Goal: Task Accomplishment & Management: Use online tool/utility

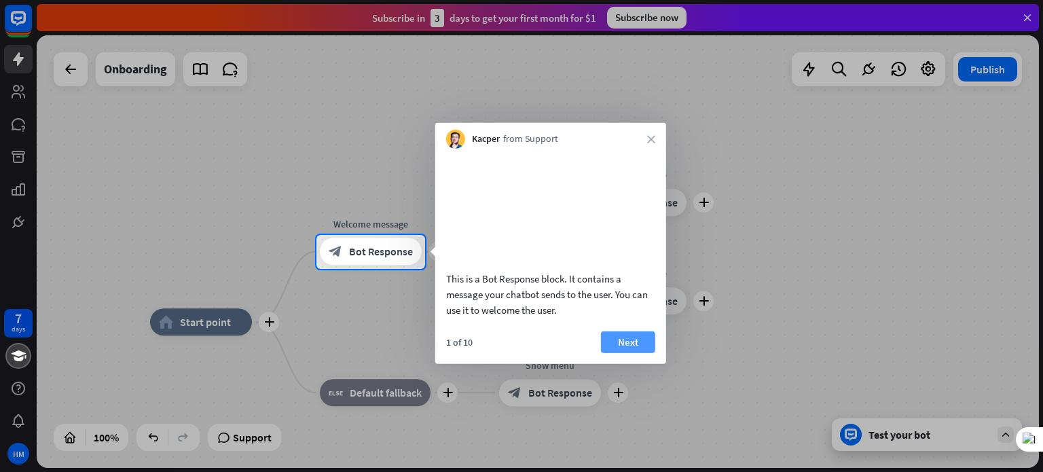
click at [625, 352] on button "Next" at bounding box center [628, 342] width 54 height 22
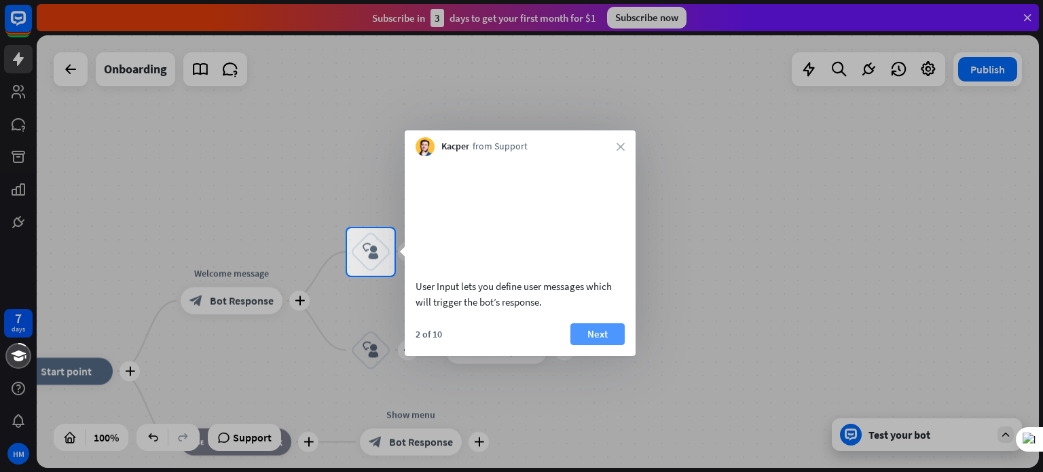
click at [586, 345] on button "Next" at bounding box center [597, 334] width 54 height 22
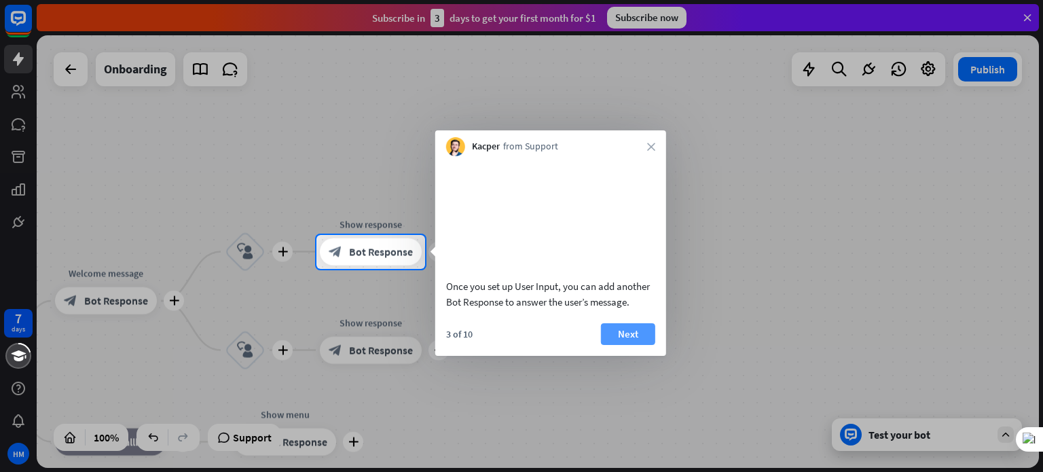
click at [628, 345] on button "Next" at bounding box center [628, 334] width 54 height 22
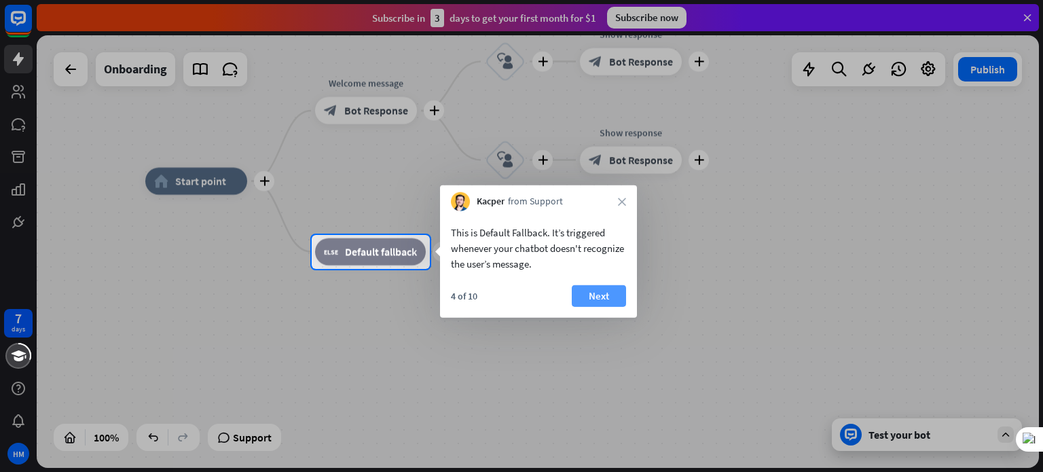
click at [592, 287] on button "Next" at bounding box center [599, 296] width 54 height 22
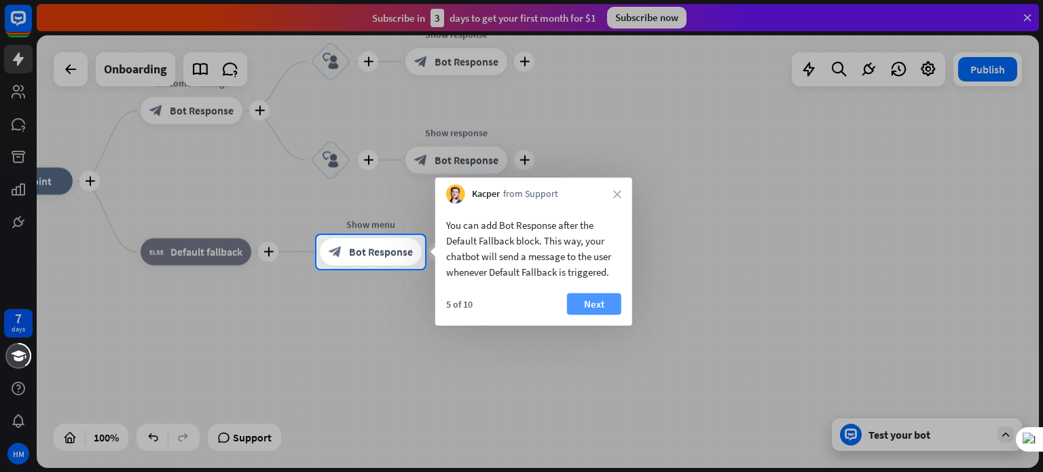
click at [570, 306] on button "Next" at bounding box center [594, 304] width 54 height 22
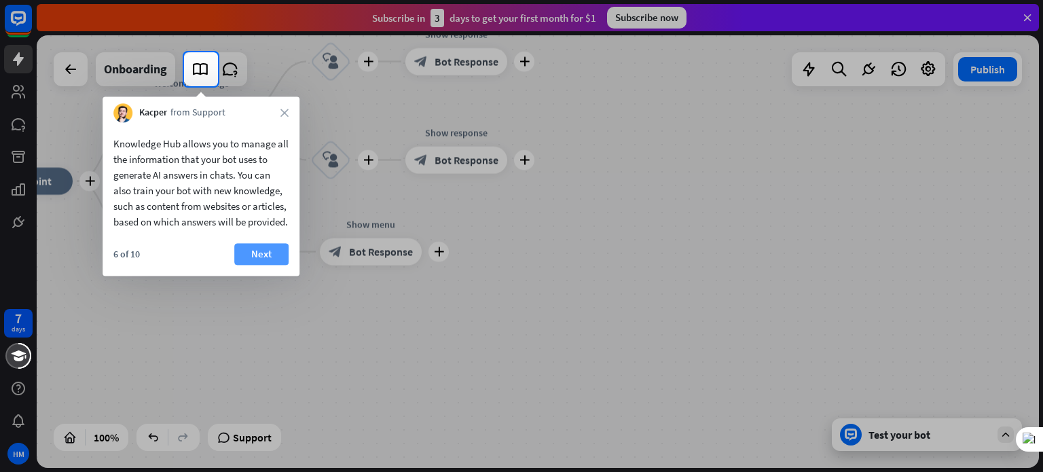
click at [256, 260] on button "Next" at bounding box center [261, 254] width 54 height 22
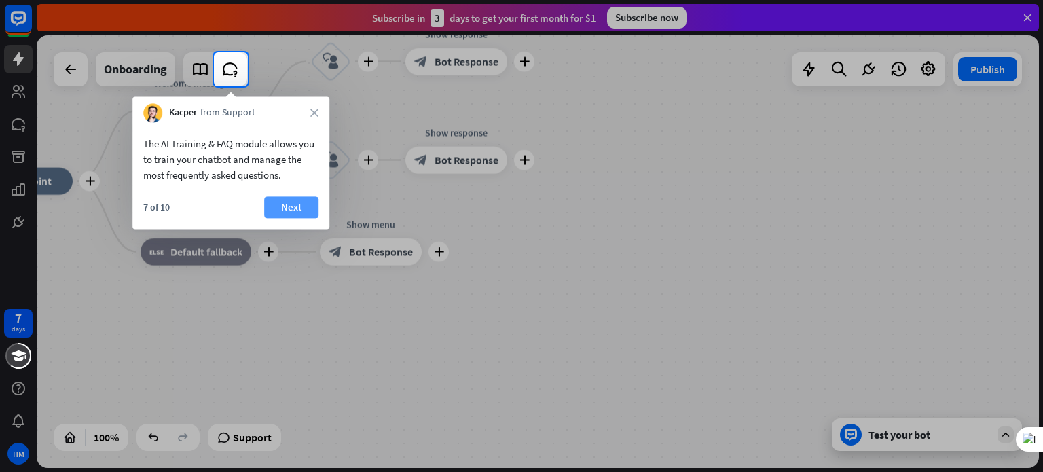
click at [291, 203] on button "Next" at bounding box center [291, 207] width 54 height 22
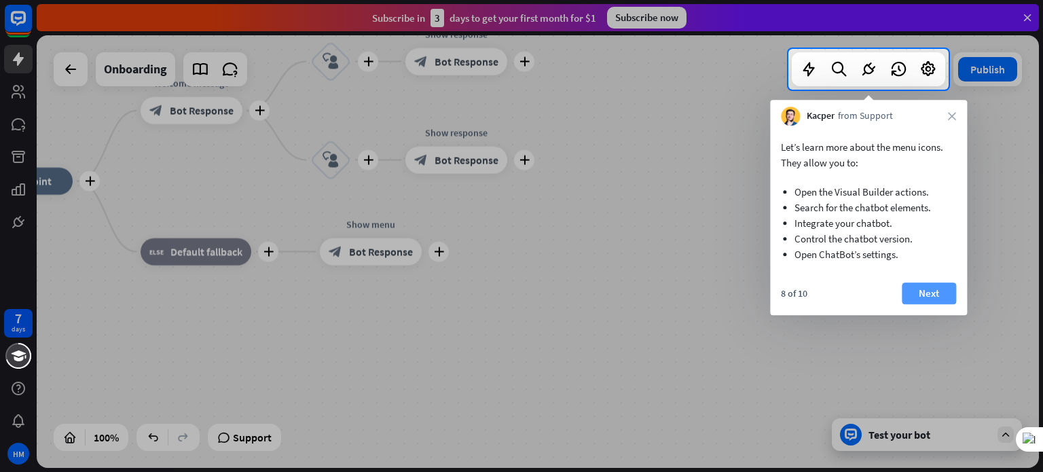
click at [917, 284] on button "Next" at bounding box center [929, 294] width 54 height 22
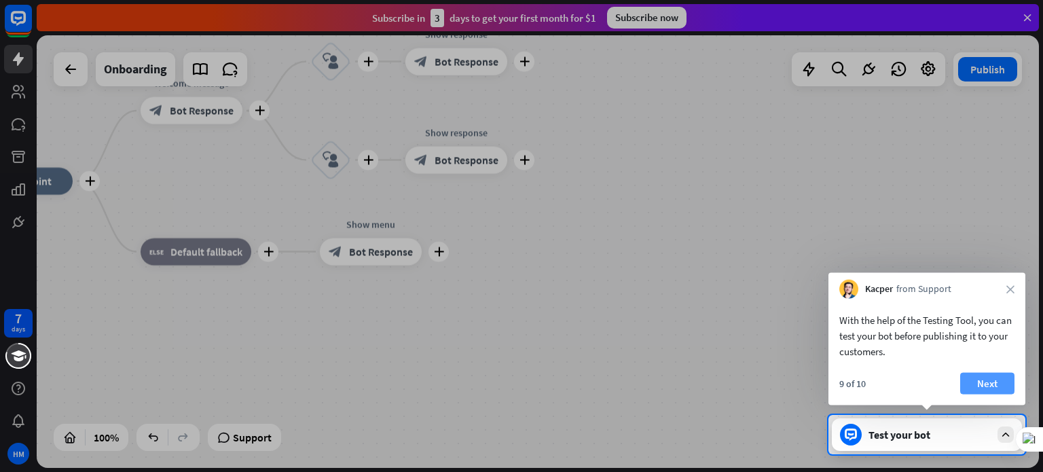
click at [973, 382] on button "Next" at bounding box center [987, 384] width 54 height 22
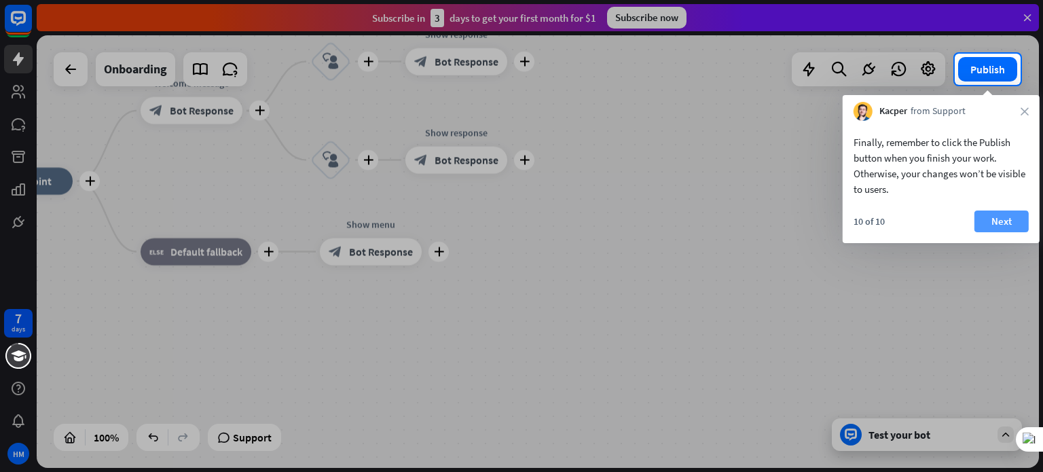
click at [1003, 213] on button "Next" at bounding box center [1002, 222] width 54 height 22
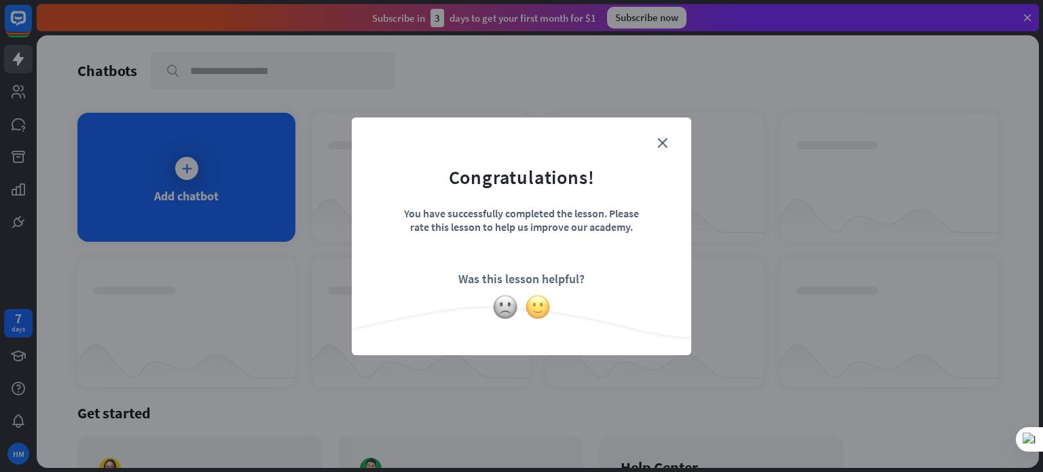
click at [543, 303] on img at bounding box center [538, 307] width 26 height 26
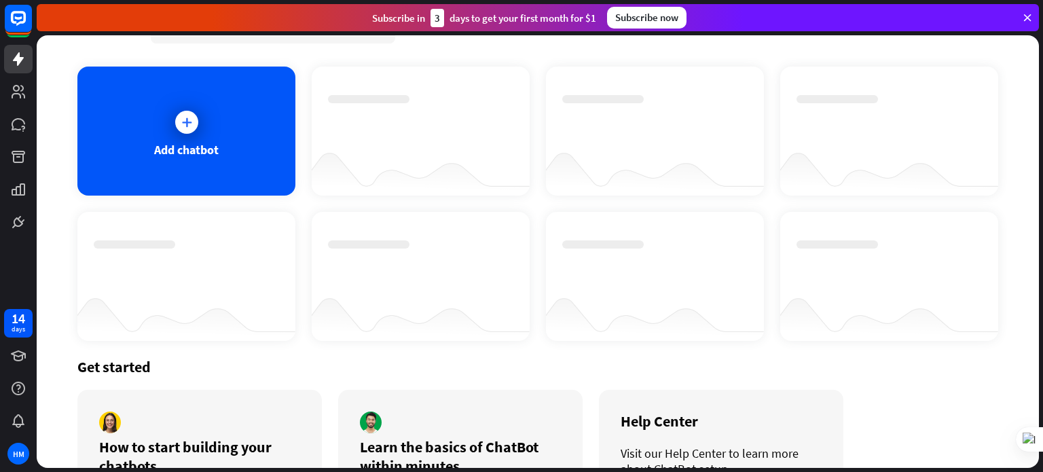
scroll to position [133, 0]
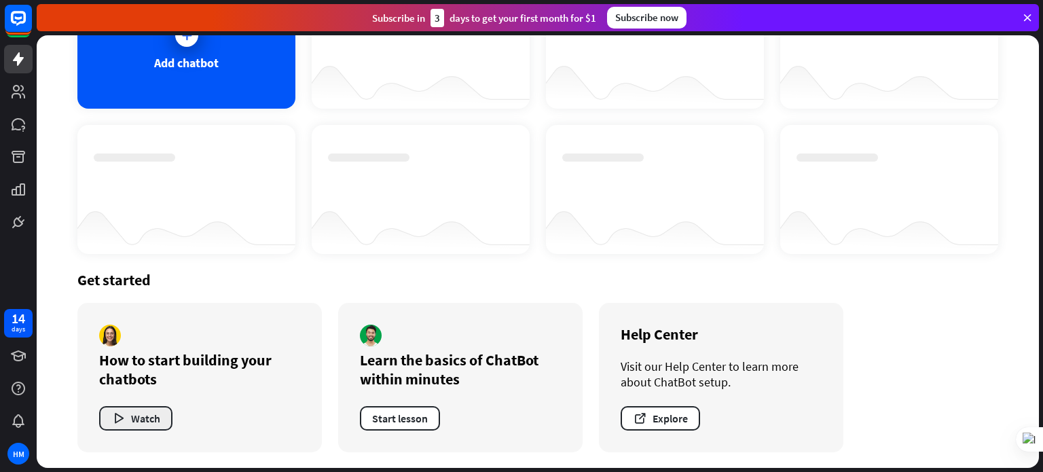
click at [136, 416] on button "Watch" at bounding box center [135, 418] width 73 height 24
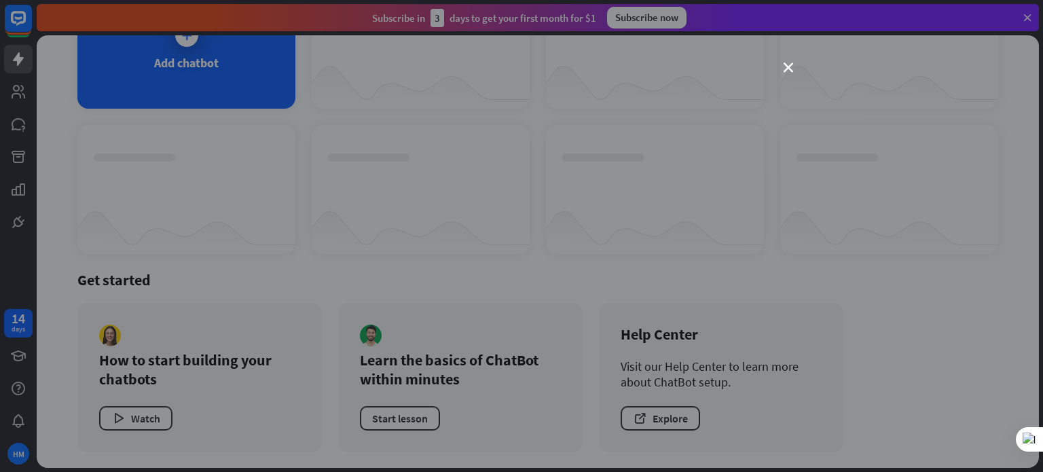
click at [782, 70] on div "close" at bounding box center [521, 236] width 1043 height 472
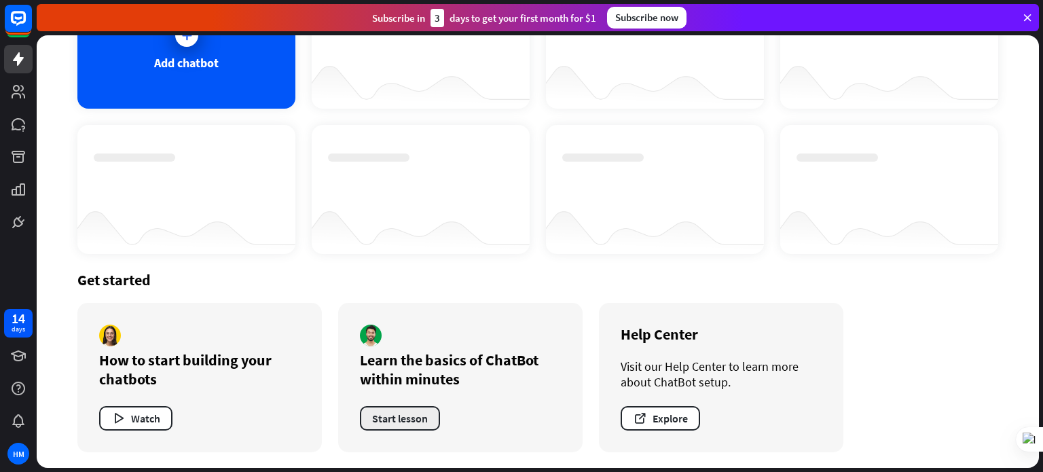
click at [402, 423] on button "Start lesson" at bounding box center [400, 418] width 80 height 24
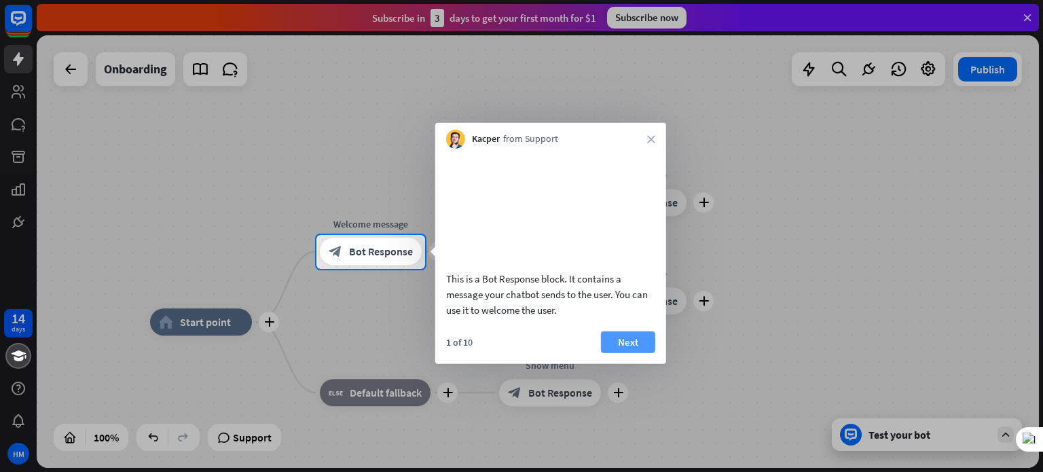
click at [617, 352] on button "Next" at bounding box center [628, 342] width 54 height 22
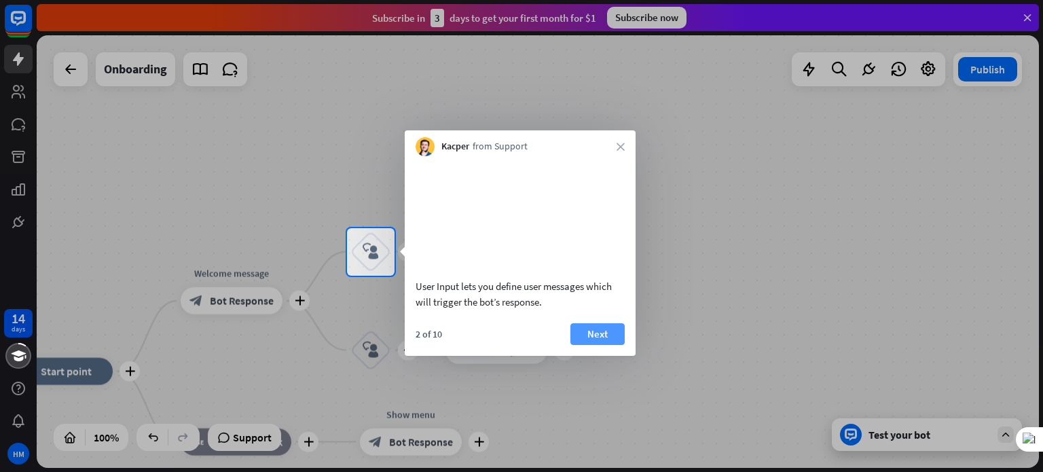
click at [611, 345] on button "Next" at bounding box center [597, 334] width 54 height 22
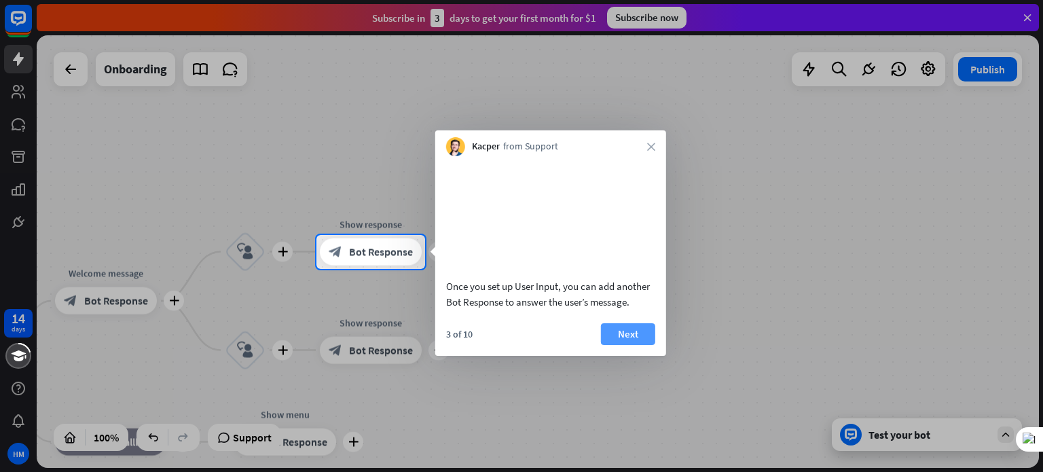
click at [632, 345] on button "Next" at bounding box center [628, 334] width 54 height 22
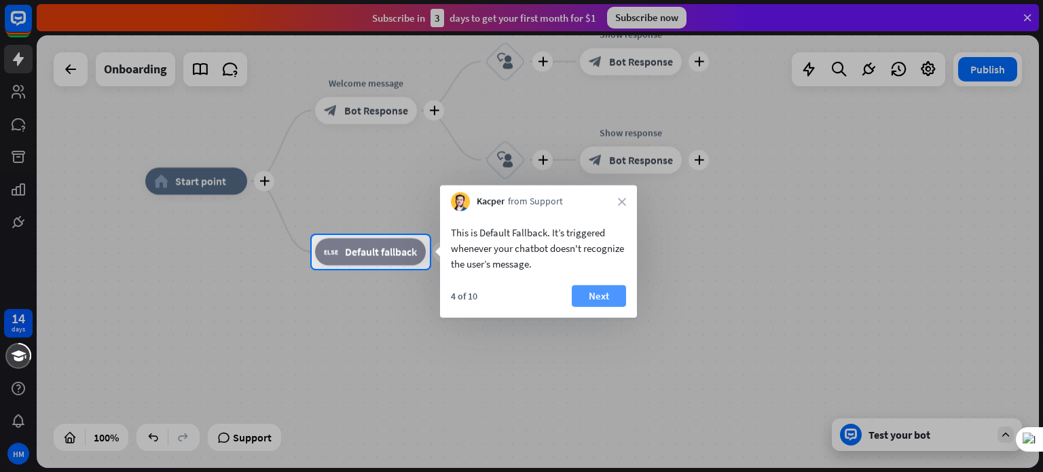
click at [576, 292] on button "Next" at bounding box center [599, 296] width 54 height 22
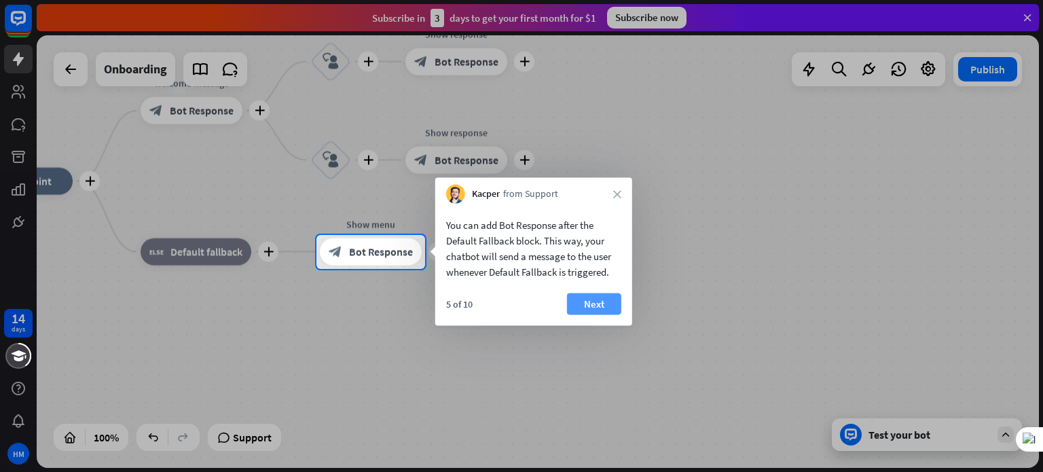
click at [589, 308] on button "Next" at bounding box center [594, 304] width 54 height 22
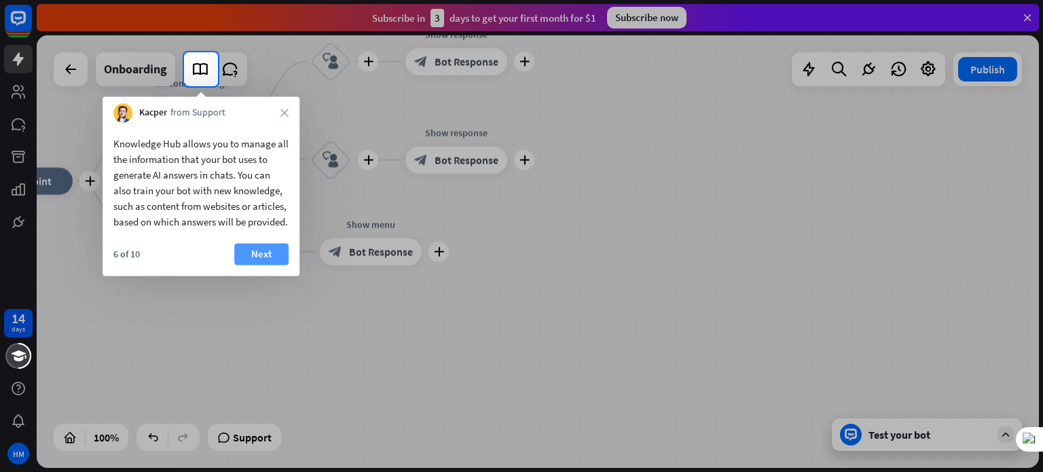
click at [283, 265] on button "Next" at bounding box center [261, 254] width 54 height 22
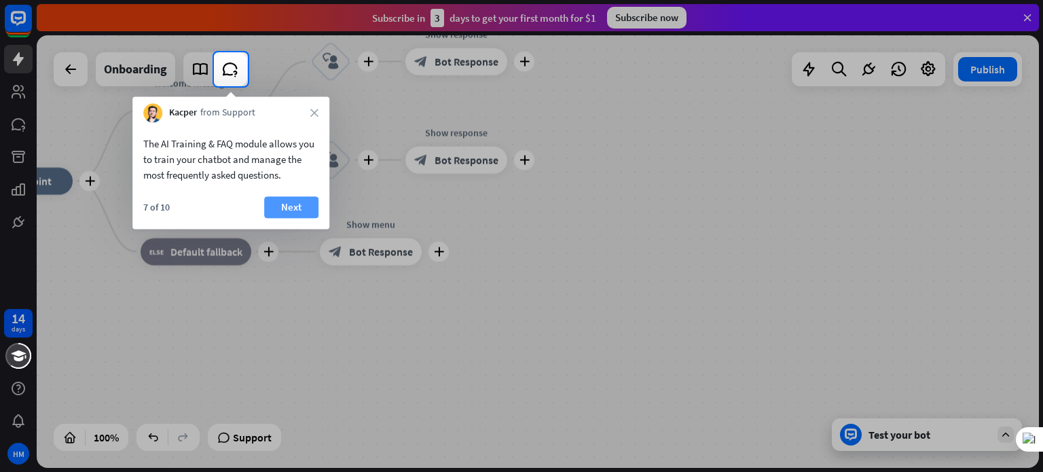
click at [291, 208] on button "Next" at bounding box center [291, 207] width 54 height 22
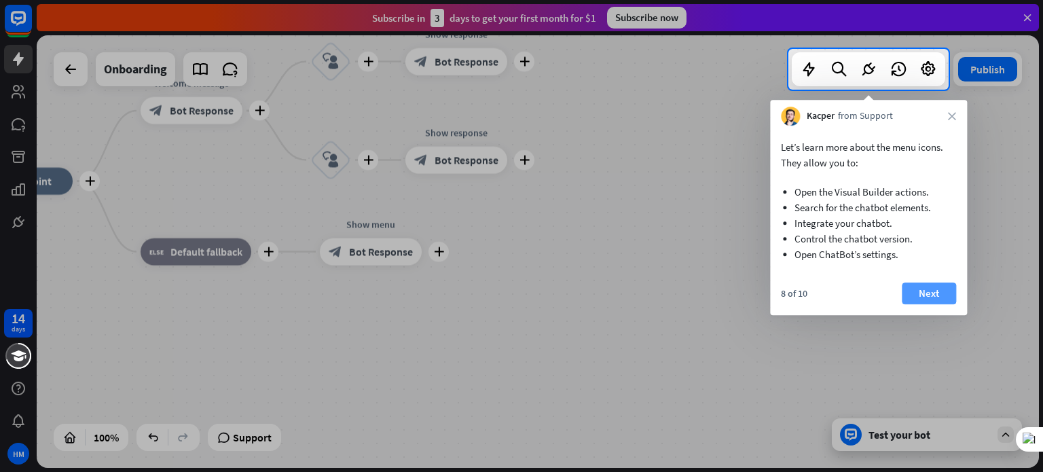
click at [939, 287] on button "Next" at bounding box center [929, 294] width 54 height 22
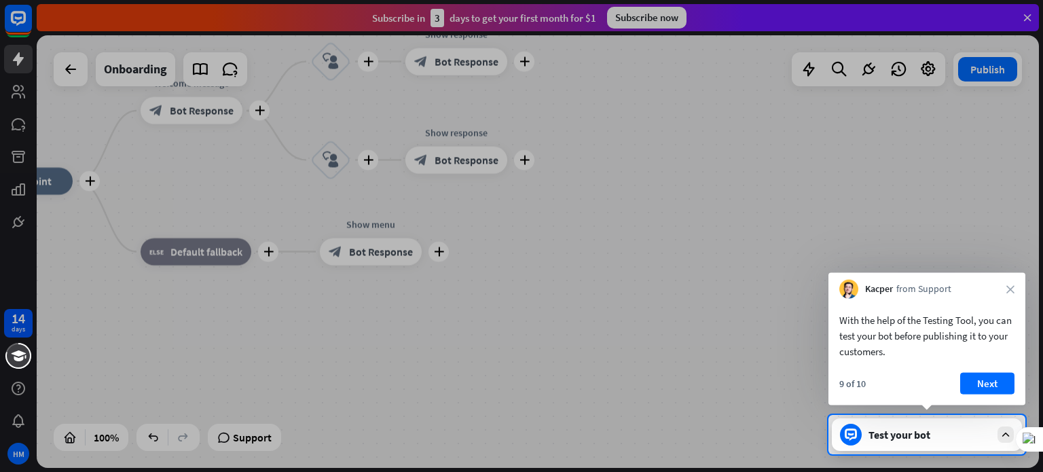
click at [1001, 384] on button "Next" at bounding box center [987, 384] width 54 height 22
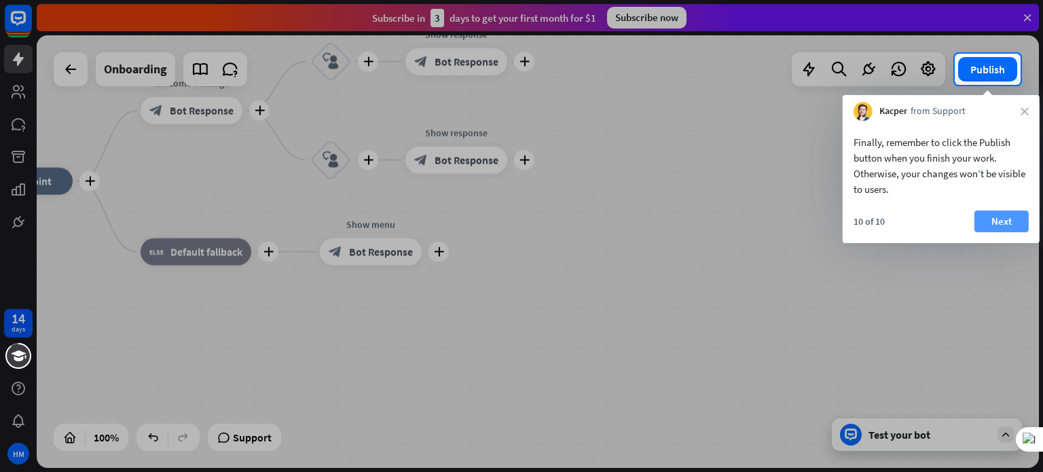
click at [1004, 219] on button "Next" at bounding box center [1002, 222] width 54 height 22
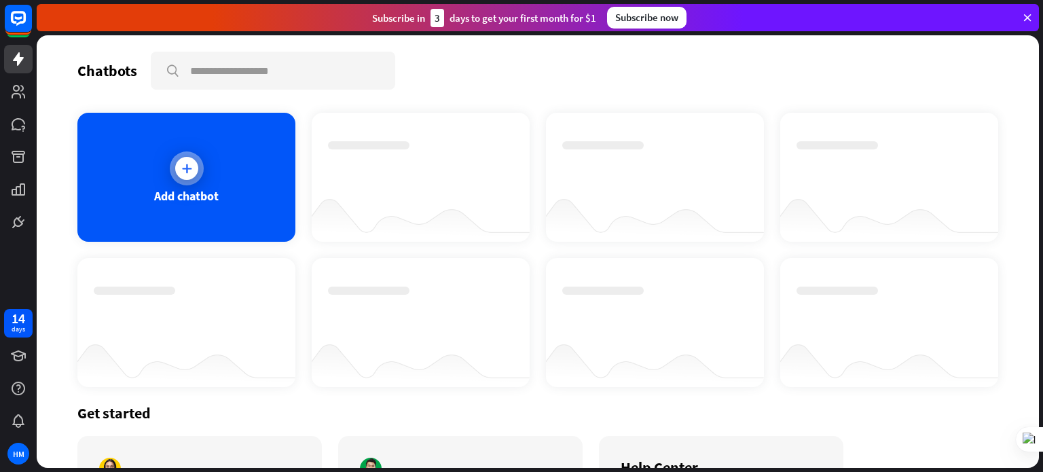
click at [221, 165] on div "Add chatbot" at bounding box center [186, 177] width 218 height 129
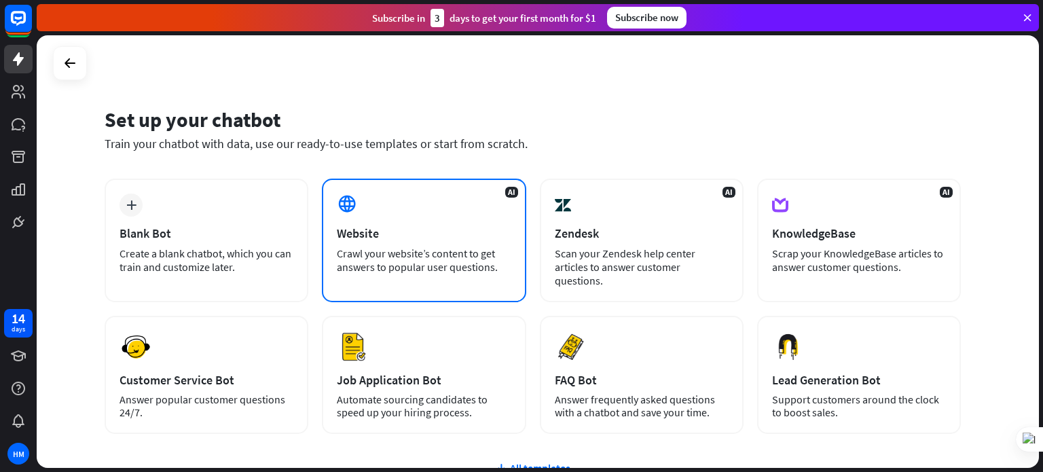
click at [437, 221] on div "AI Website Crawl your website’s content to get answers to popular user question…" at bounding box center [424, 241] width 204 height 124
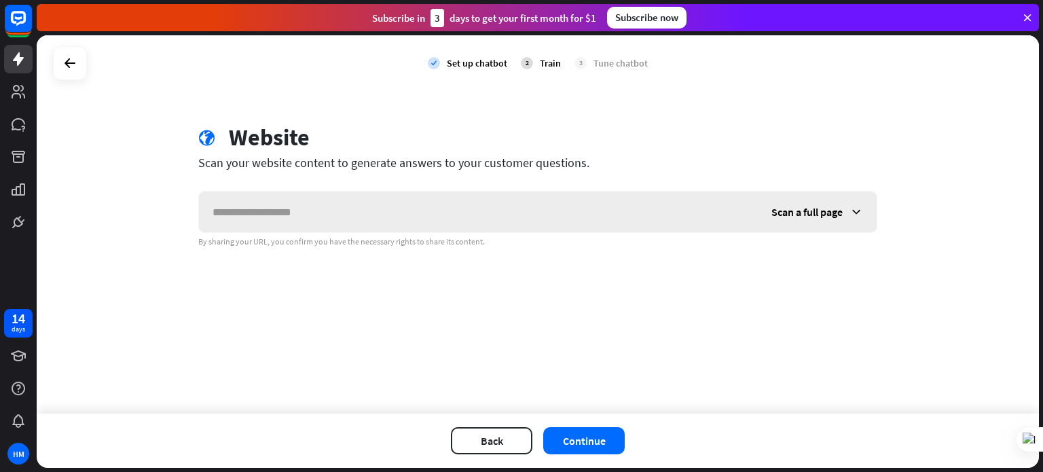
click at [353, 215] on input "text" at bounding box center [478, 212] width 559 height 41
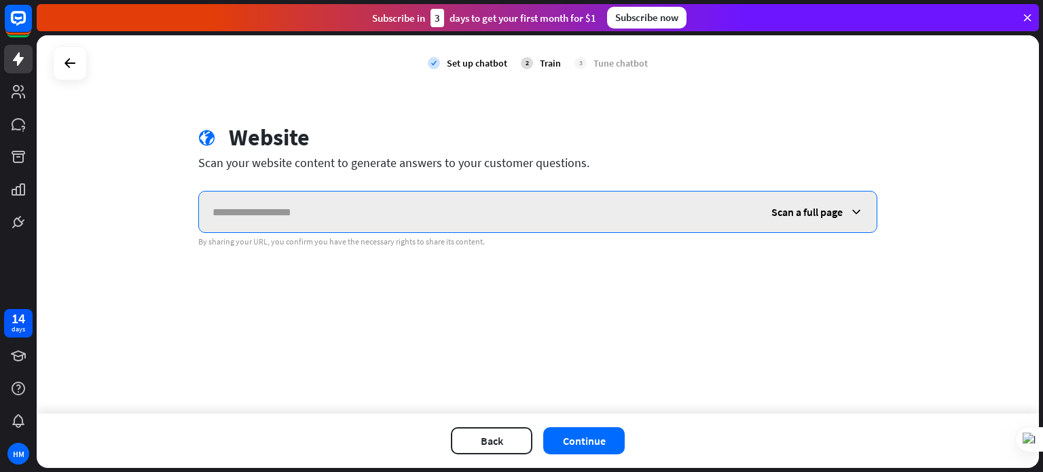
click at [386, 208] on input "text" at bounding box center [478, 212] width 559 height 41
paste input "**********"
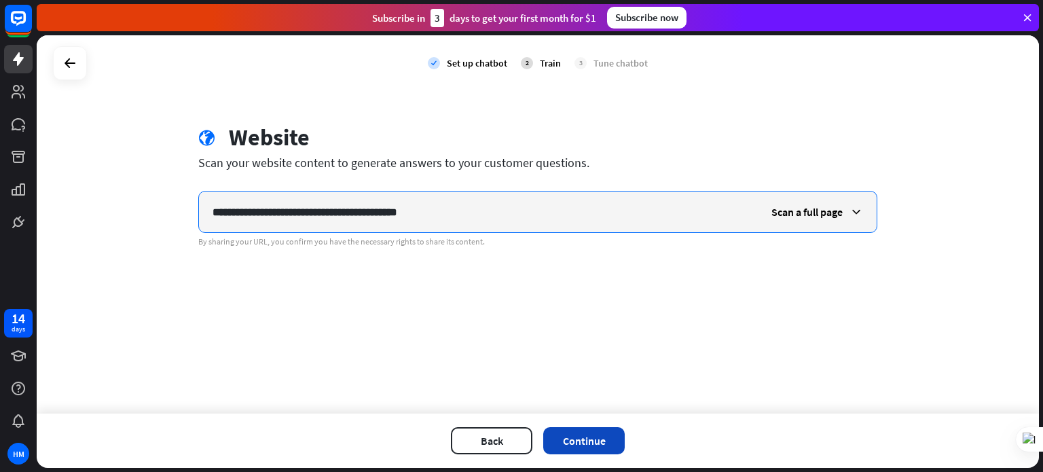
type input "**********"
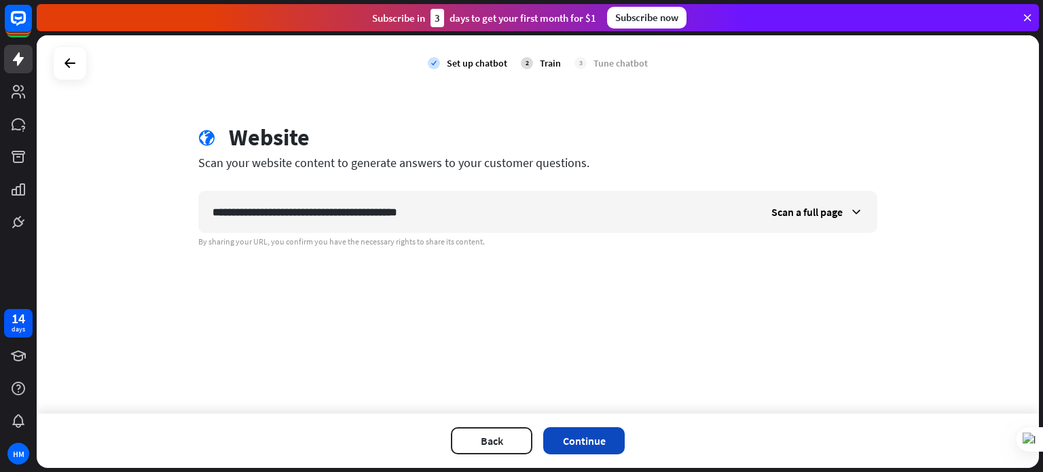
click at [585, 440] on button "Continue" at bounding box center [583, 440] width 81 height 27
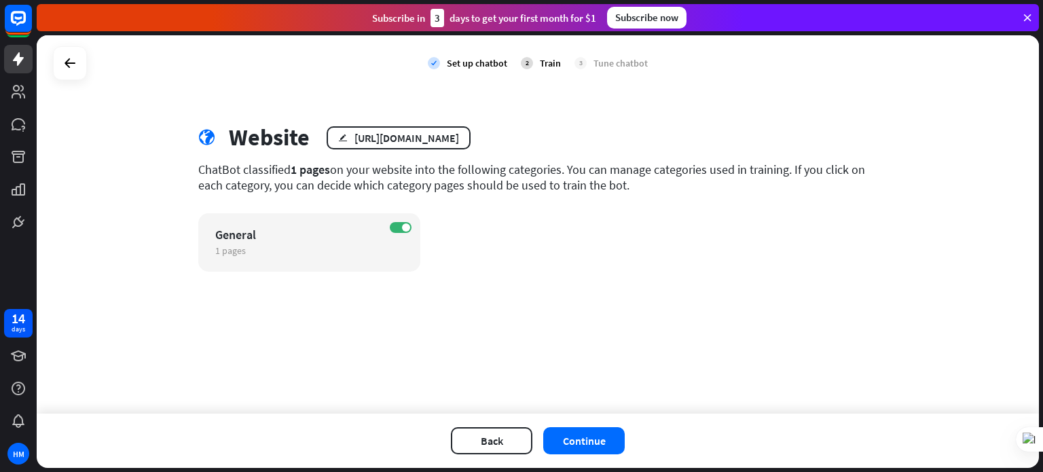
click at [585, 440] on button "Continue" at bounding box center [583, 440] width 81 height 27
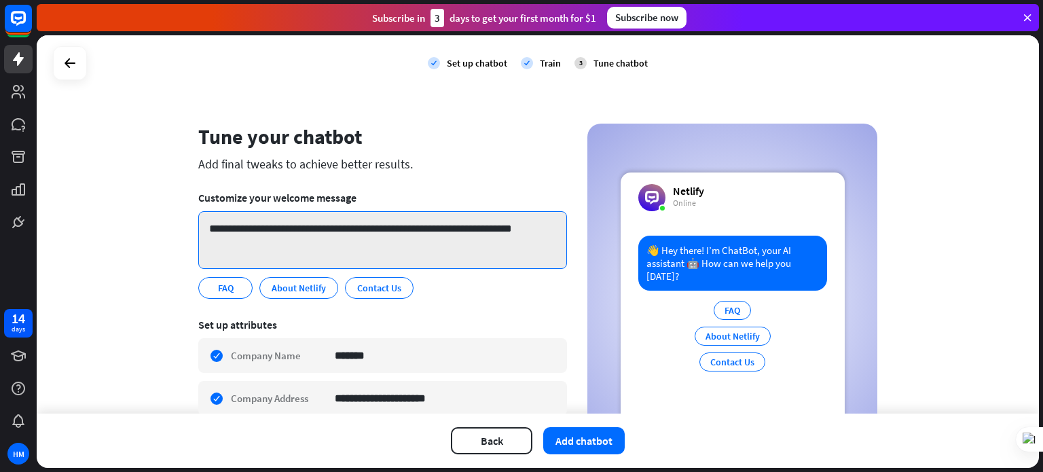
click at [325, 234] on textarea "**********" at bounding box center [382, 240] width 369 height 58
click at [336, 226] on textarea "**********" at bounding box center [382, 240] width 369 height 58
click at [340, 226] on textarea "**********" at bounding box center [382, 240] width 369 height 58
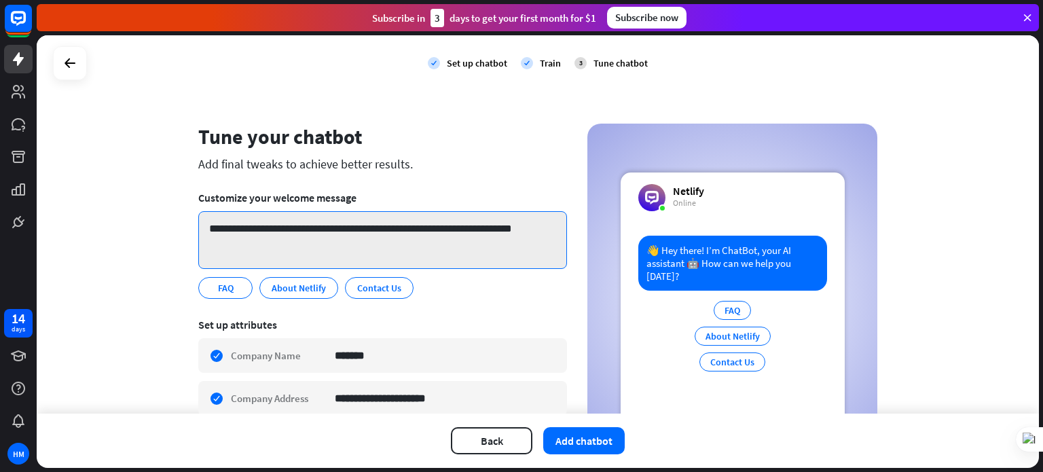
click at [546, 232] on textarea "**********" at bounding box center [382, 240] width 369 height 58
click at [549, 228] on textarea "**********" at bounding box center [382, 240] width 369 height 58
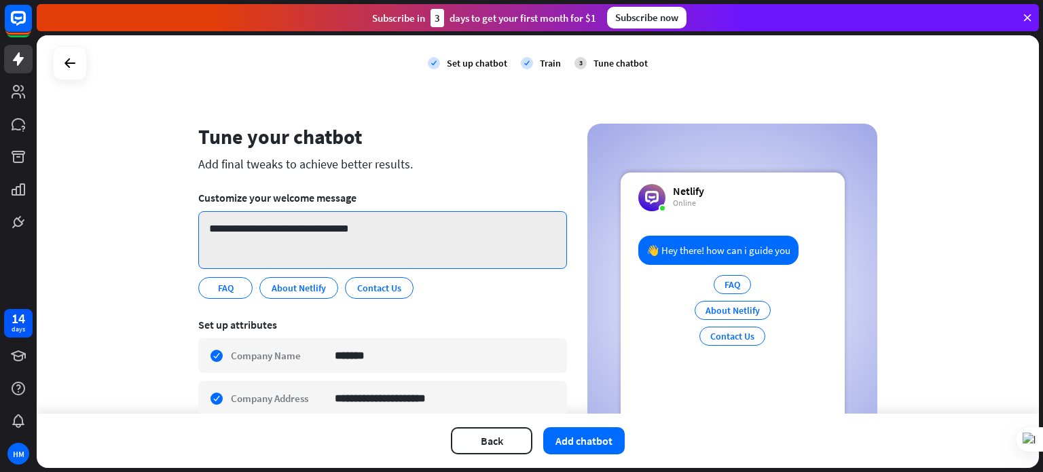
scroll to position [68, 0]
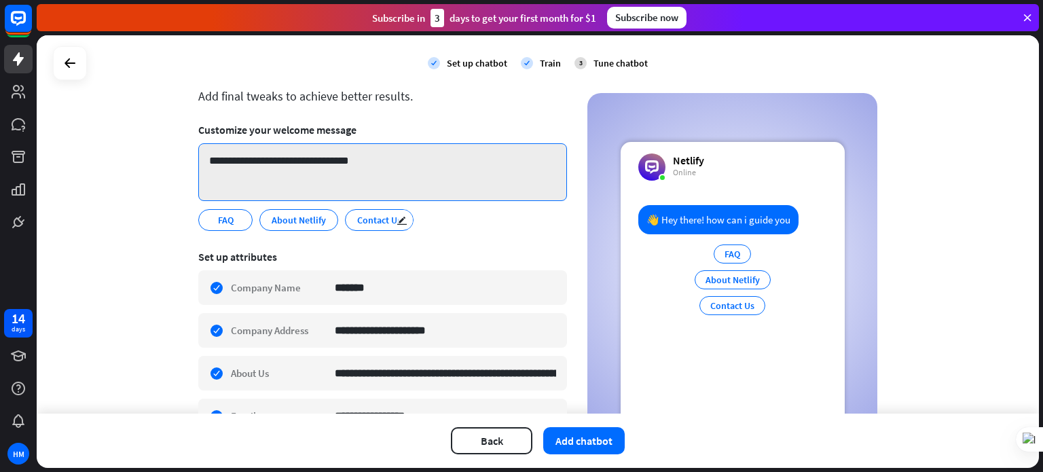
type textarea "**********"
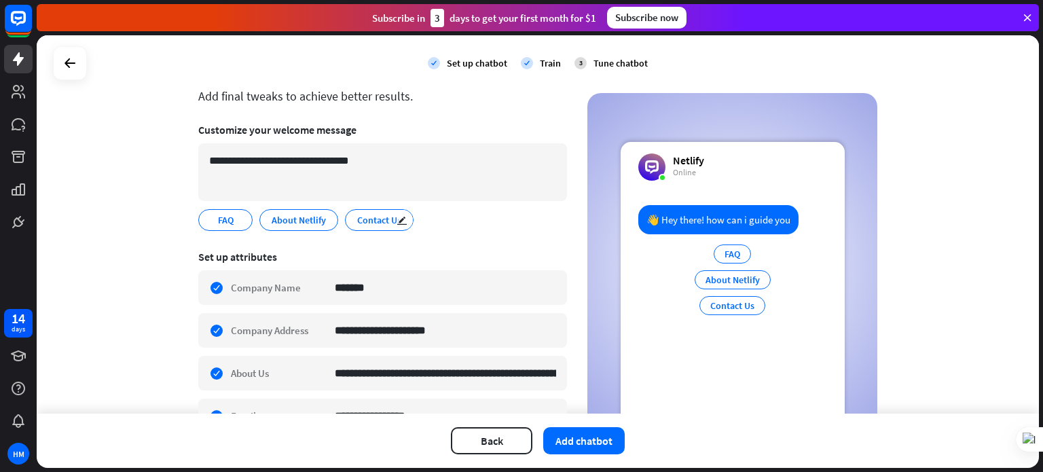
click at [356, 214] on span "Contact Us" at bounding box center [379, 220] width 47 height 15
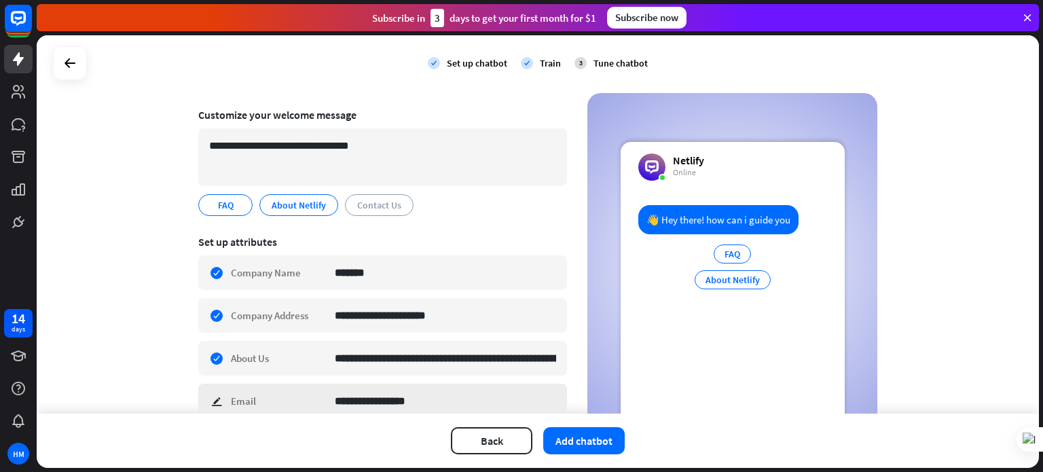
scroll to position [0, 0]
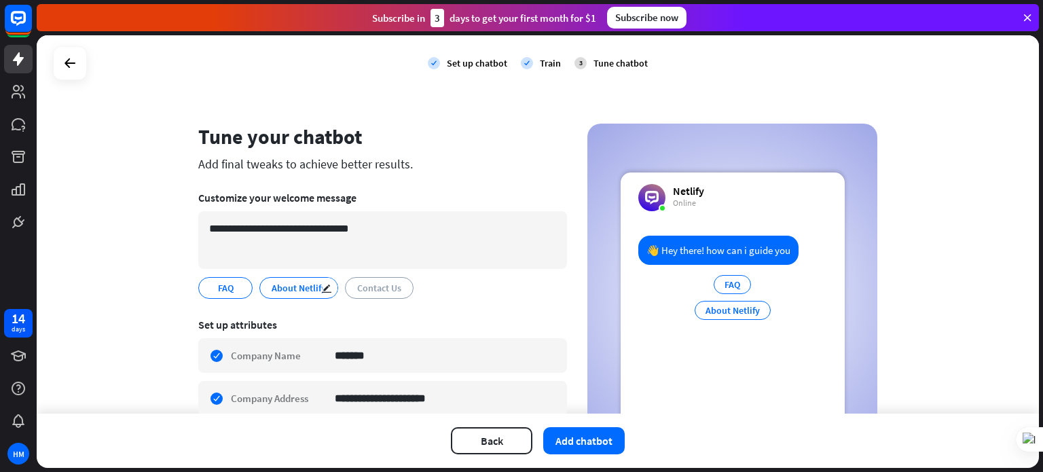
click at [302, 283] on span "About Netlify" at bounding box center [298, 287] width 57 height 15
click at [270, 285] on span "About Netlify" at bounding box center [298, 287] width 57 height 15
click at [364, 282] on span "Contact Us" at bounding box center [379, 287] width 47 height 15
click at [364, 283] on span "Contact Us" at bounding box center [379, 287] width 47 height 15
click at [287, 289] on span "About Netlify" at bounding box center [298, 287] width 57 height 15
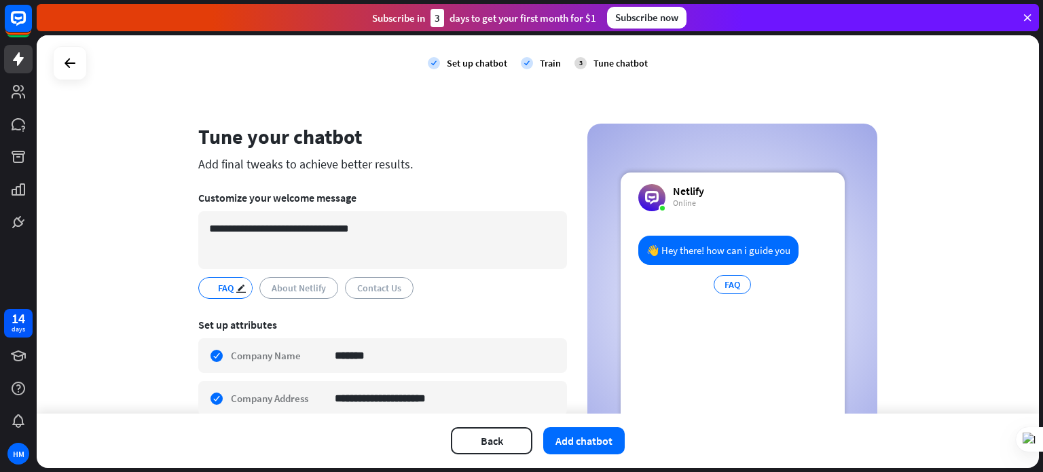
click at [217, 287] on span "FAQ" at bounding box center [226, 287] width 18 height 15
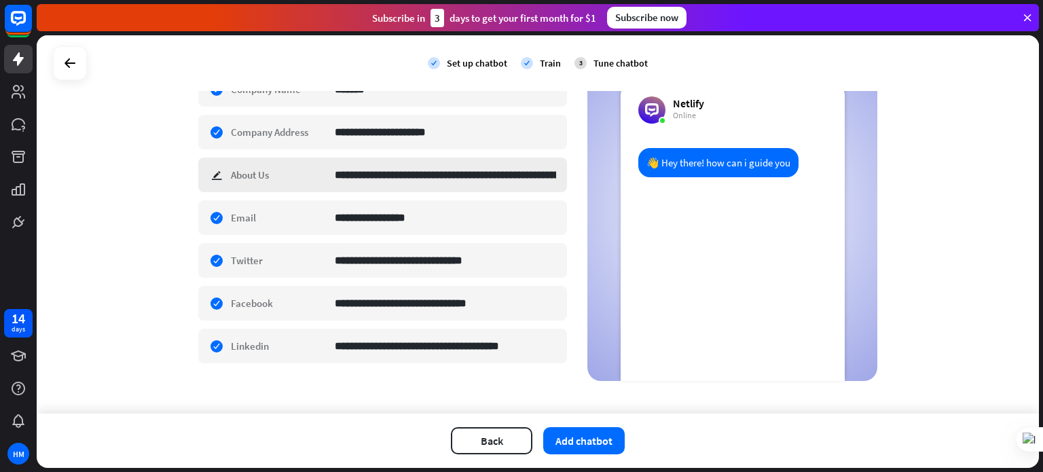
scroll to position [272, 0]
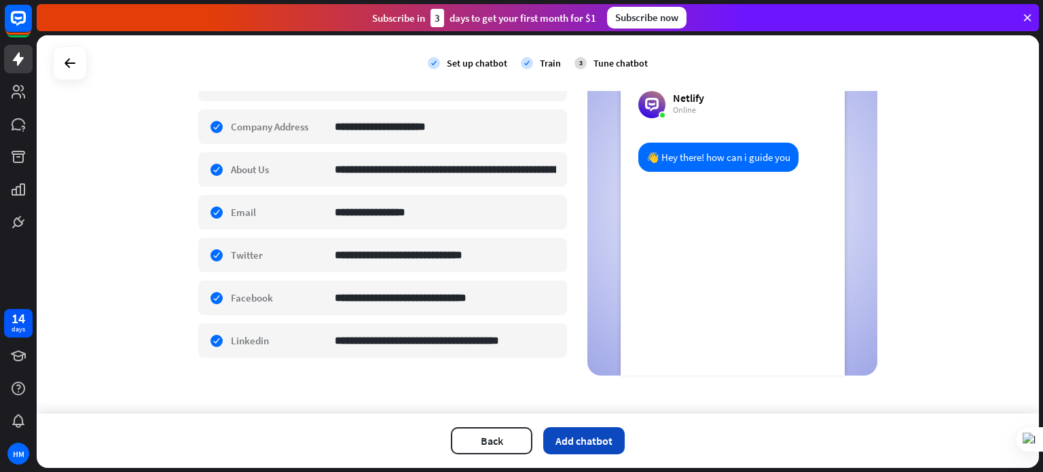
click at [562, 442] on button "Add chatbot" at bounding box center [583, 440] width 81 height 27
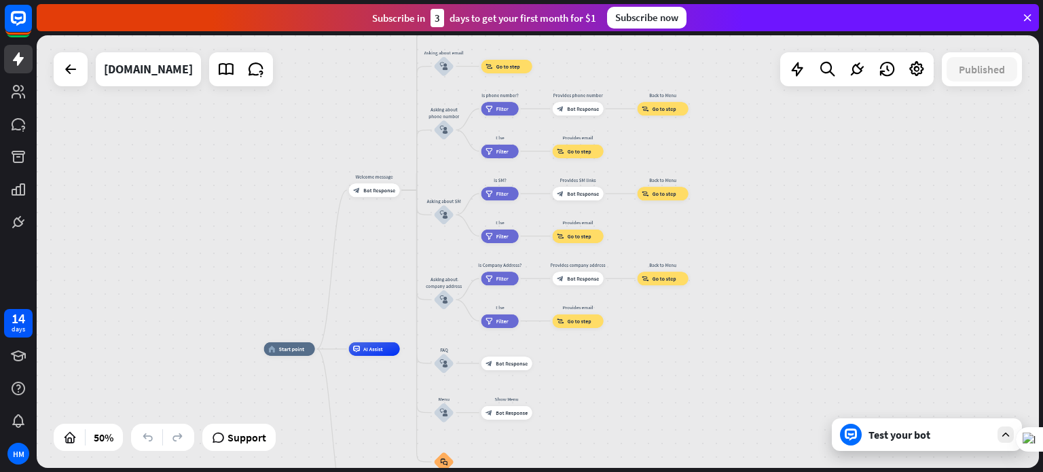
drag, startPoint x: 365, startPoint y: 230, endPoint x: 251, endPoint y: 259, distance: 117.6
click at [226, 306] on div "home_2 Start point Welcome message block_bot_response Bot Response About us blo…" at bounding box center [538, 251] width 1002 height 433
click at [867, 283] on div "home_2 Start point Welcome message block_bot_response Bot Response About us blo…" at bounding box center [538, 251] width 1002 height 433
click at [929, 434] on div "Test your bot" at bounding box center [930, 435] width 122 height 14
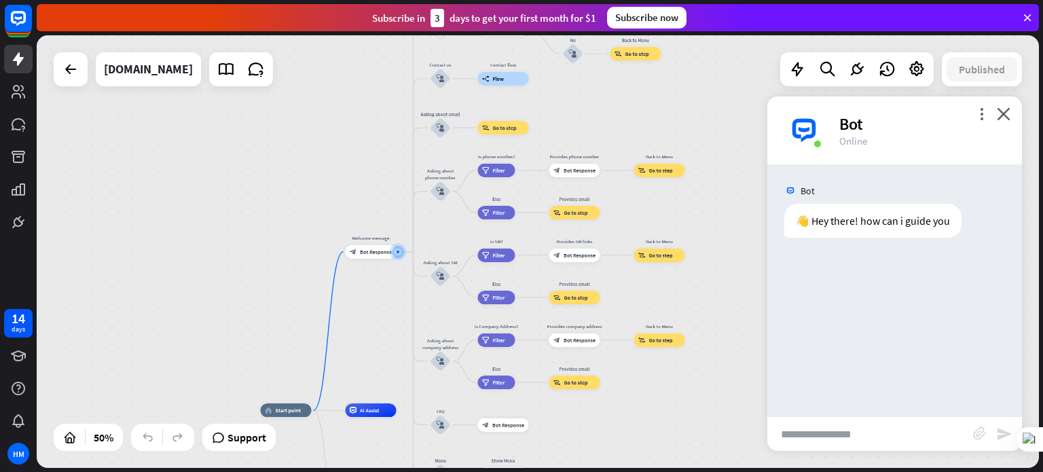
click at [865, 439] on input "text" at bounding box center [870, 434] width 206 height 34
type input "**********"
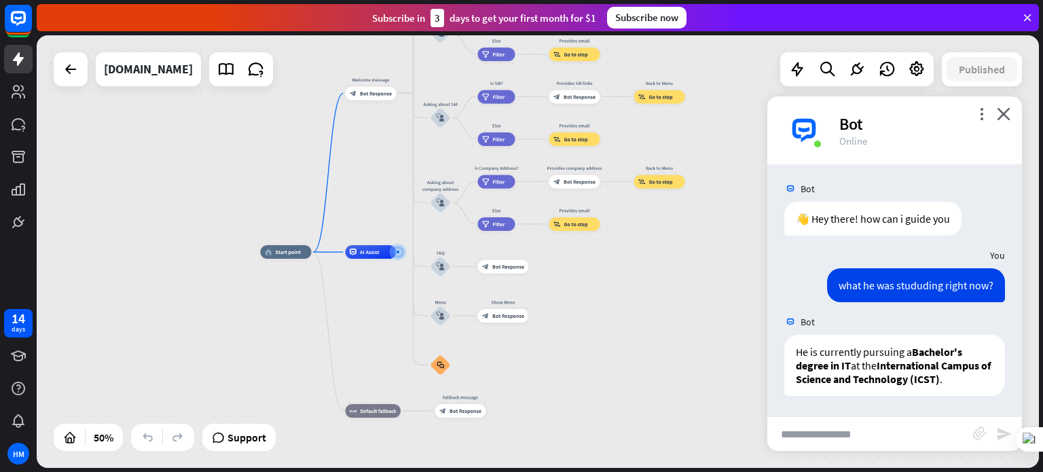
scroll to position [16, 0]
click at [829, 435] on input "text" at bounding box center [870, 434] width 206 height 34
type input "**********"
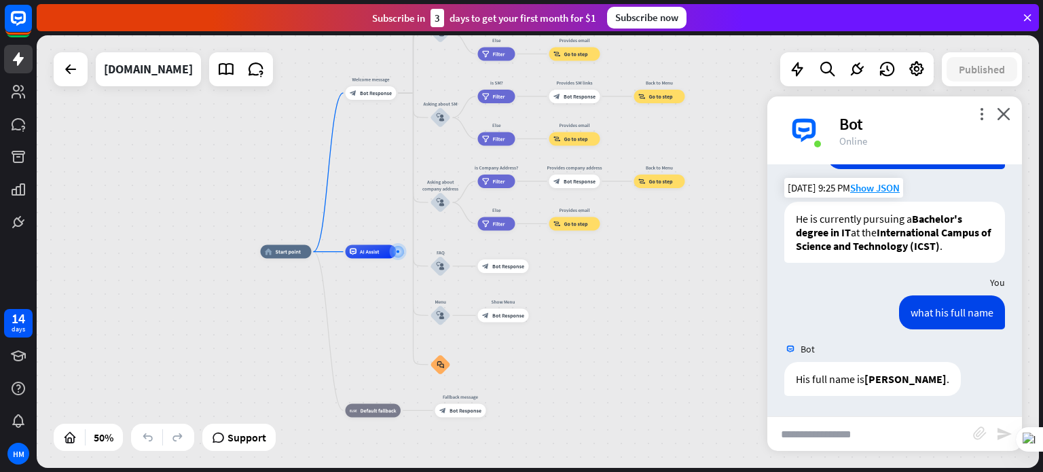
scroll to position [149, 0]
click at [847, 438] on input "text" at bounding box center [870, 434] width 206 height 34
type input "**********"
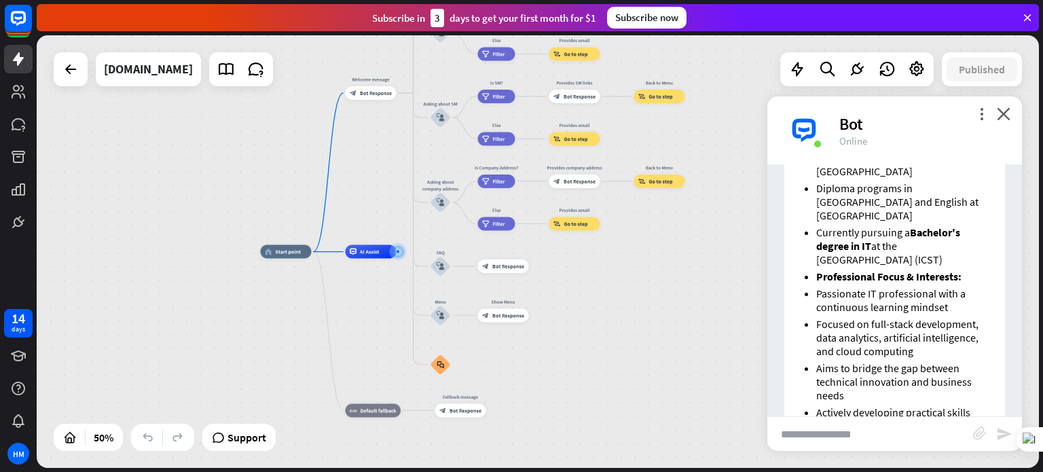
scroll to position [560, 0]
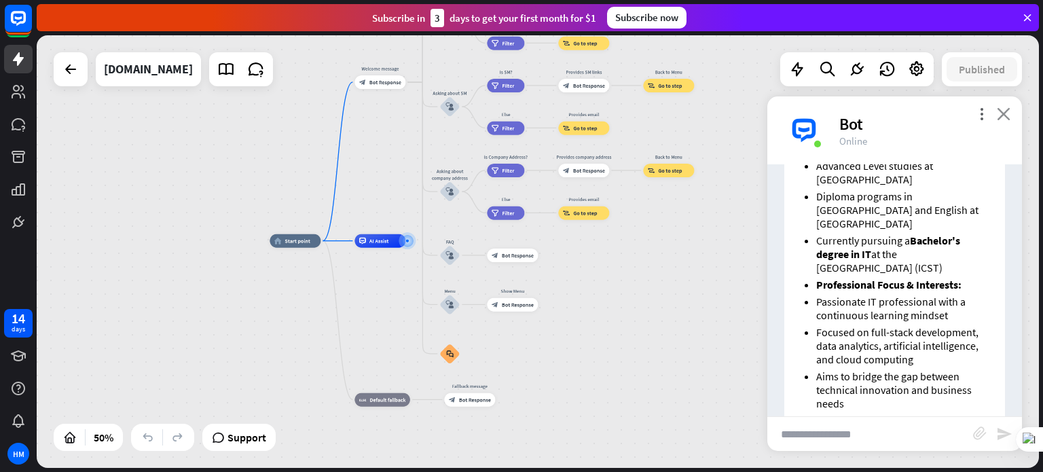
click at [1004, 108] on icon "close" at bounding box center [1004, 113] width 14 height 13
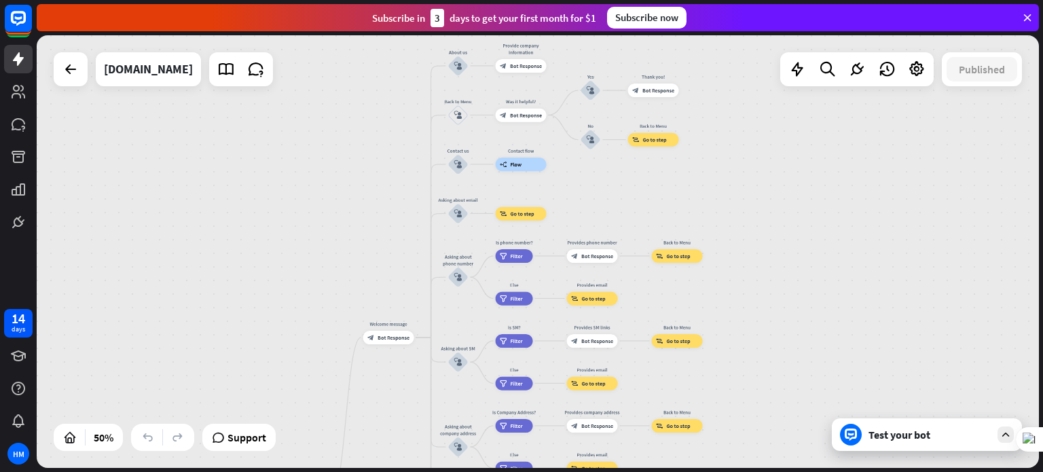
drag, startPoint x: 758, startPoint y: 211, endPoint x: 764, endPoint y: 448, distance: 236.4
click at [766, 465] on div "home_2 Start point Welcome message block_bot_response Bot Response About us blo…" at bounding box center [538, 251] width 1002 height 433
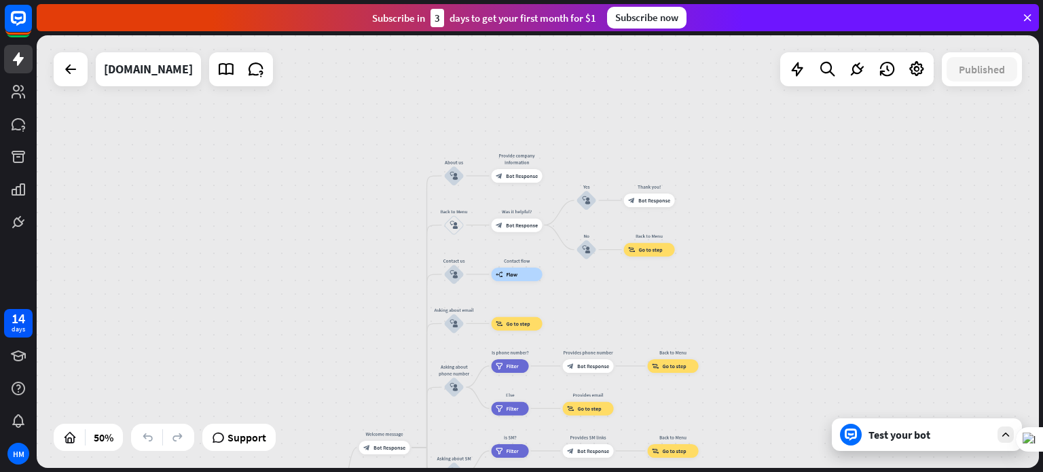
drag, startPoint x: 767, startPoint y: 276, endPoint x: 762, endPoint y: 299, distance: 23.7
click at [762, 299] on div "home_2 Start point Welcome message block_bot_response Bot Response About us blo…" at bounding box center [538, 251] width 1002 height 433
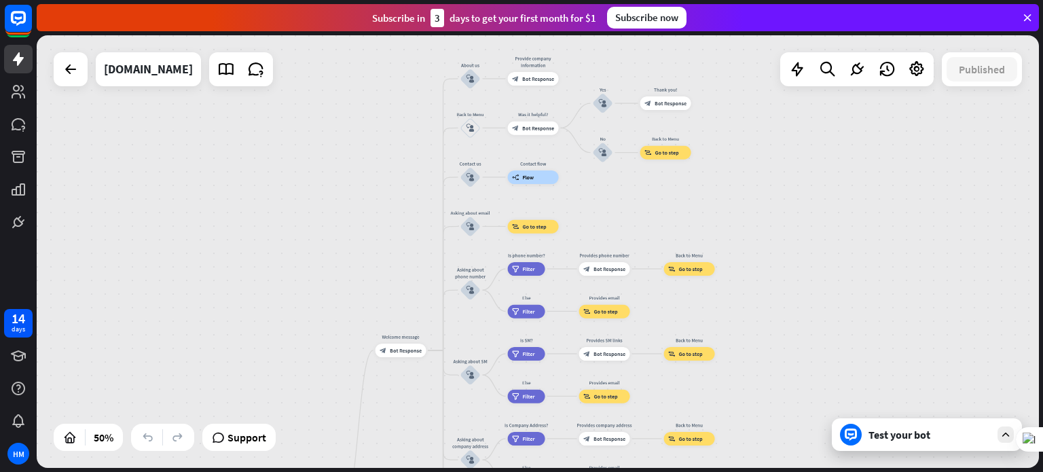
drag, startPoint x: 733, startPoint y: 318, endPoint x: 750, endPoint y: 221, distance: 98.5
click at [750, 221] on div "home_2 Start point Welcome message block_bot_response Bot Response About us blo…" at bounding box center [538, 251] width 1002 height 433
click at [528, 80] on span "Bot Response" at bounding box center [538, 78] width 32 height 7
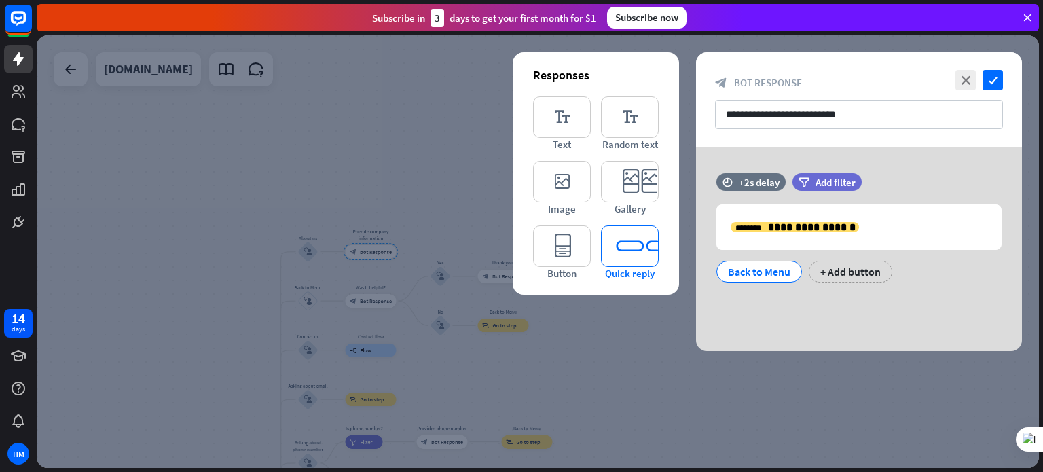
click at [607, 236] on icon "editor_quick_replies" at bounding box center [630, 245] width 58 height 41
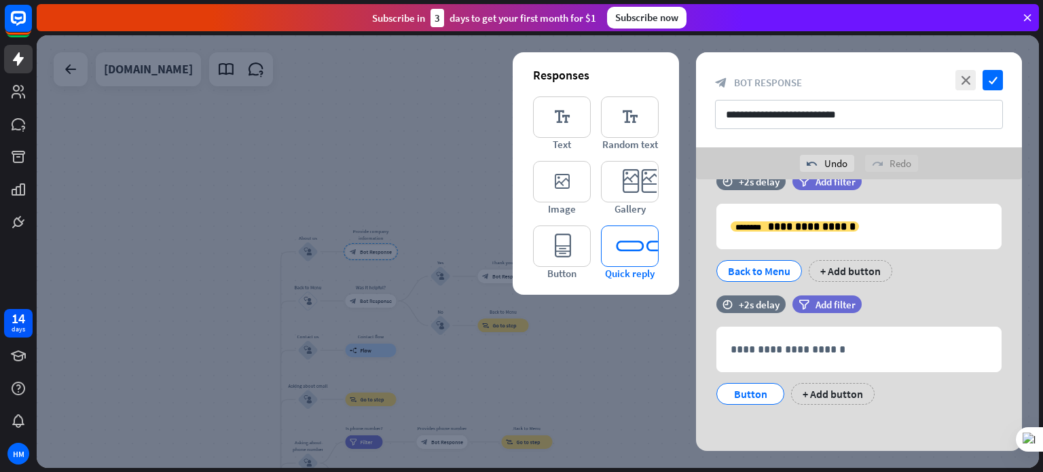
scroll to position [33, 0]
click at [972, 78] on icon "close" at bounding box center [966, 80] width 20 height 20
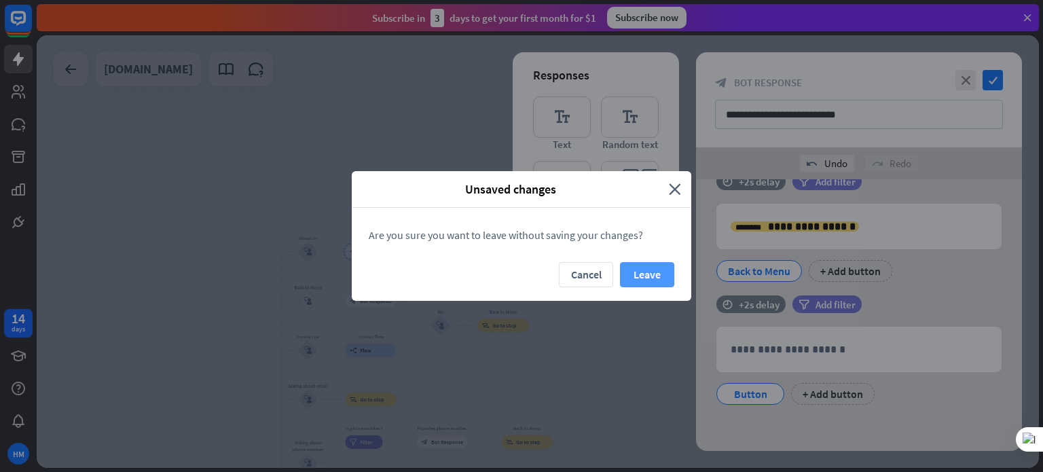
click at [636, 270] on button "Leave" at bounding box center [647, 274] width 54 height 25
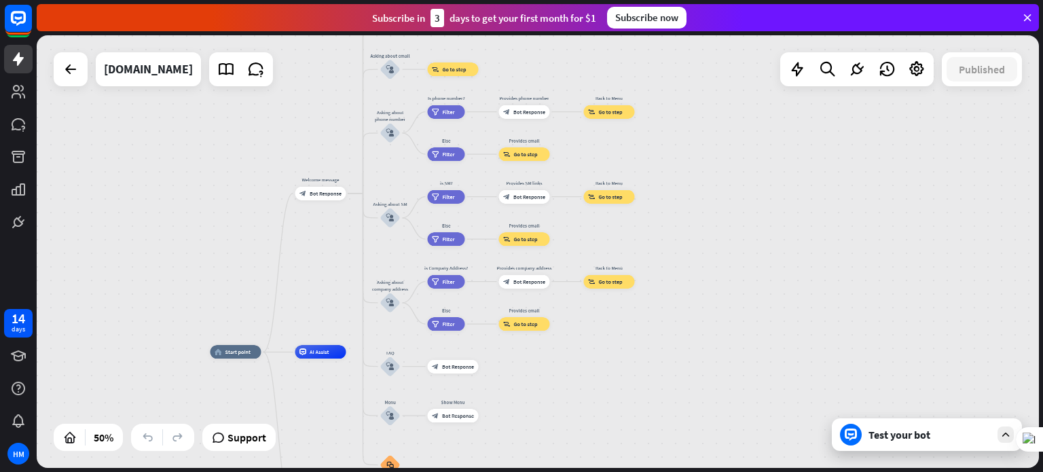
drag, startPoint x: 587, startPoint y: 358, endPoint x: 670, endPoint y: 27, distance: 340.8
click at [670, 27] on div "close Product Help First steps Get started with ChatBot Help Center Follow step…" at bounding box center [540, 236] width 1006 height 472
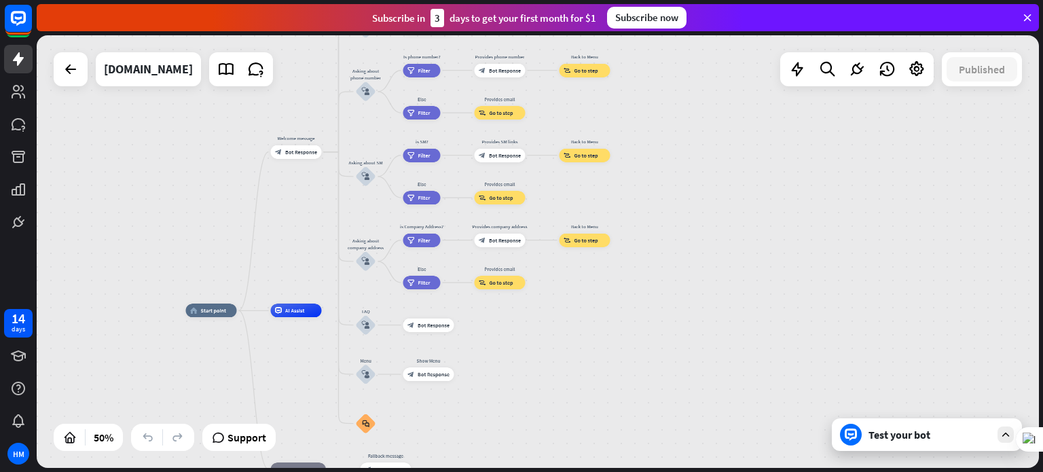
drag, startPoint x: 685, startPoint y: 292, endPoint x: 660, endPoint y: 263, distance: 37.6
click at [660, 262] on div "home_2 Start point Welcome message block_bot_response Bot Response About us blo…" at bounding box center [538, 251] width 1002 height 433
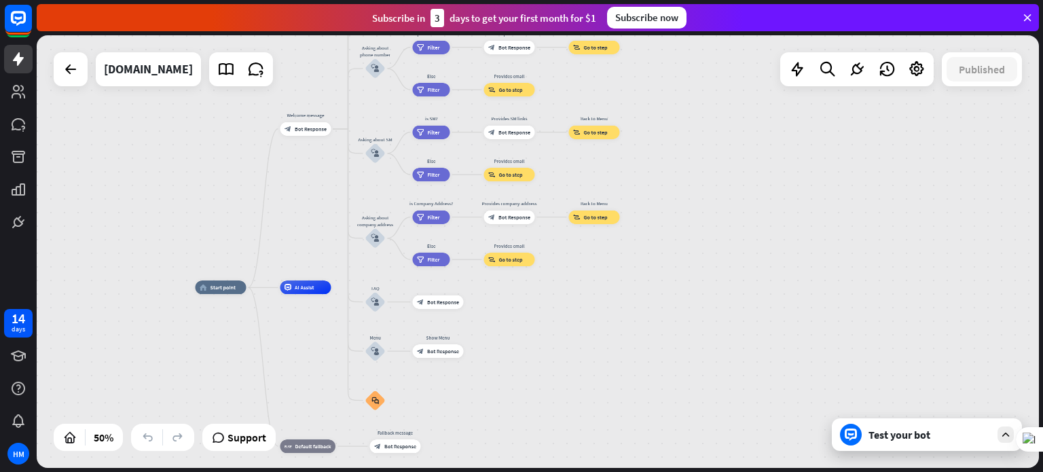
drag, startPoint x: 604, startPoint y: 328, endPoint x: 620, endPoint y: 358, distance: 33.7
click at [616, 355] on div "home_2 Start point Welcome message block_bot_response Bot Response About us blo…" at bounding box center [446, 395] width 501 height 217
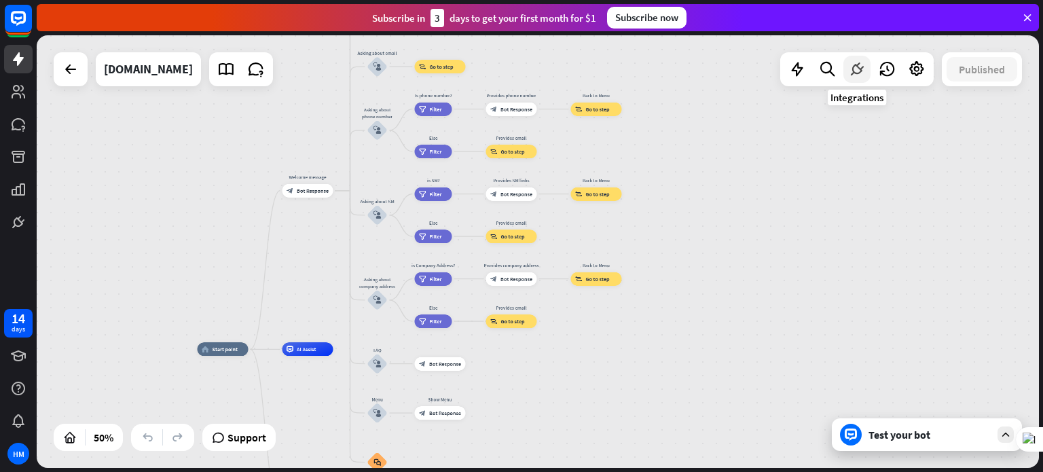
click at [863, 72] on icon at bounding box center [857, 69] width 18 height 18
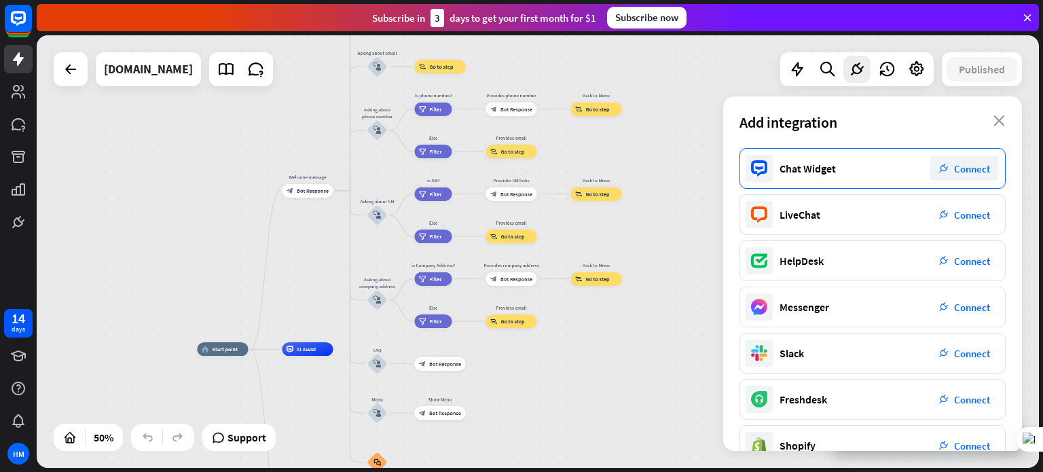
click at [974, 173] on span "Connect" at bounding box center [972, 168] width 36 height 13
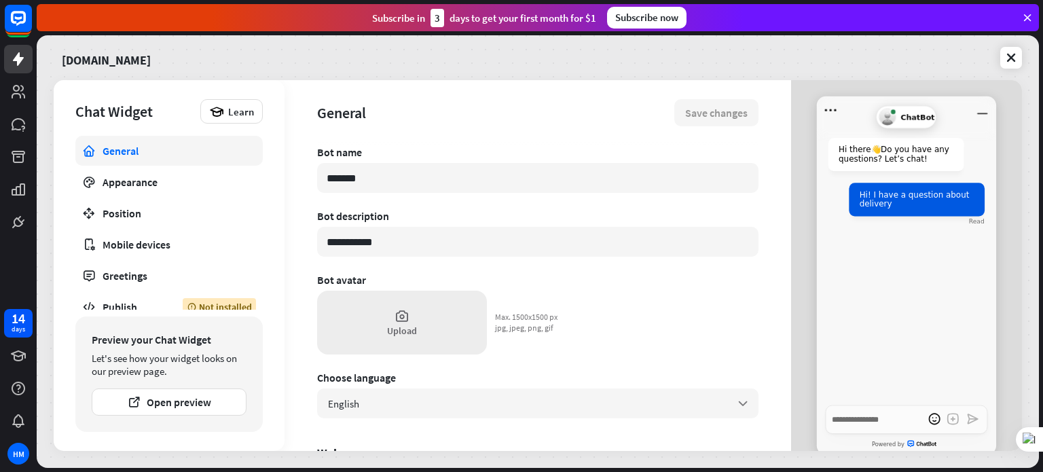
click at [391, 328] on div "Upload" at bounding box center [402, 331] width 30 height 12
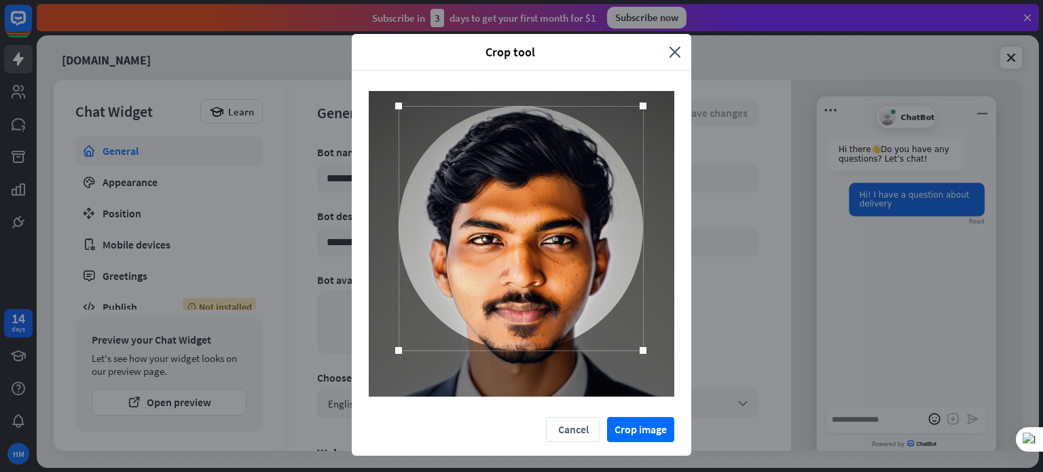
drag, startPoint x: 539, startPoint y: 280, endPoint x: 538, endPoint y: 264, distance: 15.6
click at [538, 264] on div at bounding box center [521, 228] width 244 height 244
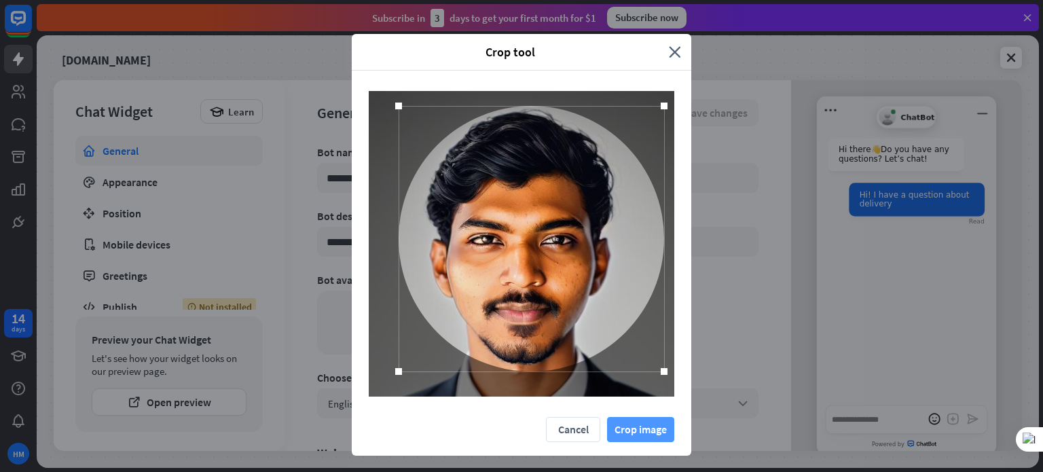
drag, startPoint x: 635, startPoint y: 354, endPoint x: 656, endPoint y: 426, distance: 75.0
click at [656, 426] on div "Crop tool close Cancel Crop image" at bounding box center [522, 245] width 340 height 422
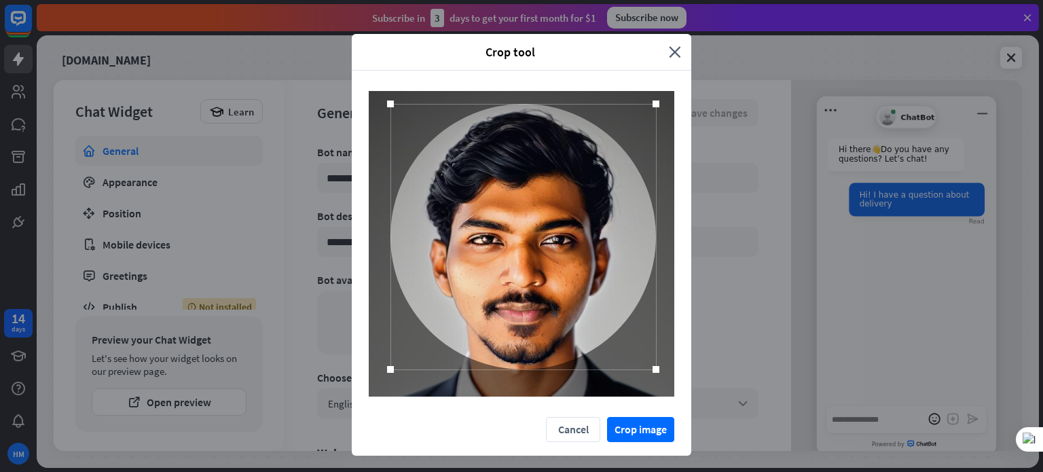
drag, startPoint x: 598, startPoint y: 287, endPoint x: 590, endPoint y: 285, distance: 7.7
click at [590, 285] on div at bounding box center [523, 237] width 266 height 266
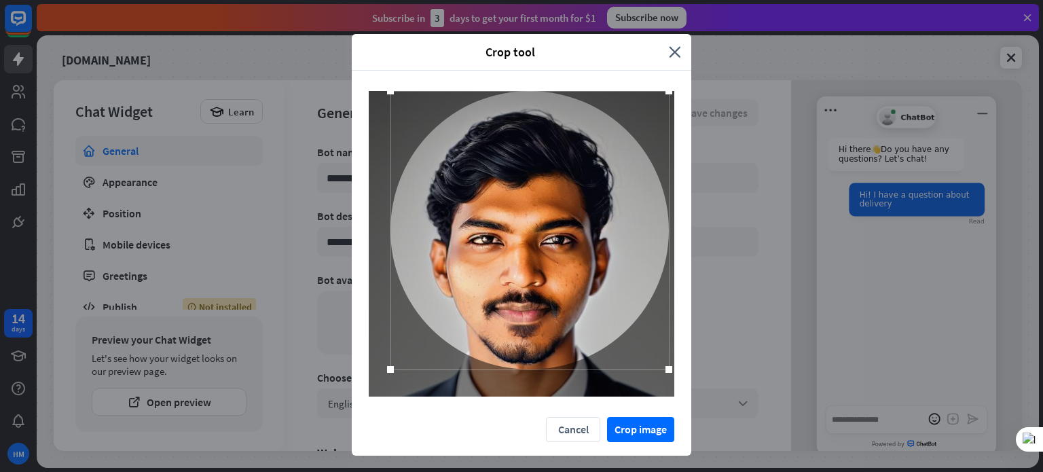
drag, startPoint x: 651, startPoint y: 105, endPoint x: 671, endPoint y: 81, distance: 30.9
click at [671, 81] on div at bounding box center [522, 244] width 340 height 346
drag, startPoint x: 387, startPoint y: 92, endPoint x: 347, endPoint y: 87, distance: 40.3
click at [352, 87] on div at bounding box center [522, 244] width 340 height 346
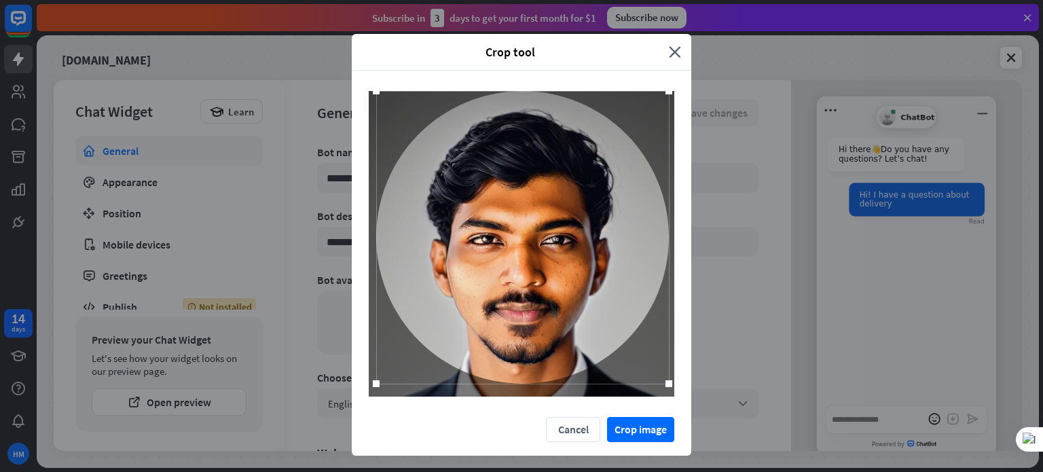
drag, startPoint x: 388, startPoint y: 367, endPoint x: 375, endPoint y: 378, distance: 17.8
click at [375, 378] on div at bounding box center [376, 384] width 20 height 20
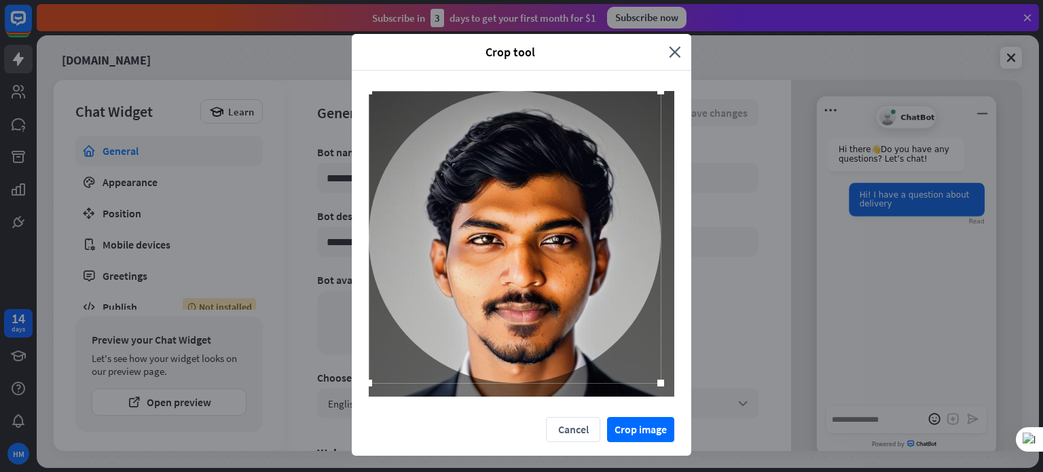
drag, startPoint x: 508, startPoint y: 228, endPoint x: 490, endPoint y: 210, distance: 25.9
click at [490, 210] on div at bounding box center [515, 237] width 292 height 292
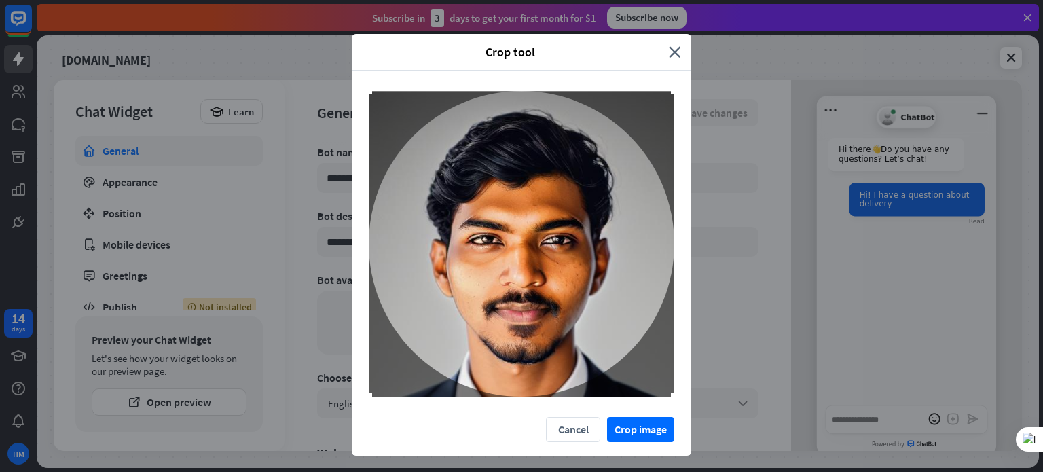
drag, startPoint x: 655, startPoint y: 380, endPoint x: 670, endPoint y: 392, distance: 19.8
click at [670, 392] on div at bounding box center [522, 244] width 340 height 346
click at [633, 420] on button "Crop image" at bounding box center [640, 429] width 67 height 25
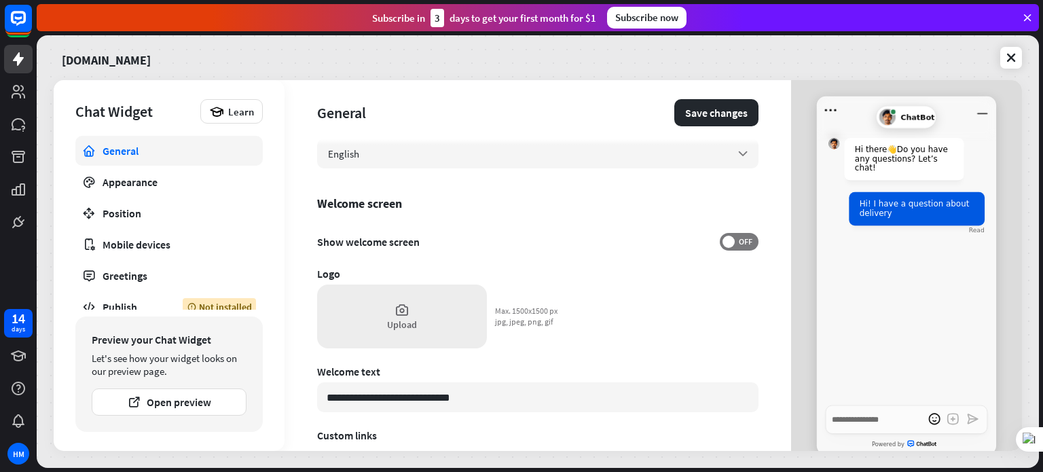
scroll to position [219, 0]
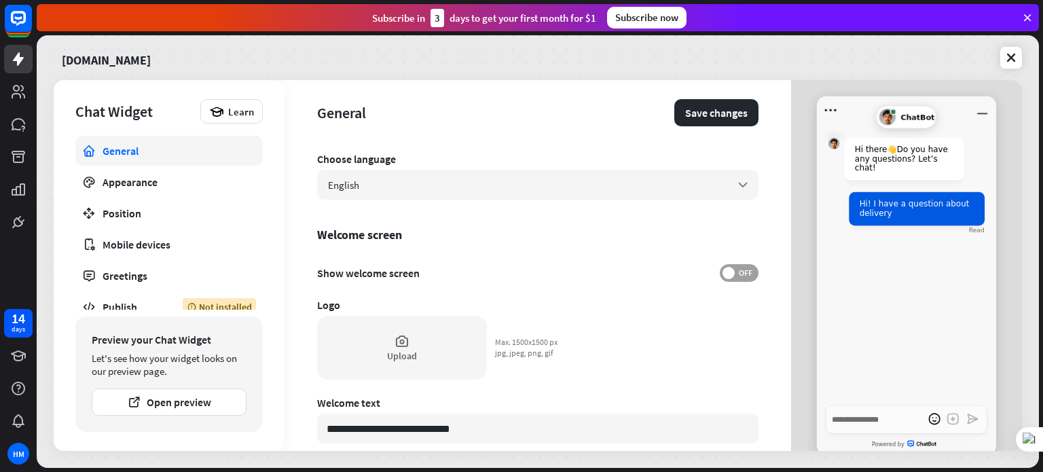
click at [723, 274] on span at bounding box center [729, 273] width 12 height 12
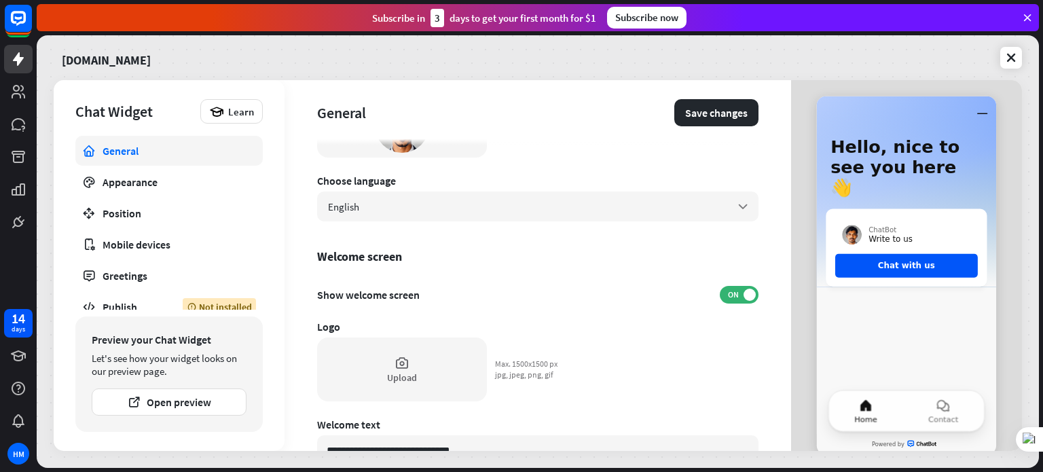
scroll to position [151, 0]
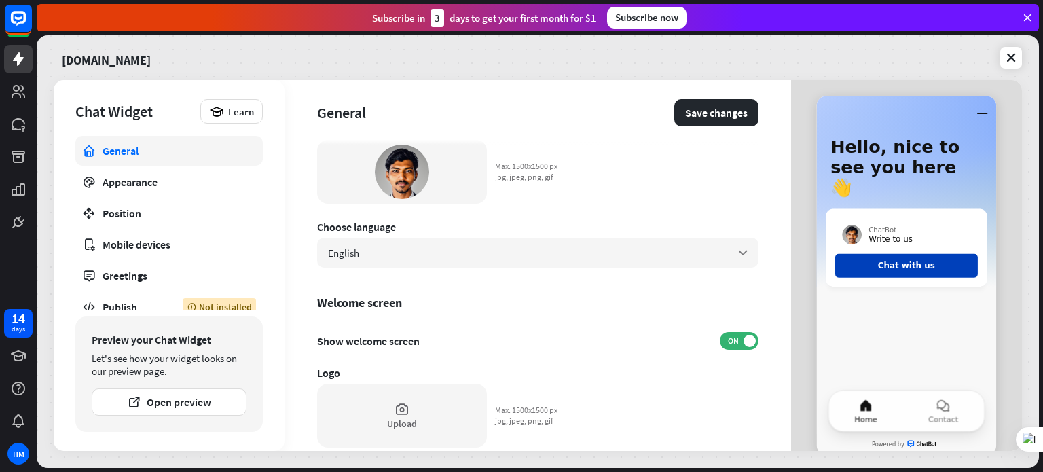
click at [932, 255] on button "Chat with us" at bounding box center [906, 266] width 143 height 24
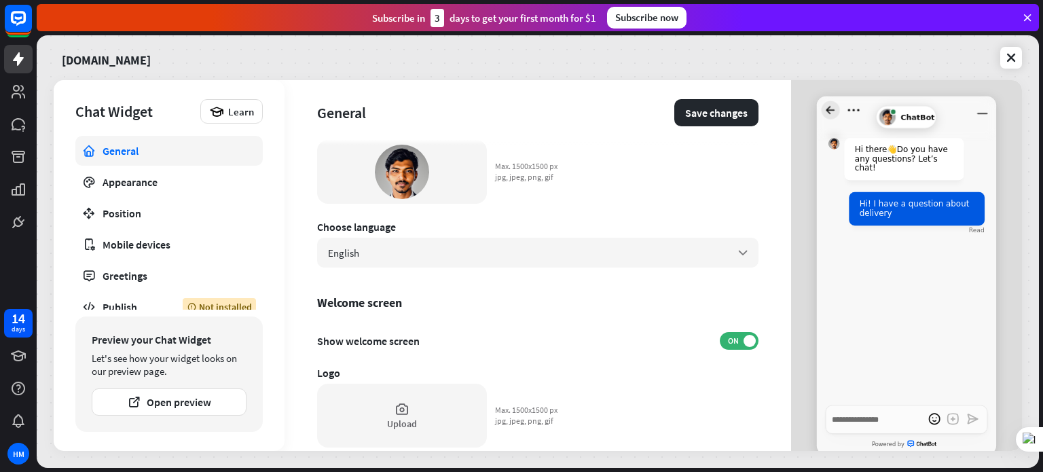
click at [826, 111] on icon "Go back to homescreen" at bounding box center [831, 110] width 18 height 18
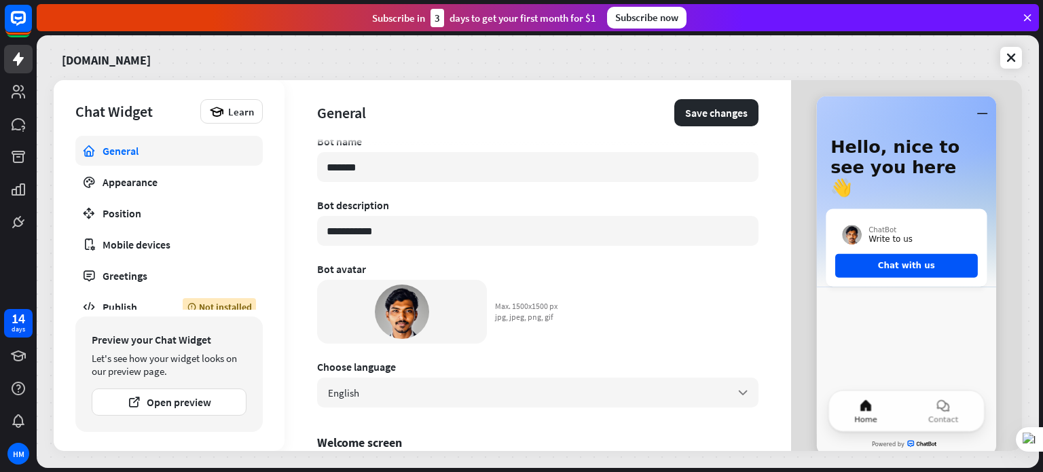
scroll to position [0, 0]
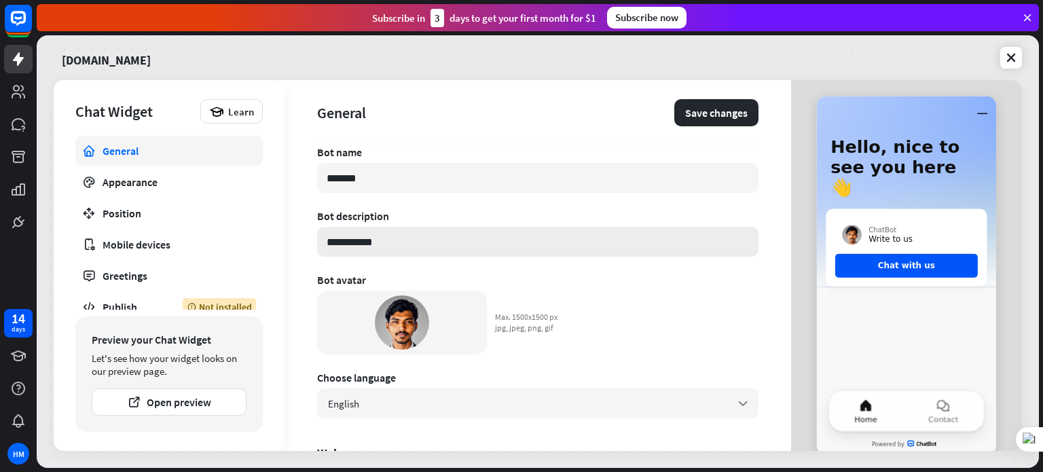
click at [420, 242] on input "**********" at bounding box center [537, 242] width 441 height 30
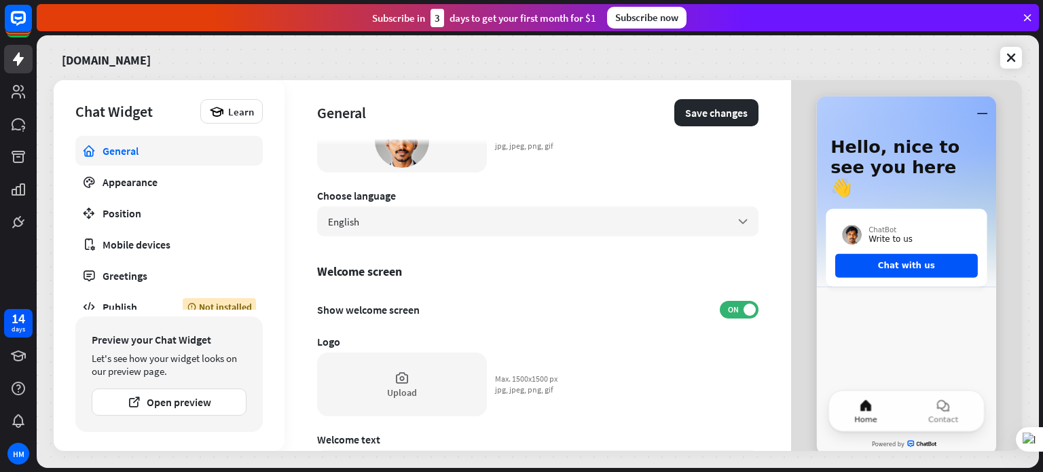
scroll to position [151, 0]
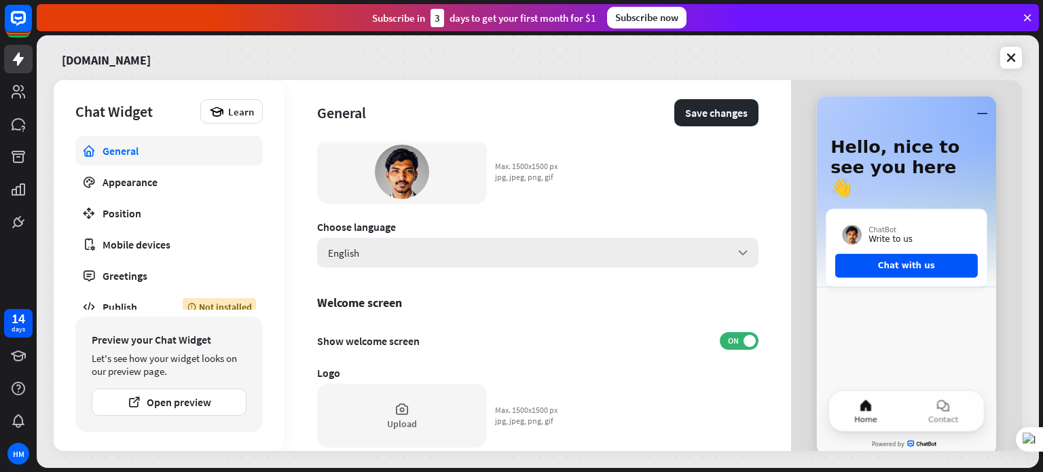
click at [565, 265] on div "English arrow_down" at bounding box center [537, 253] width 441 height 30
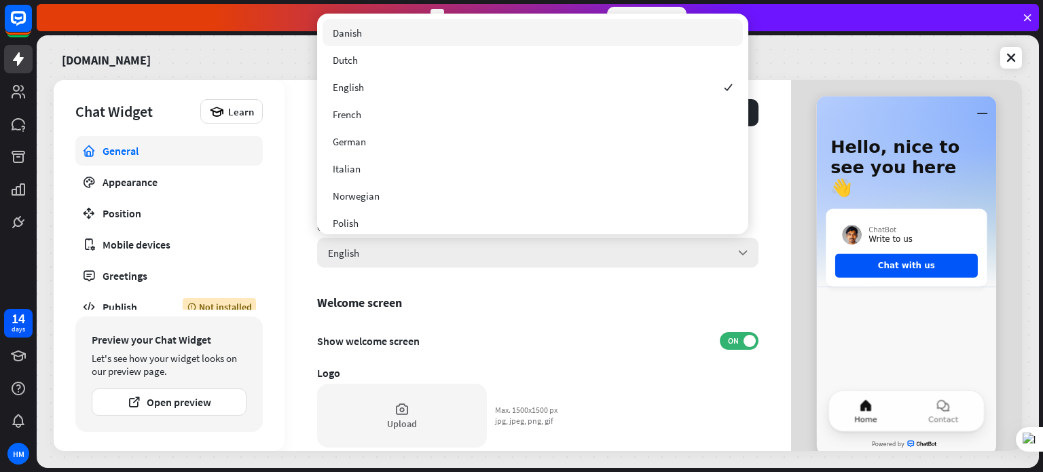
click at [565, 265] on div "English arrow_down" at bounding box center [537, 253] width 441 height 30
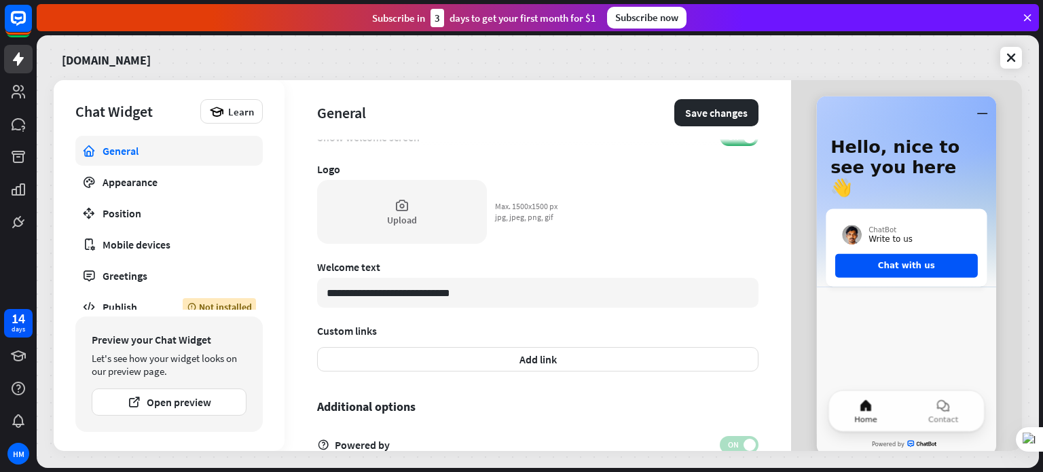
scroll to position [422, 0]
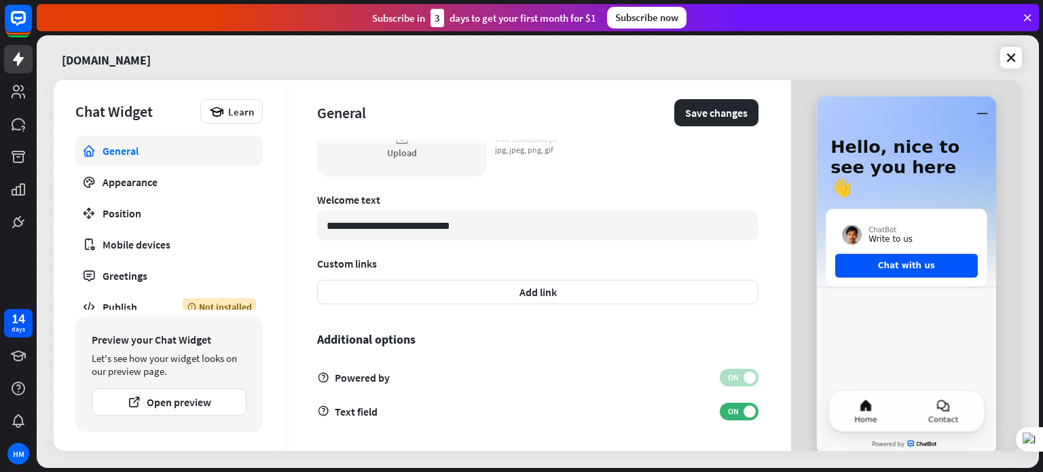
click at [948, 414] on button "Contact" at bounding box center [943, 411] width 81 height 41
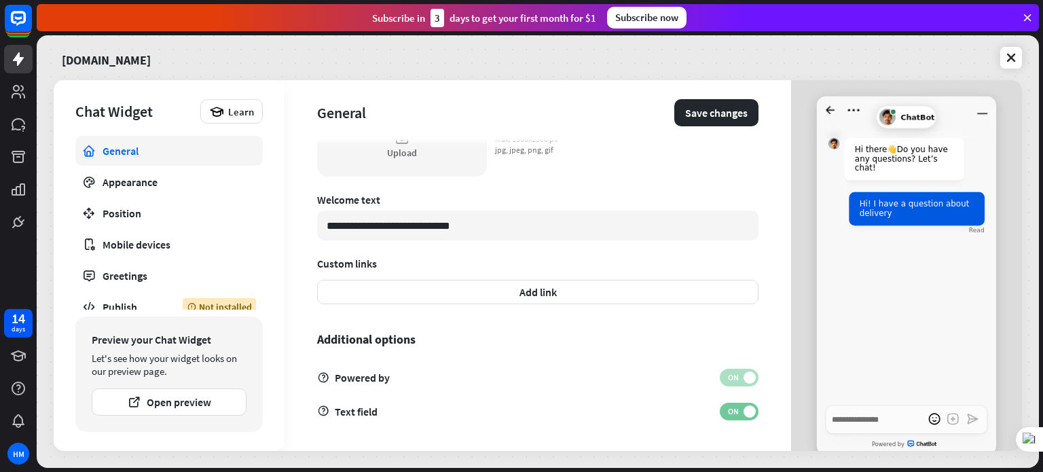
click at [729, 408] on span "ON" at bounding box center [733, 411] width 21 height 11
click at [735, 408] on span "OFF" at bounding box center [745, 411] width 21 height 11
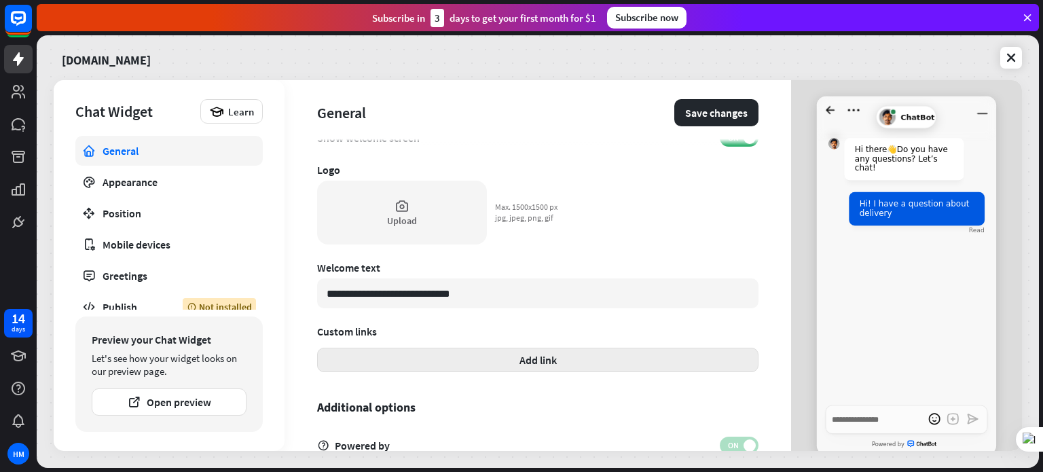
click at [564, 357] on button "Add link" at bounding box center [537, 360] width 441 height 24
type textarea "*"
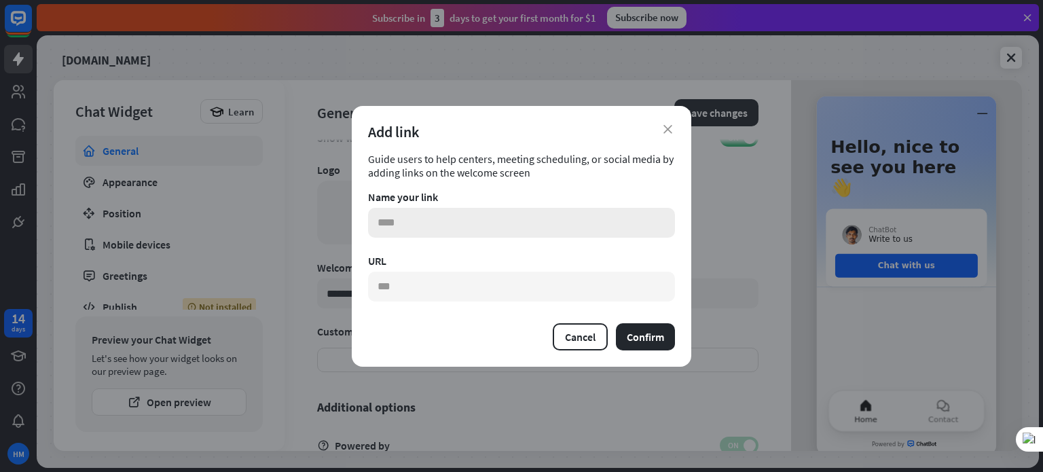
click at [435, 213] on input "text" at bounding box center [521, 223] width 307 height 30
type input "**********"
click at [445, 291] on input "text" at bounding box center [521, 287] width 307 height 30
paste input "**********"
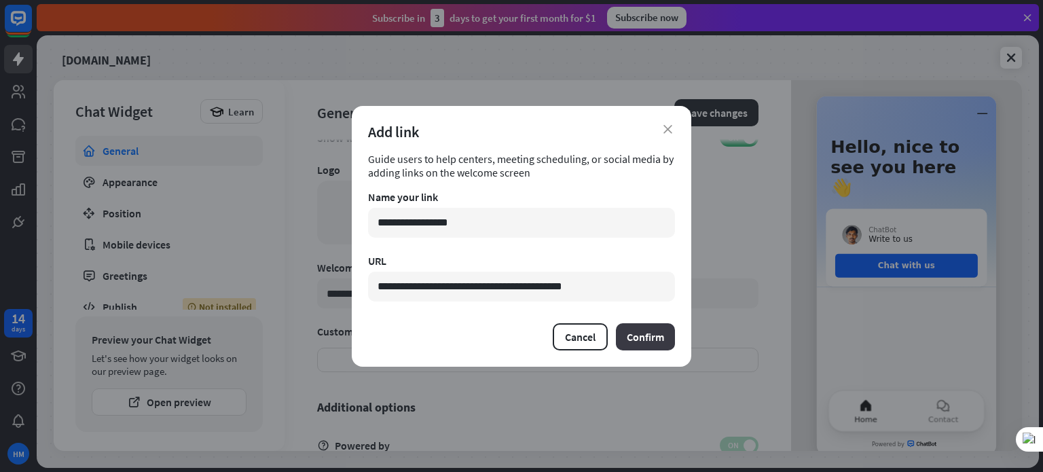
type input "**********"
click at [630, 331] on button "Confirm" at bounding box center [645, 336] width 59 height 27
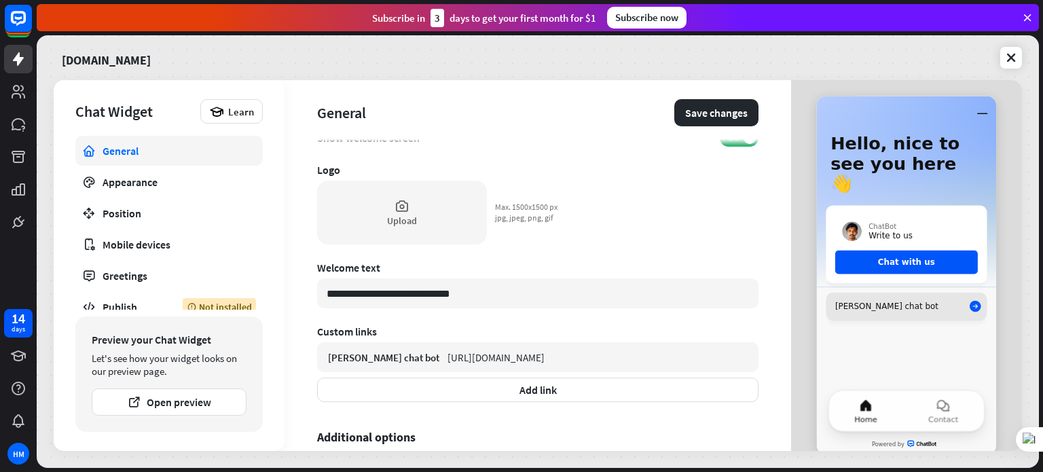
click at [970, 301] on icon at bounding box center [976, 307] width 12 height 12
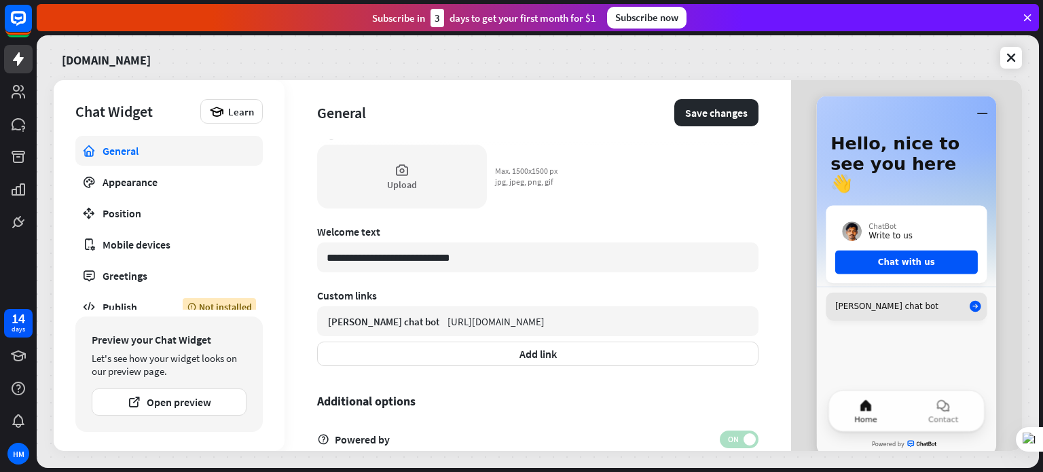
scroll to position [422, 0]
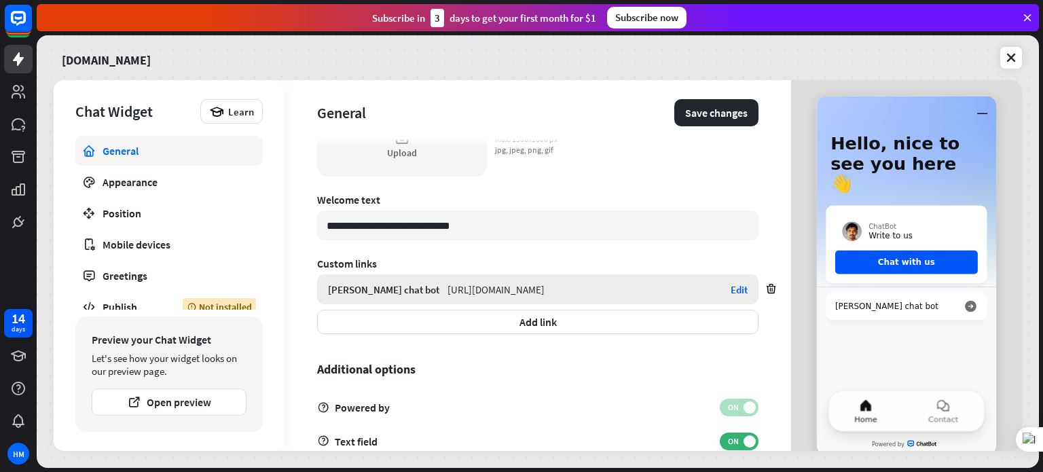
click at [731, 293] on div "Edit" at bounding box center [739, 289] width 17 height 13
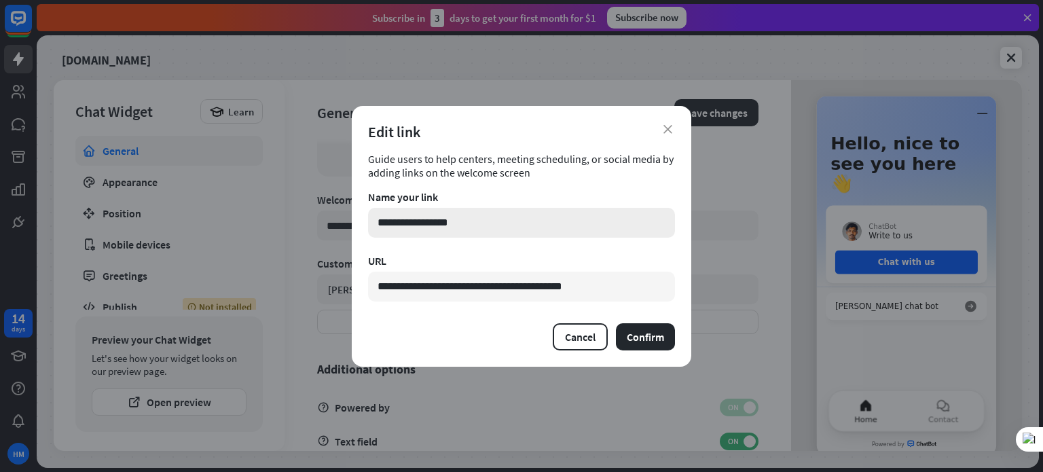
click at [490, 222] on input "**********" at bounding box center [521, 223] width 307 height 30
type input "*"
type input "**********"
click at [639, 328] on button "Confirm" at bounding box center [645, 336] width 59 height 27
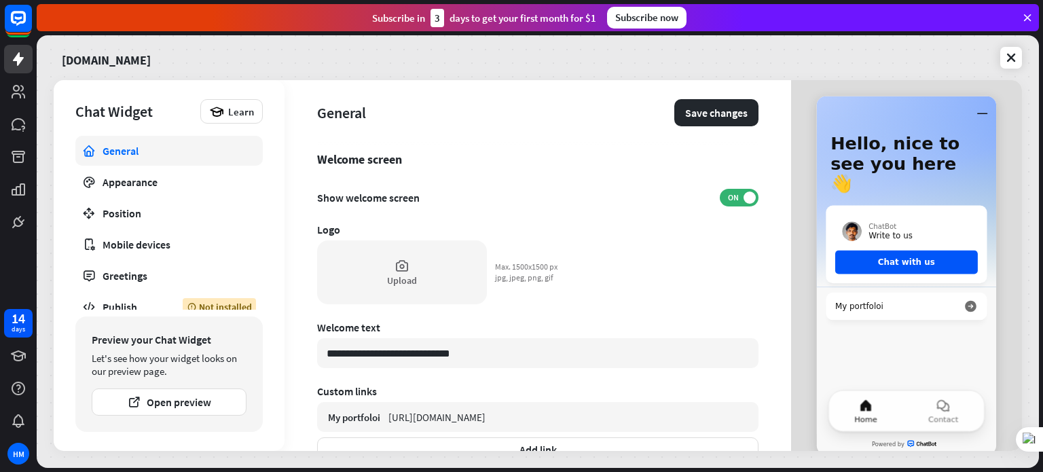
scroll to position [286, 0]
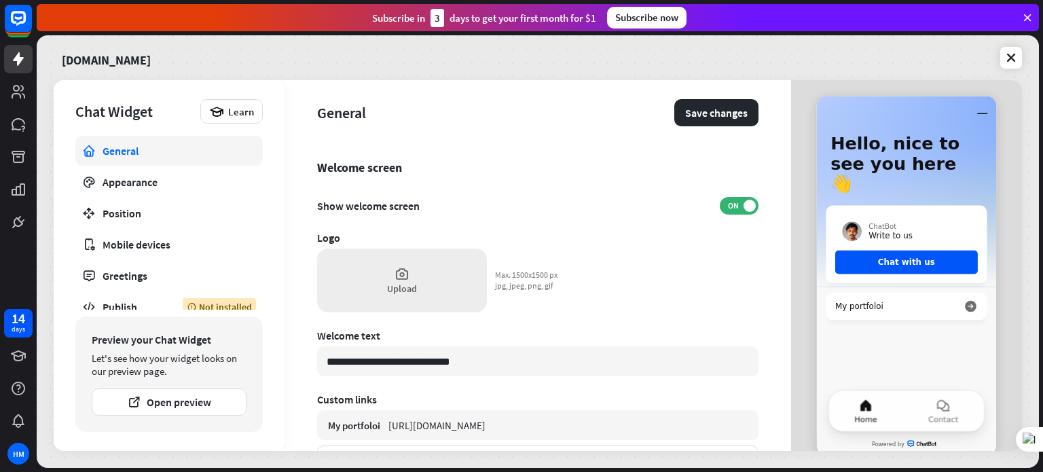
click at [413, 281] on div "Upload" at bounding box center [402, 281] width 170 height 64
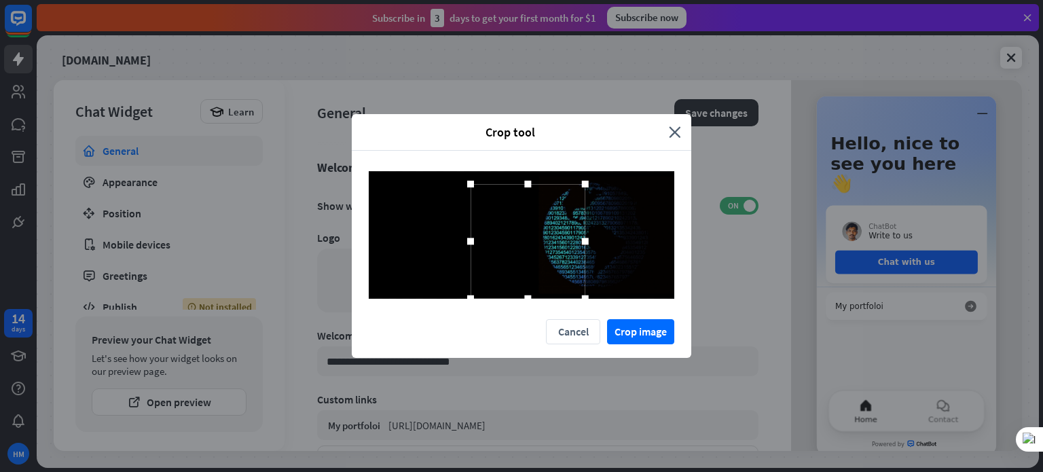
drag, startPoint x: 573, startPoint y: 283, endPoint x: 612, endPoint y: 304, distance: 43.7
click at [612, 304] on div at bounding box center [522, 235] width 340 height 168
drag, startPoint x: 530, startPoint y: 185, endPoint x: 530, endPoint y: 149, distance: 36.0
click at [530, 149] on div "Crop tool close Cancel Crop image" at bounding box center [522, 236] width 340 height 244
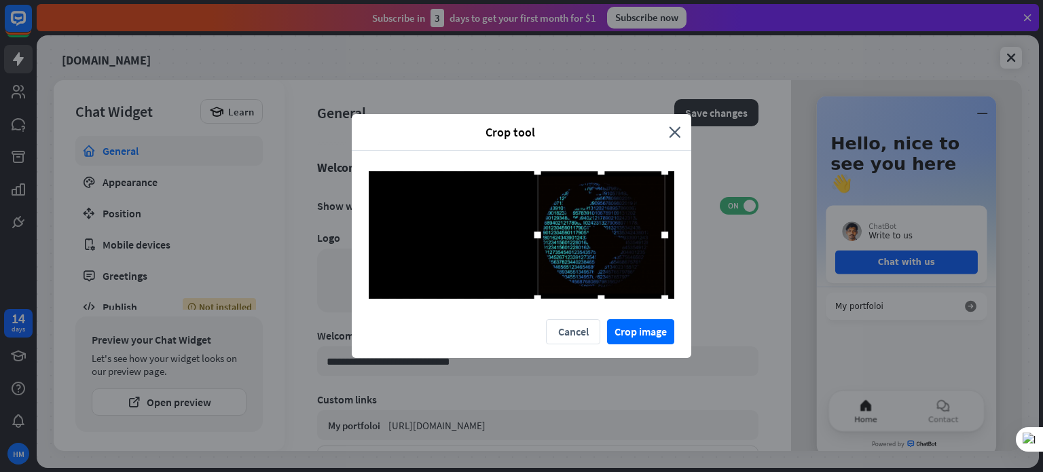
drag, startPoint x: 532, startPoint y: 214, endPoint x: 605, endPoint y: 228, distance: 74.6
click at [605, 228] on div at bounding box center [602, 235] width 128 height 128
click at [644, 335] on button "Crop image" at bounding box center [640, 331] width 67 height 25
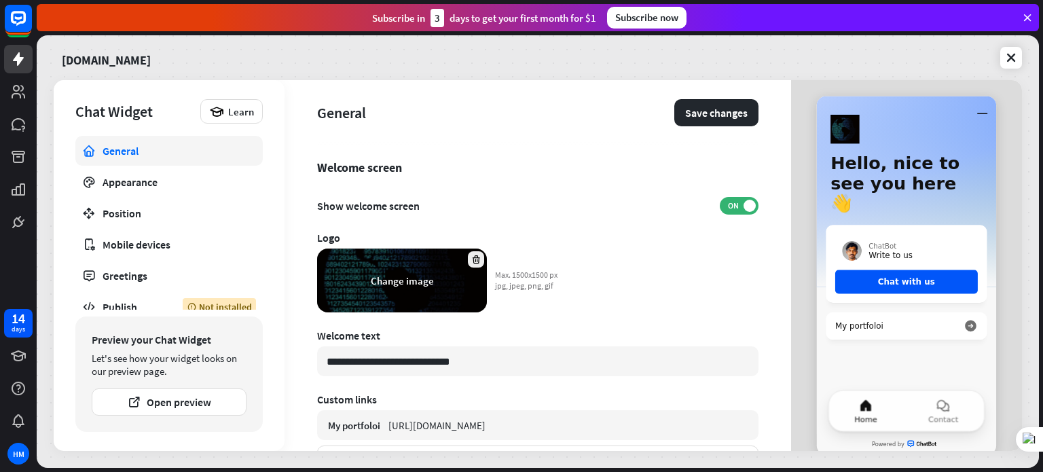
click at [475, 260] on icon at bounding box center [476, 260] width 10 height 10
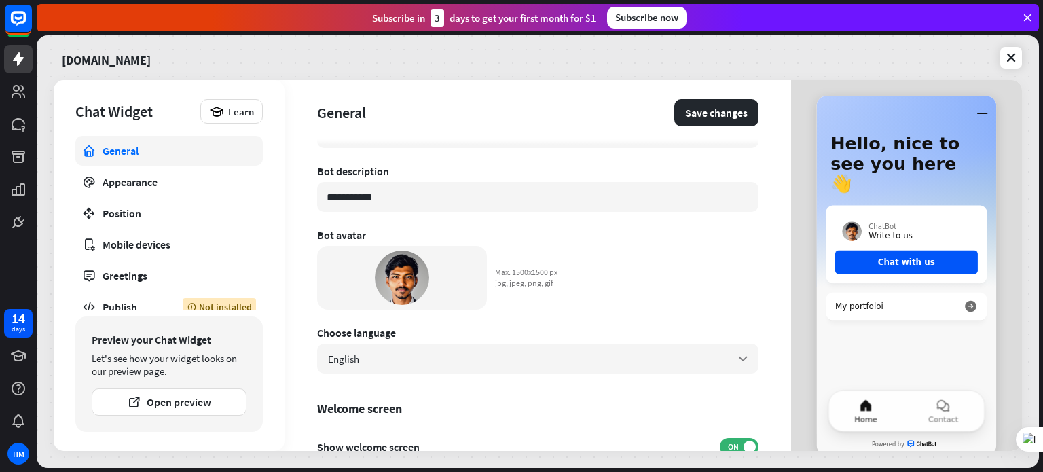
scroll to position [0, 0]
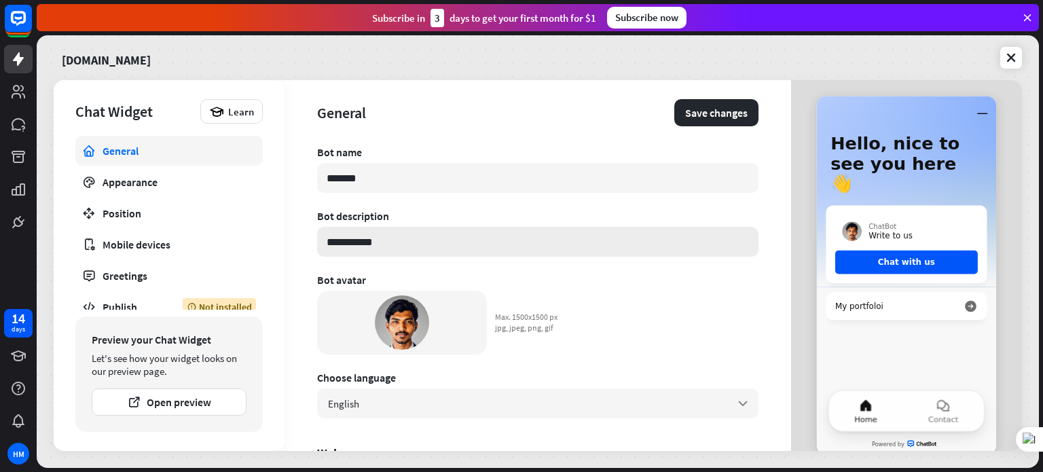
click at [388, 239] on input "**********" at bounding box center [537, 242] width 441 height 30
type input "**********"
click at [385, 177] on input "*******" at bounding box center [537, 178] width 441 height 30
type input "*"
type input "********"
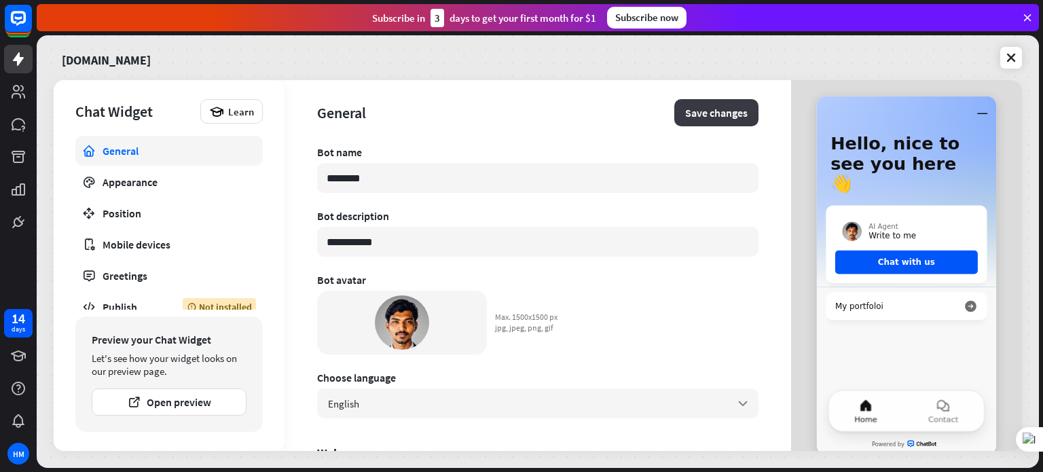
click at [738, 115] on button "Save changes" at bounding box center [716, 112] width 84 height 27
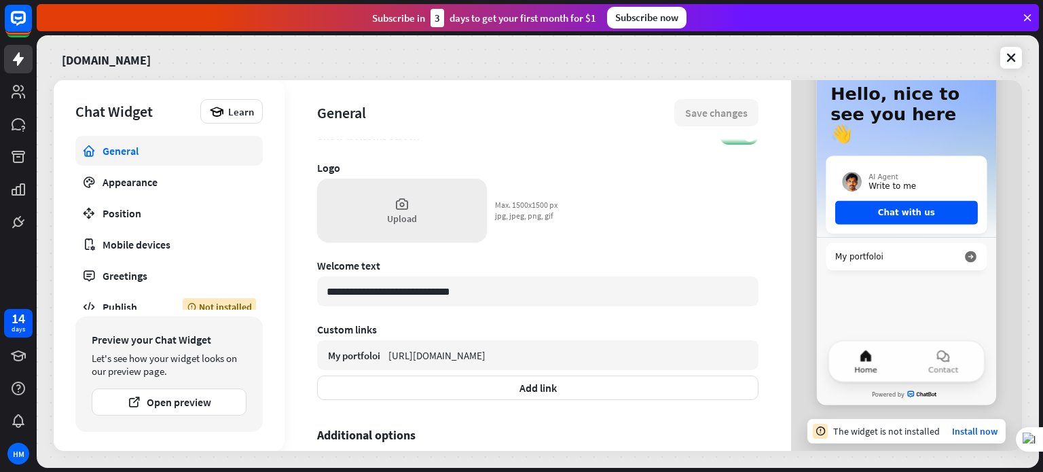
scroll to position [452, 0]
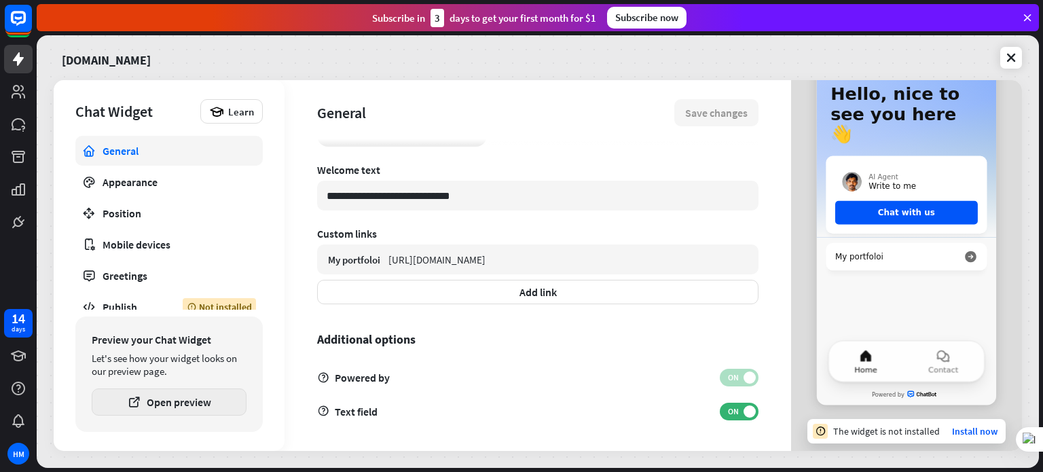
click at [174, 407] on button "Open preview" at bounding box center [169, 401] width 155 height 27
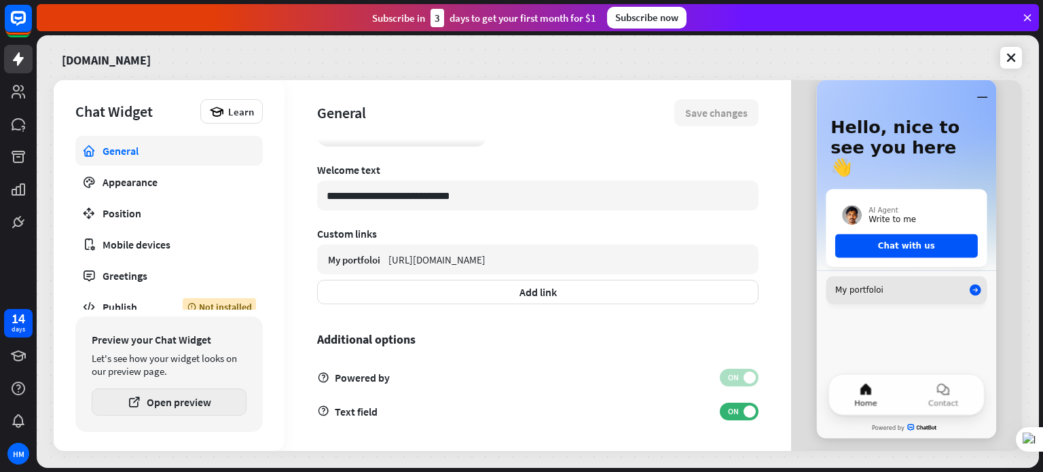
scroll to position [0, 0]
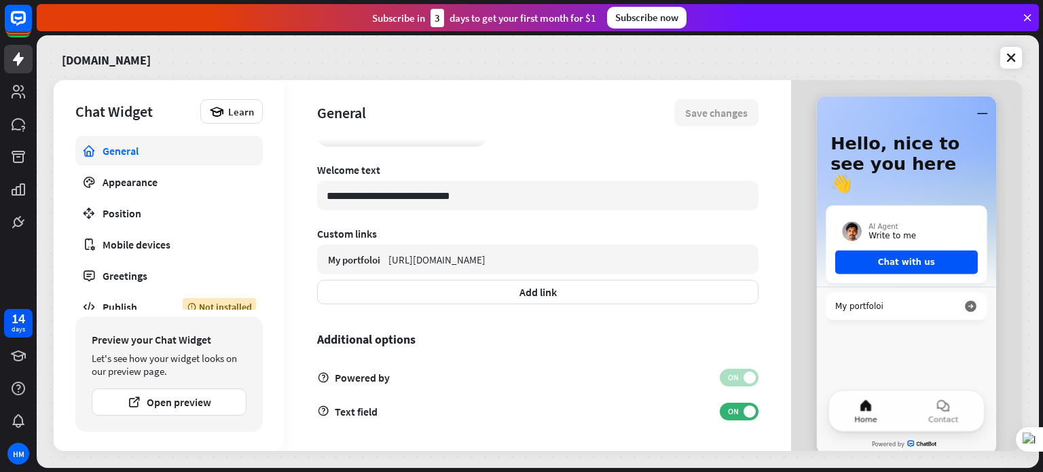
click at [829, 48] on div "[DOMAIN_NAME]" at bounding box center [538, 57] width 968 height 29
click at [1004, 65] on link at bounding box center [1011, 58] width 22 height 22
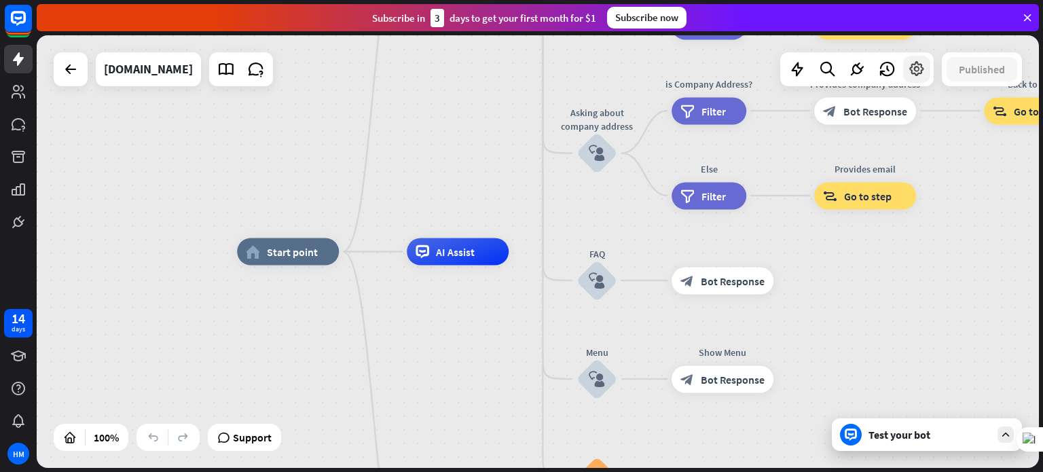
click at [921, 64] on icon at bounding box center [917, 69] width 18 height 18
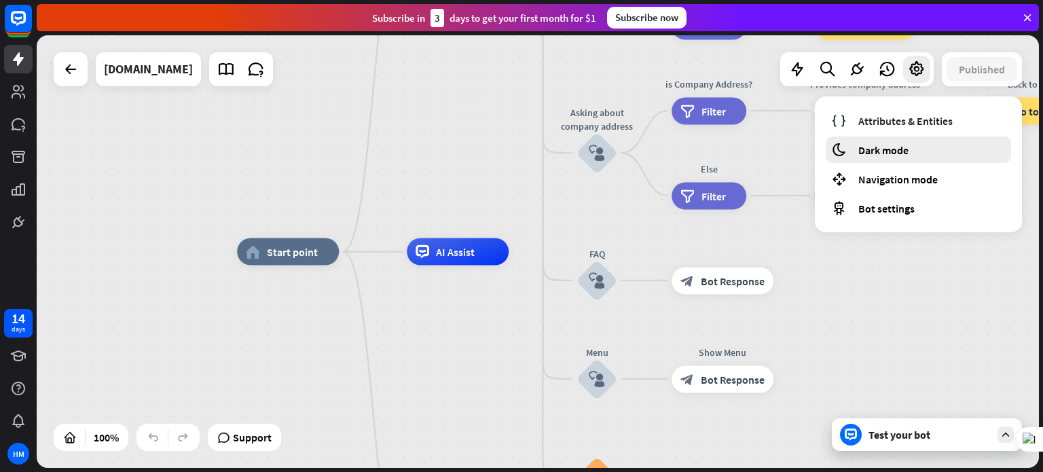
click at [918, 142] on div "moon Dark mode" at bounding box center [918, 150] width 185 height 26
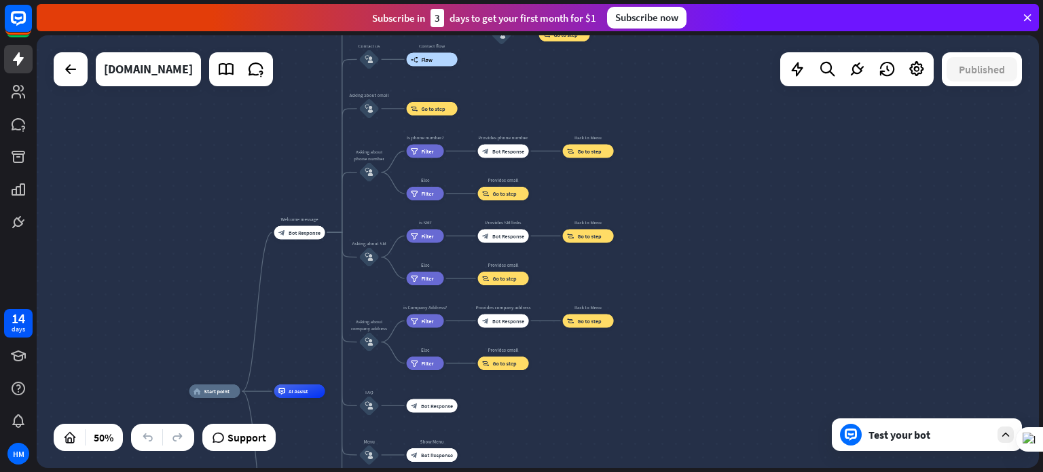
drag, startPoint x: 524, startPoint y: 141, endPoint x: 203, endPoint y: 270, distance: 346.2
click at [203, 270] on div "home_2 Start point Welcome message block_bot_response Bot Response About us blo…" at bounding box center [538, 251] width 1002 height 433
click at [803, 71] on icon at bounding box center [797, 69] width 18 height 18
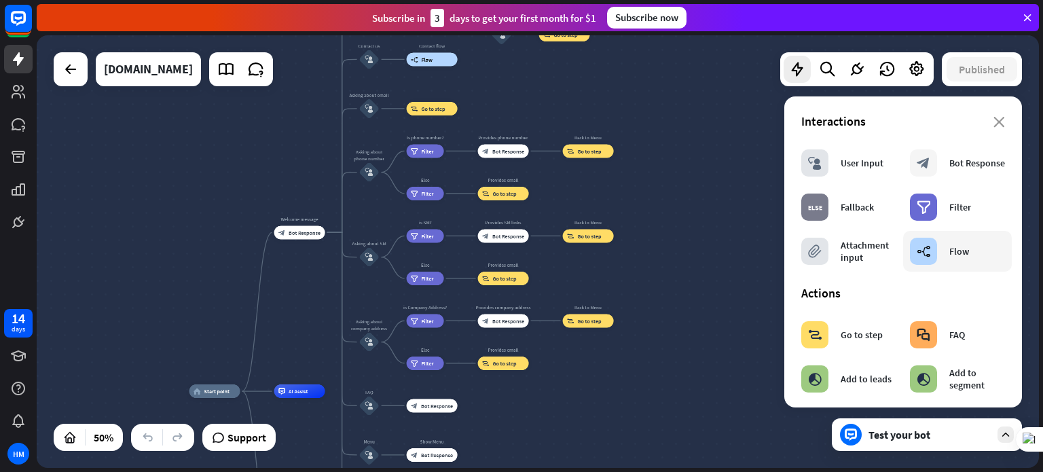
click at [945, 266] on div "builder_tree Flow" at bounding box center [957, 251] width 109 height 41
click at [946, 258] on div "builder_tree Flow" at bounding box center [939, 251] width 59 height 27
click at [953, 250] on div "Flow" at bounding box center [959, 251] width 20 height 12
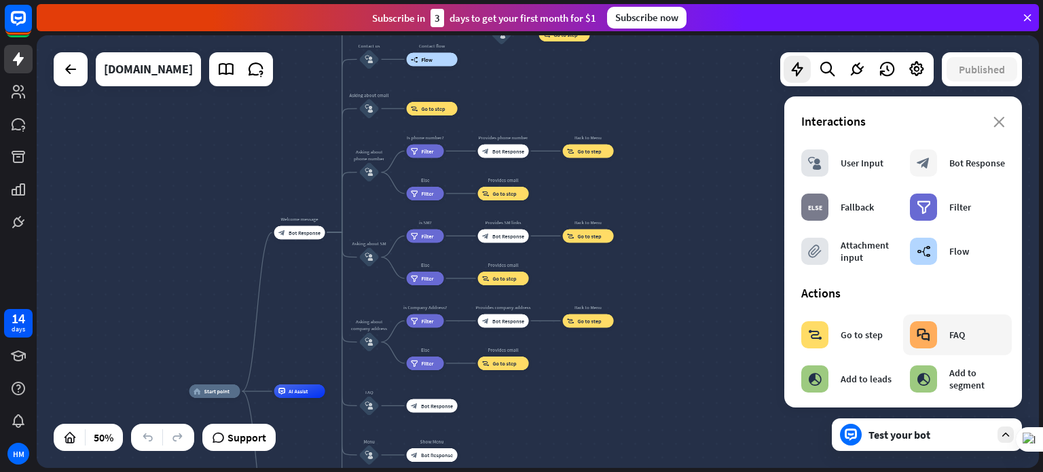
click at [964, 344] on div "block_faq FAQ" at bounding box center [957, 334] width 109 height 41
click at [937, 422] on div "Test your bot" at bounding box center [927, 434] width 190 height 33
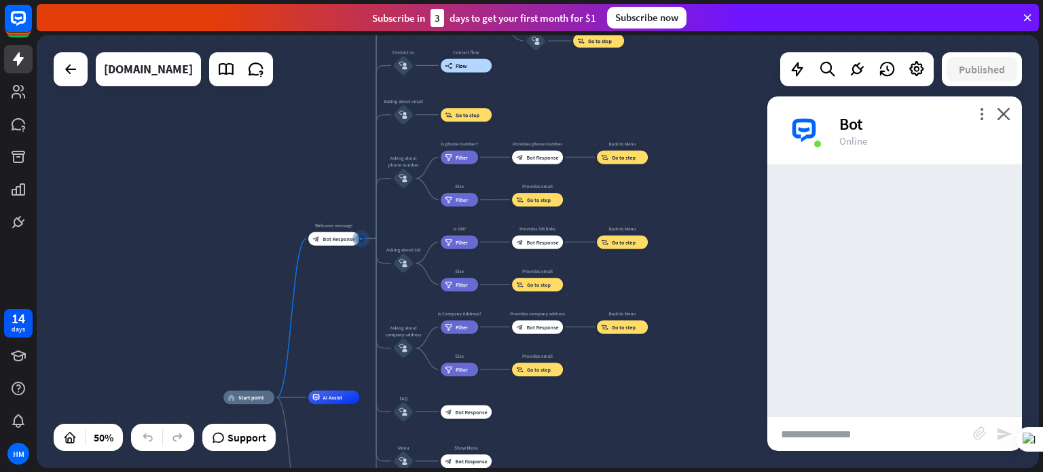
click at [851, 439] on input "text" at bounding box center [870, 434] width 206 height 34
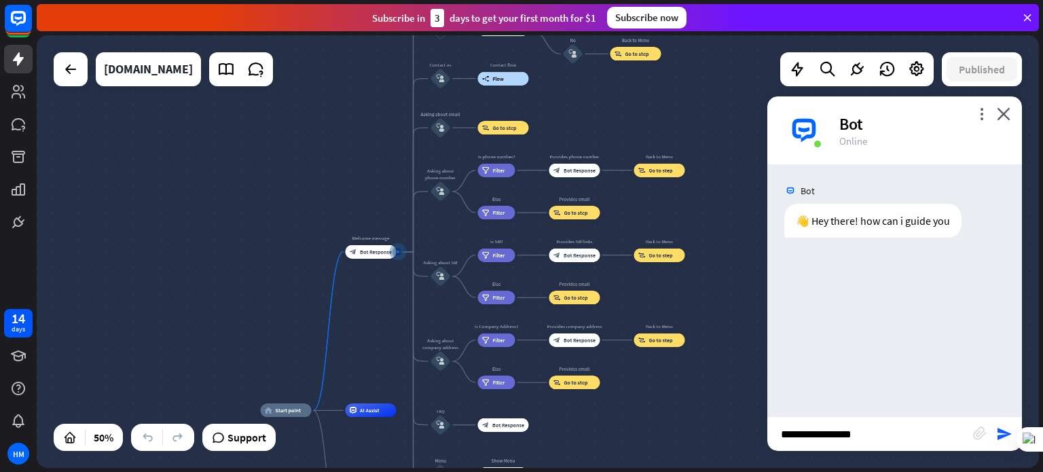
type input "**********"
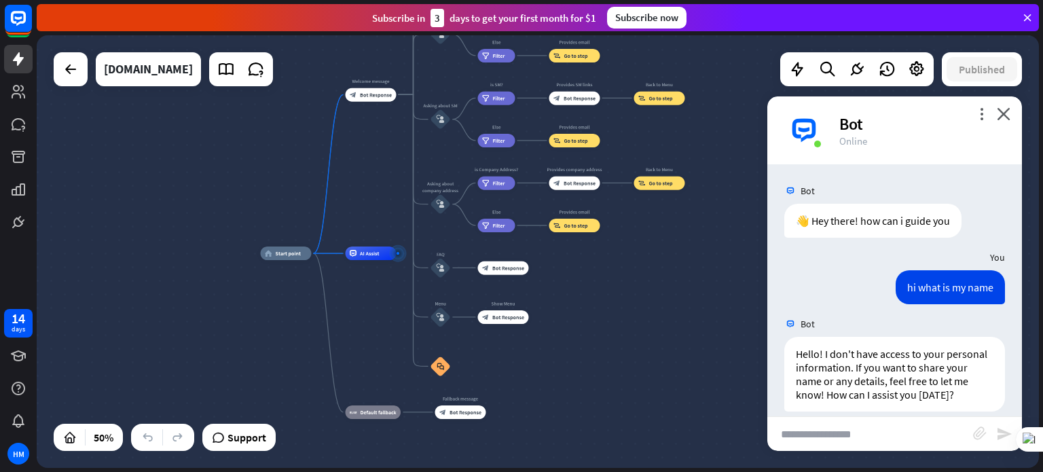
scroll to position [29, 0]
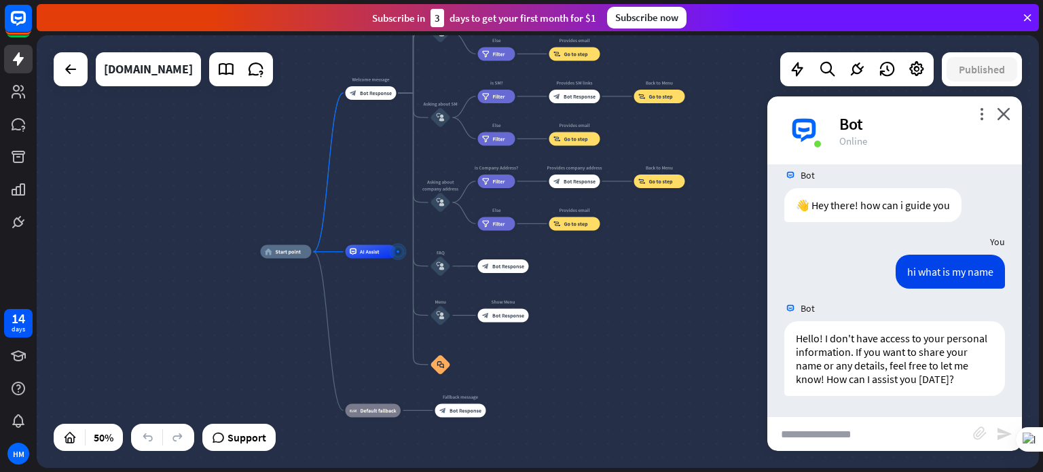
drag, startPoint x: 845, startPoint y: 438, endPoint x: 837, endPoint y: 397, distance: 41.4
click at [844, 438] on input "text" at bounding box center [870, 434] width 206 height 34
type input "**********"
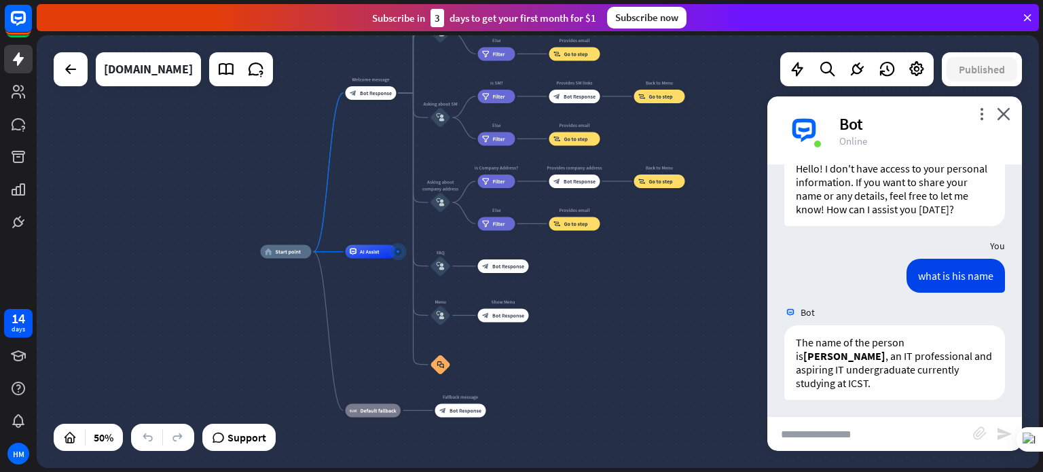
scroll to position [202, 0]
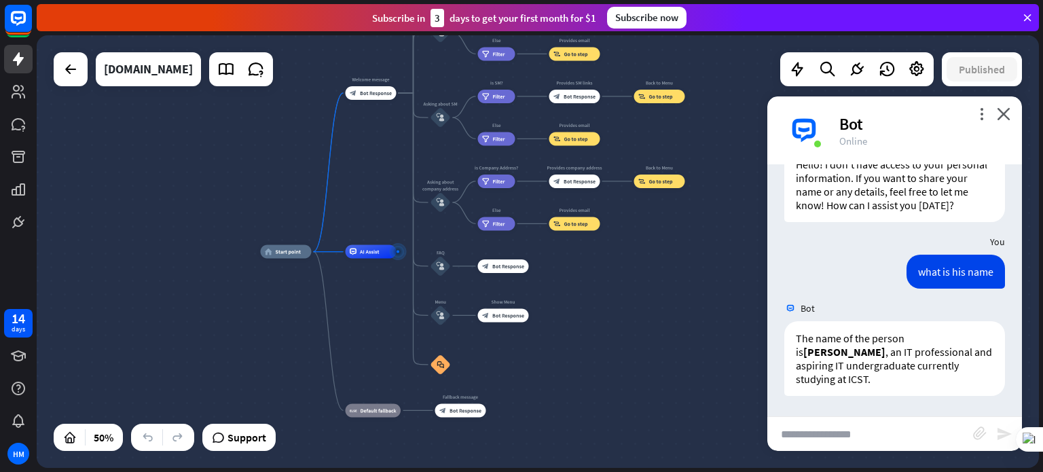
click at [1000, 438] on icon "send" at bounding box center [1004, 434] width 16 height 16
click at [734, 263] on div "home_2 Start point Welcome message block_bot_response Bot Response About us blo…" at bounding box center [511, 360] width 501 height 217
click at [979, 113] on icon "more_vert" at bounding box center [981, 113] width 13 height 13
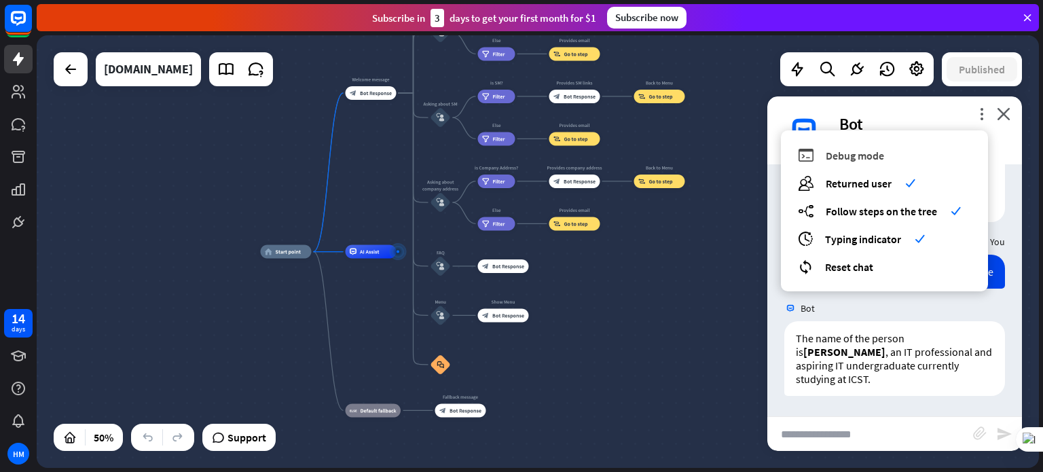
click at [860, 155] on span "Debug mode" at bounding box center [855, 156] width 58 height 14
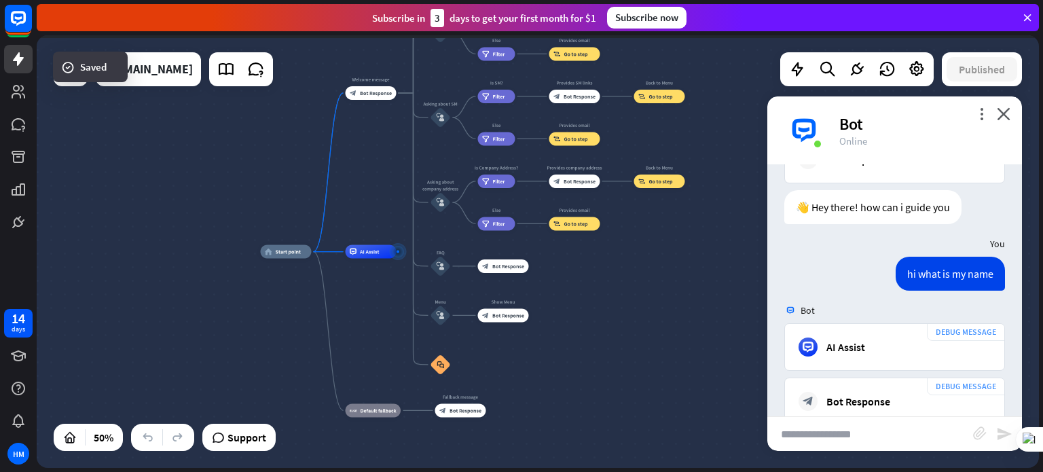
scroll to position [607, 0]
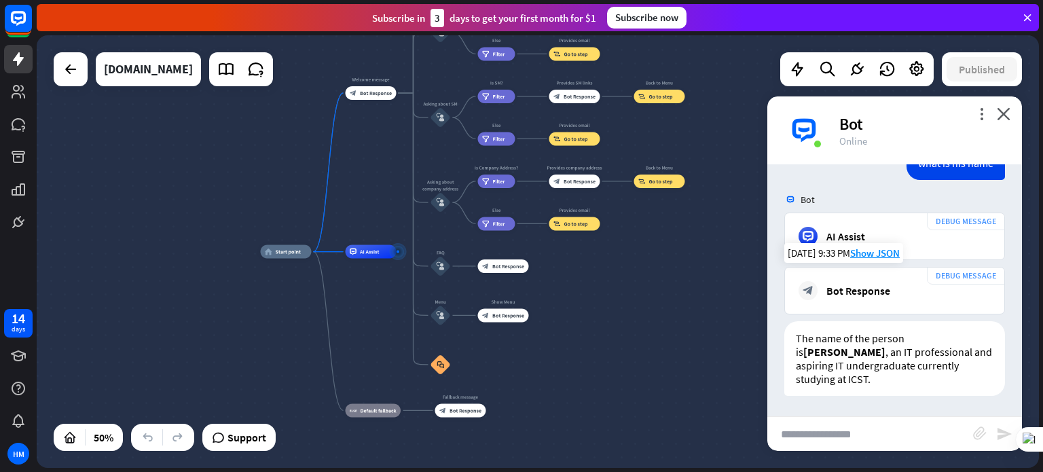
click at [866, 295] on div "Bot Response" at bounding box center [858, 291] width 64 height 14
click at [979, 117] on icon "more_vert" at bounding box center [981, 113] width 13 height 13
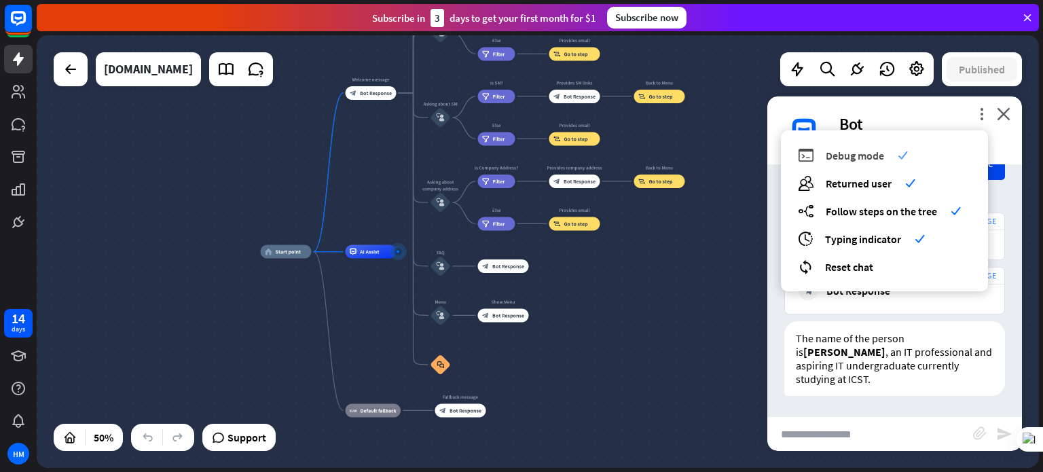
click at [883, 155] on span "Debug mode" at bounding box center [855, 156] width 58 height 14
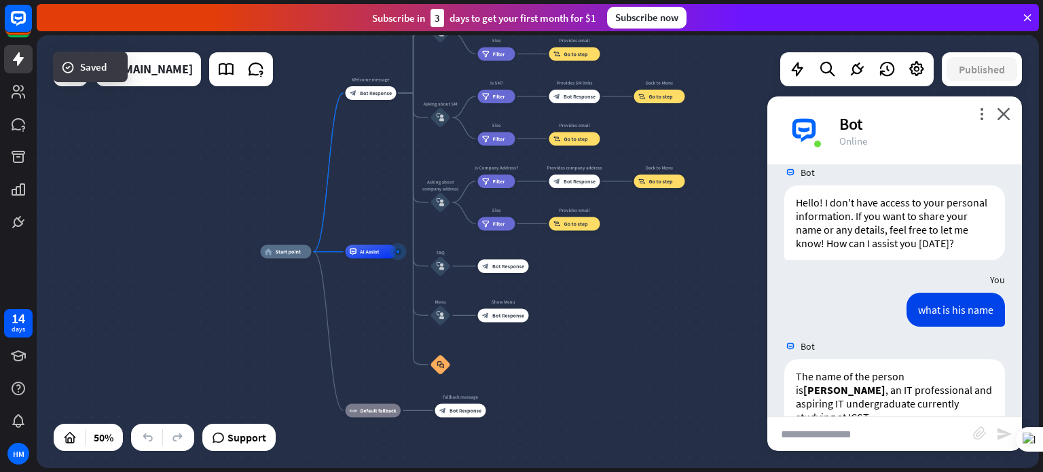
scroll to position [134, 0]
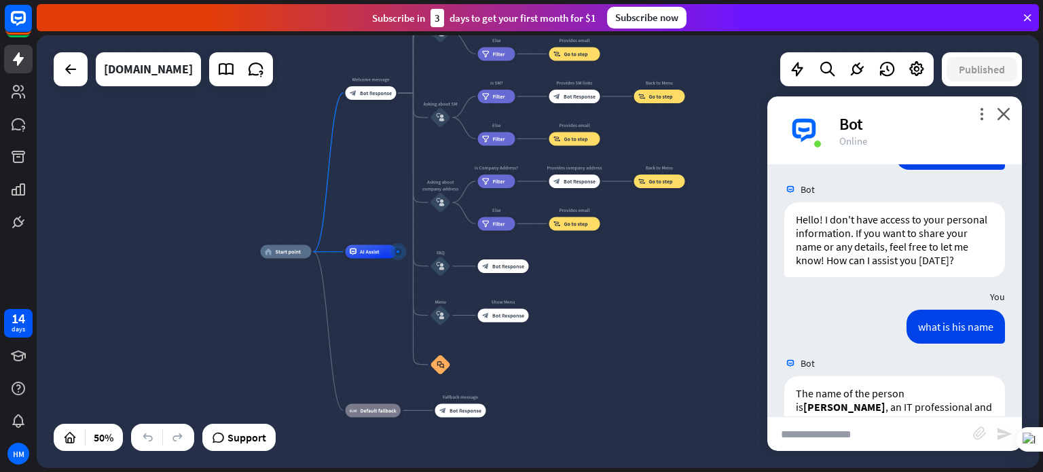
click at [997, 112] on div "more_vert close Bot Online" at bounding box center [894, 130] width 255 height 68
click at [1006, 113] on icon "close" at bounding box center [1004, 113] width 14 height 13
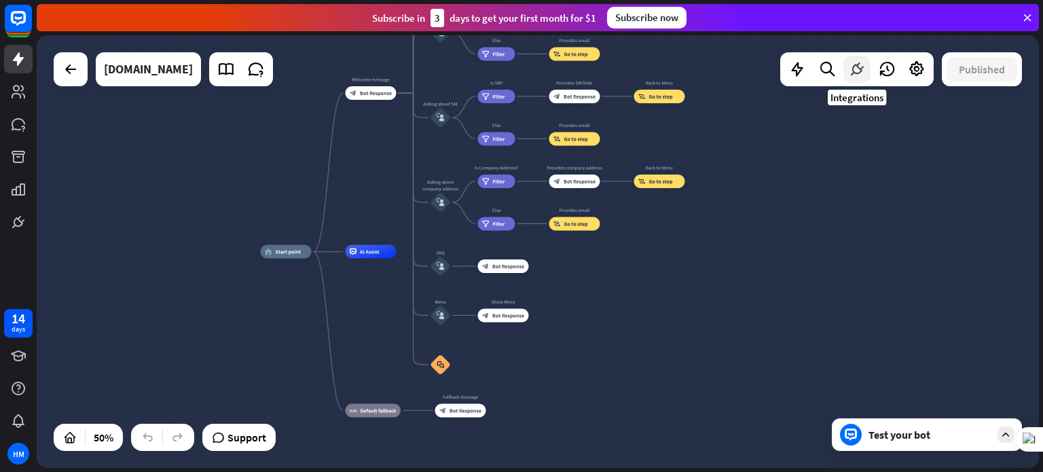
click at [848, 67] on icon at bounding box center [857, 69] width 18 height 18
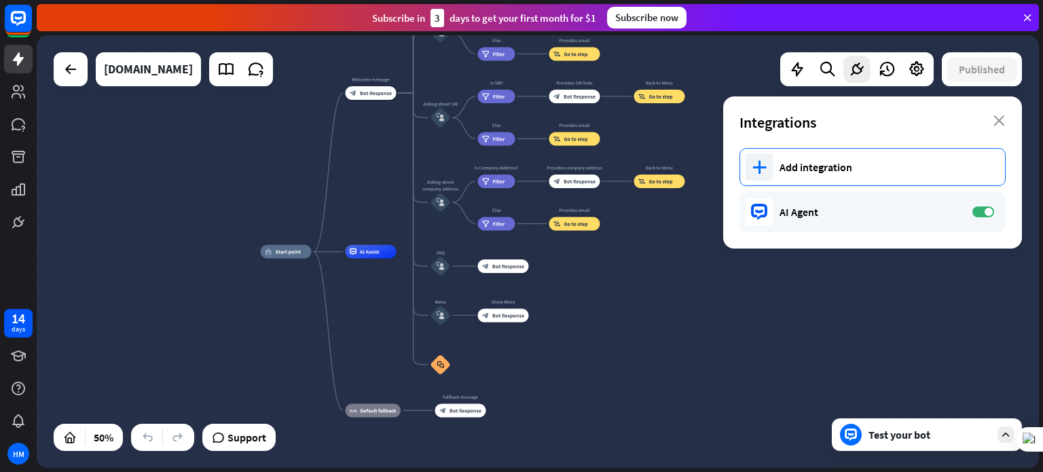
click at [860, 160] on div "Add integration" at bounding box center [886, 167] width 212 height 14
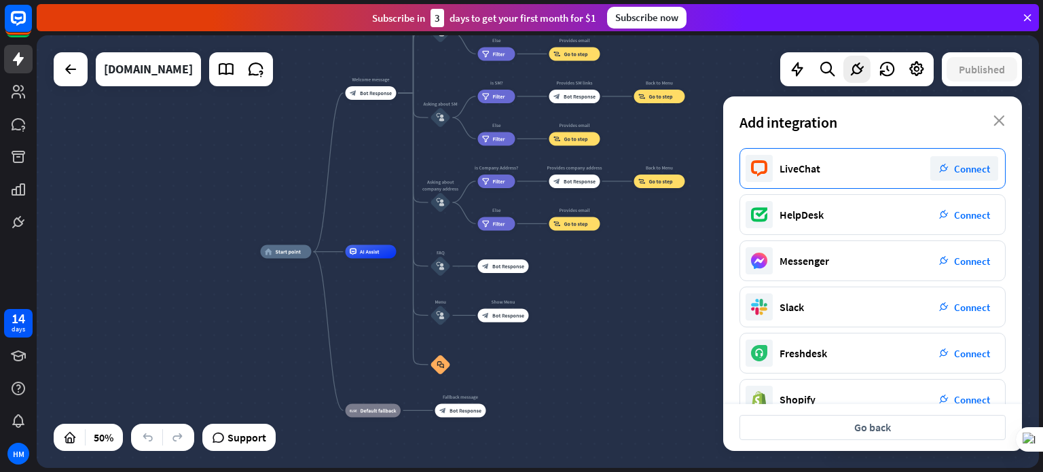
click at [961, 172] on span "Connect" at bounding box center [972, 168] width 36 height 13
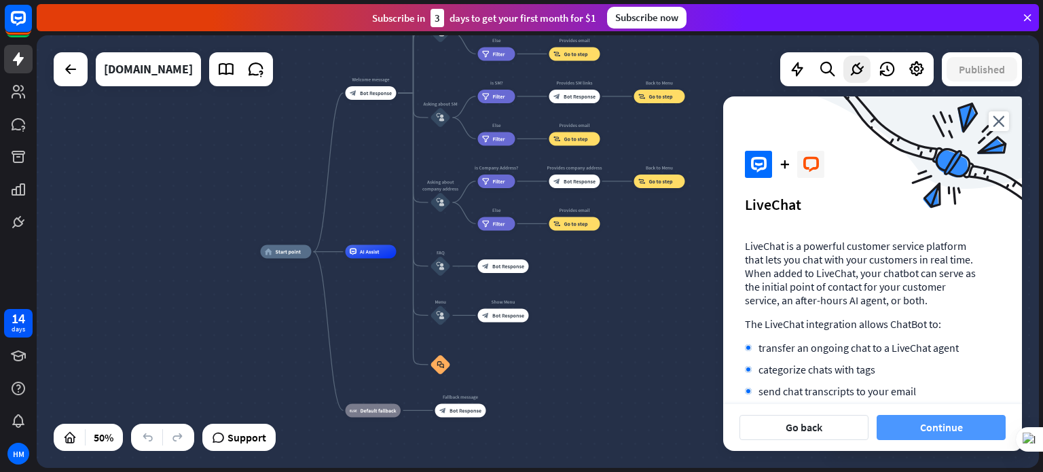
click at [939, 429] on button "Continue" at bounding box center [941, 427] width 129 height 25
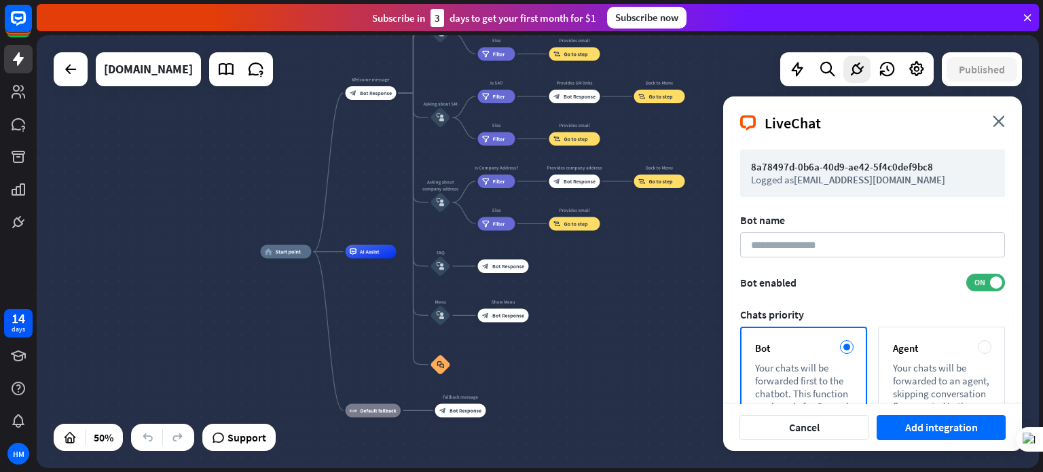
scroll to position [94, 0]
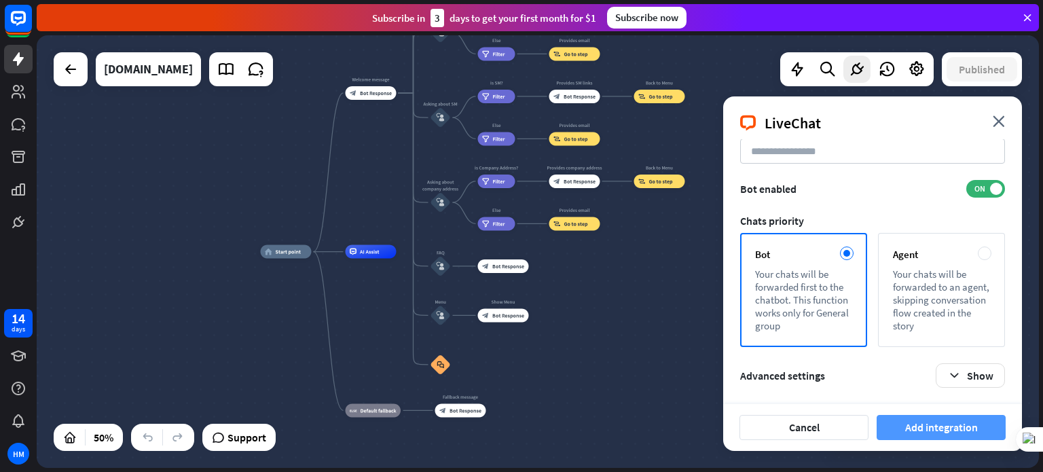
click at [943, 424] on button "Add integration" at bounding box center [941, 427] width 129 height 25
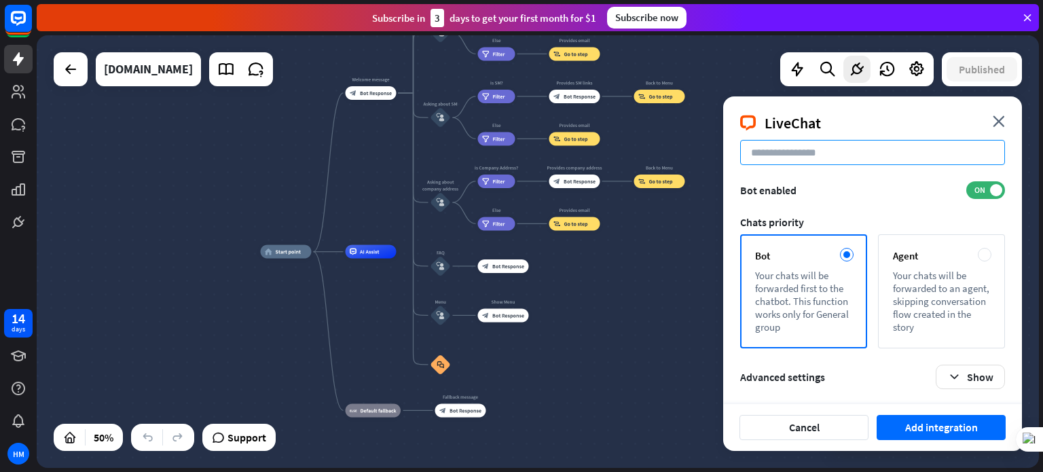
click at [840, 152] on input at bounding box center [872, 152] width 265 height 25
type input "********"
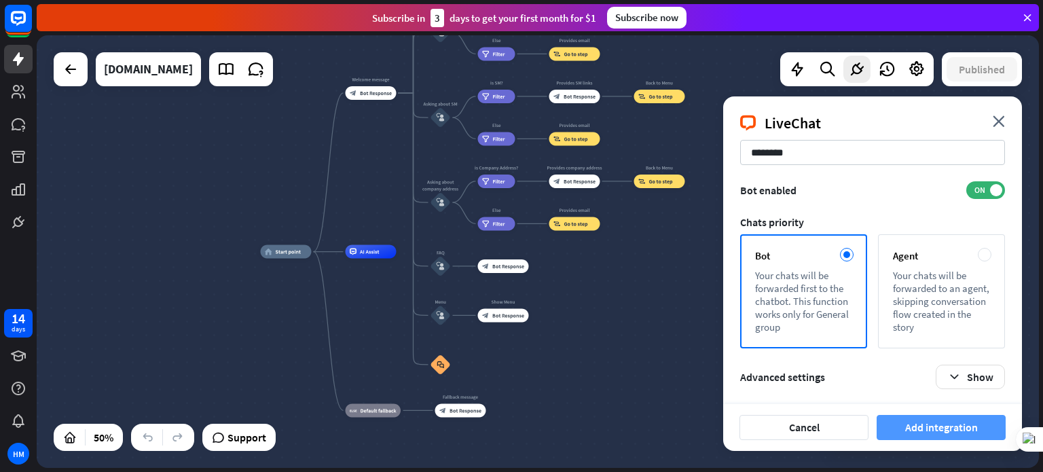
click at [906, 422] on button "Add integration" at bounding box center [941, 427] width 129 height 25
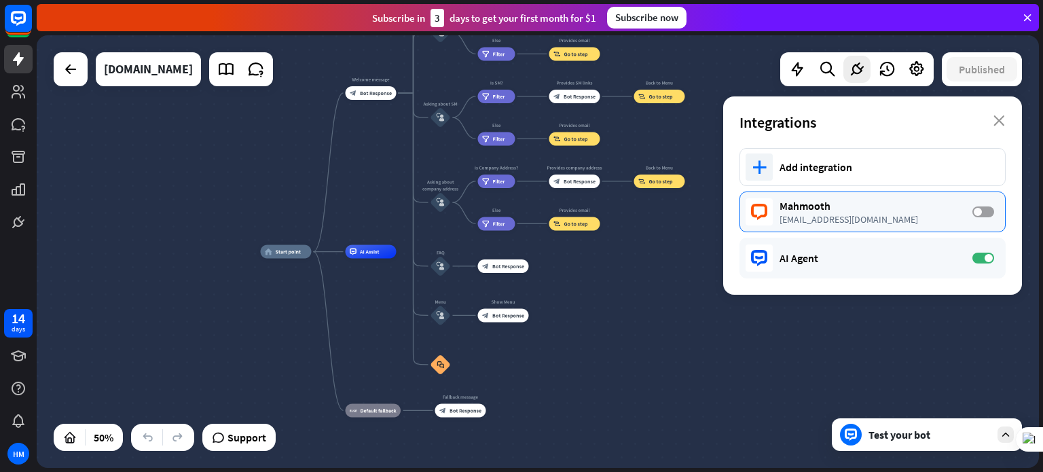
click at [972, 213] on label "OFF" at bounding box center [983, 211] width 22 height 11
click at [1003, 122] on icon "close" at bounding box center [1000, 120] width 12 height 11
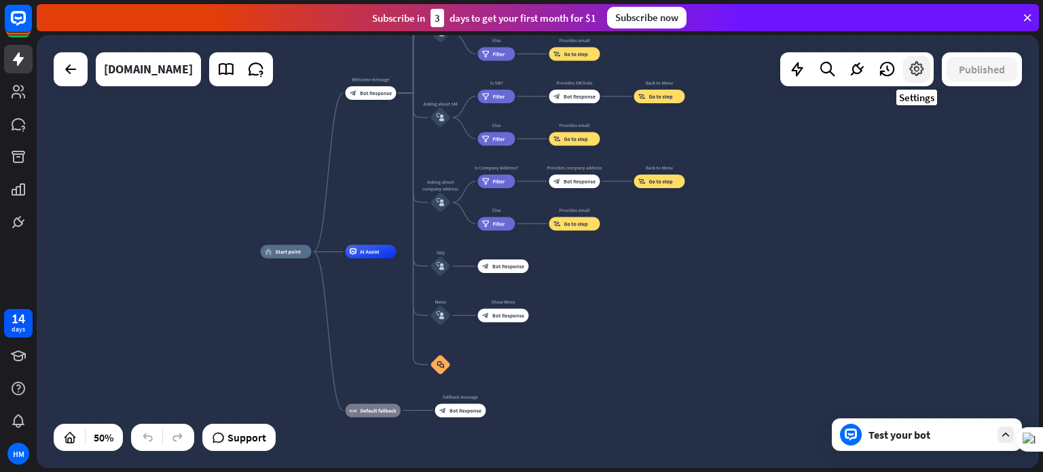
click at [921, 71] on icon at bounding box center [917, 69] width 18 height 18
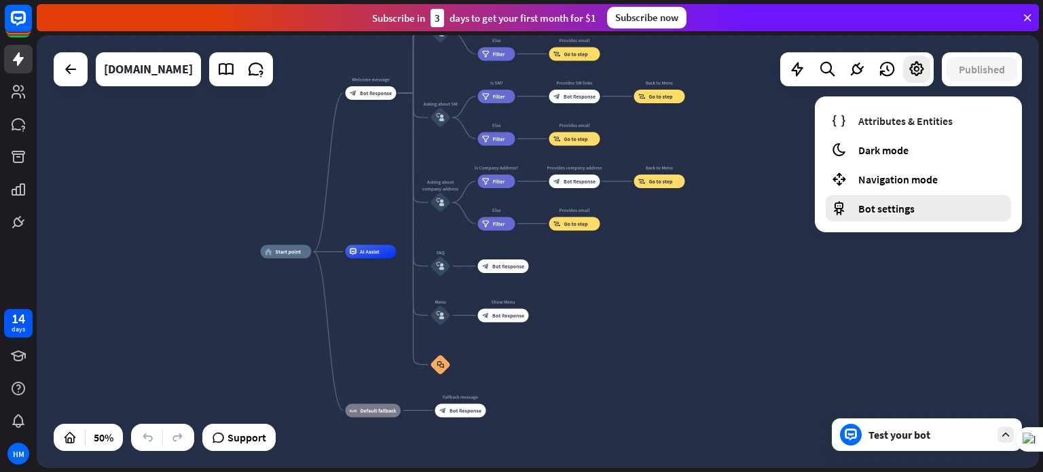
click at [907, 211] on span "Bot settings" at bounding box center [886, 209] width 56 height 14
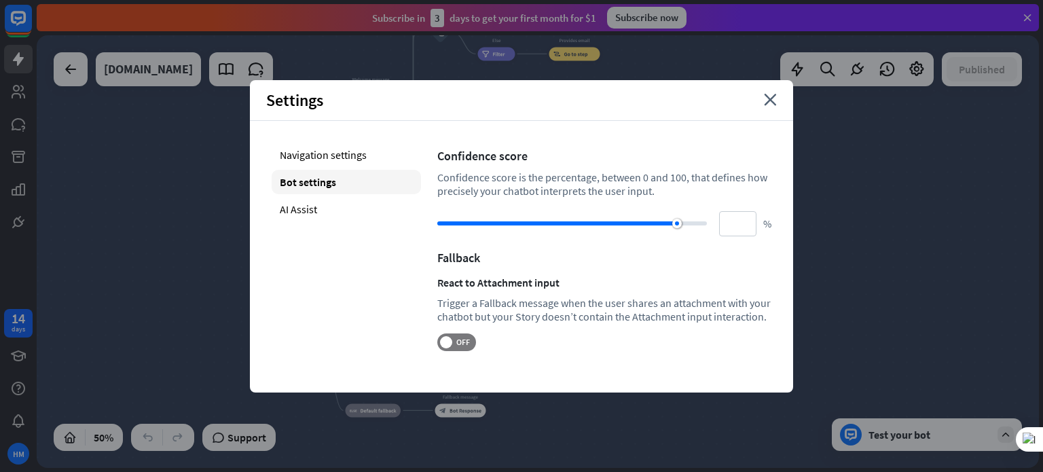
drag, startPoint x: 617, startPoint y: 224, endPoint x: 677, endPoint y: 231, distance: 60.8
click at [677, 231] on div "** %" at bounding box center [604, 223] width 334 height 25
drag, startPoint x: 676, startPoint y: 226, endPoint x: 666, endPoint y: 228, distance: 11.0
click at [672, 228] on div at bounding box center [677, 224] width 10 height 10
click at [455, 342] on span "OFF" at bounding box center [462, 342] width 21 height 11
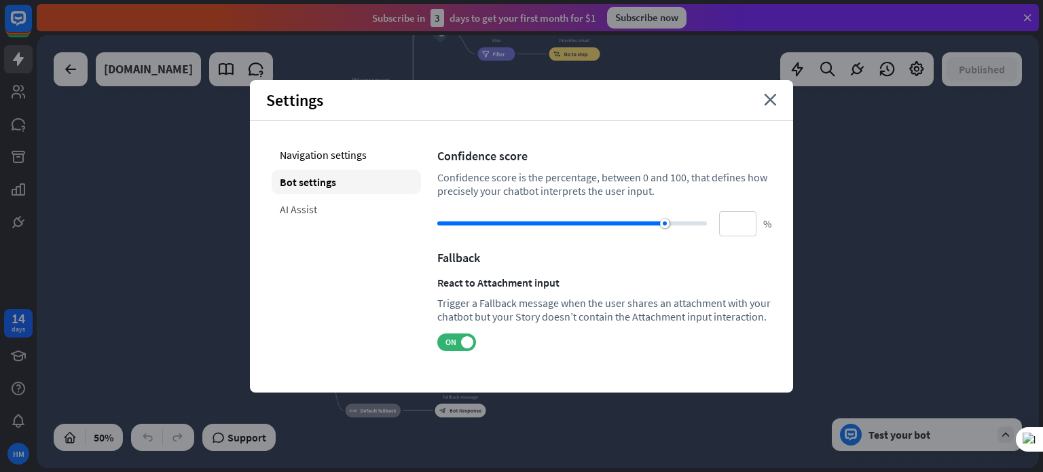
click at [336, 214] on div "AI Assist" at bounding box center [346, 209] width 149 height 24
type input "**"
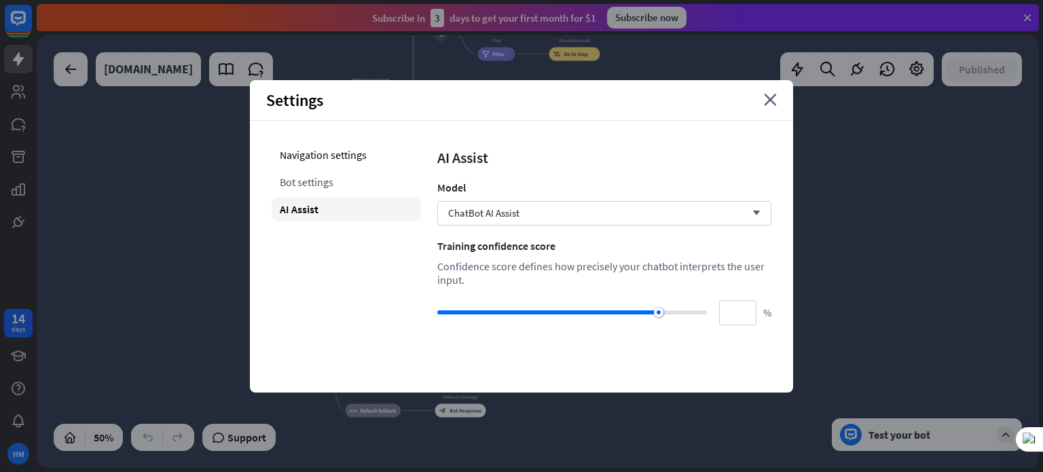
click at [344, 173] on div "Bot settings" at bounding box center [346, 182] width 149 height 24
type input "**"
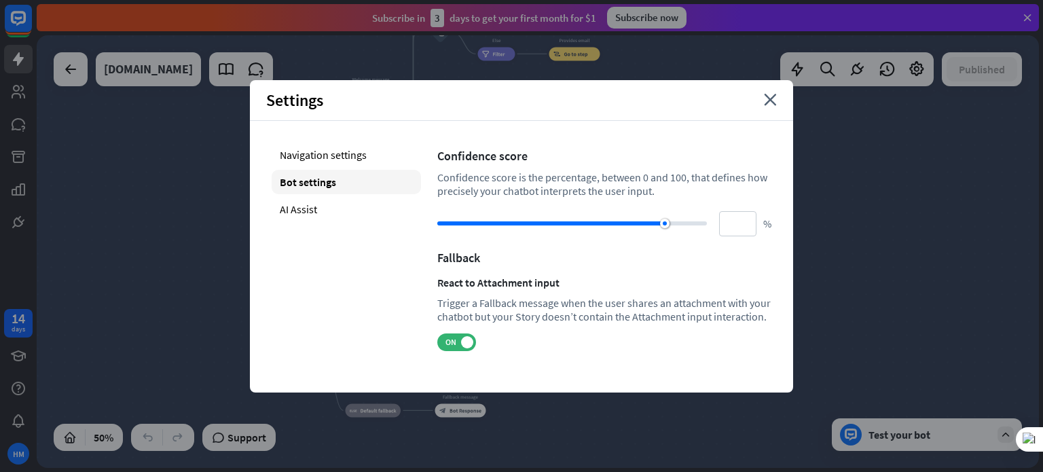
click at [777, 103] on div "Settings close" at bounding box center [521, 100] width 543 height 41
click at [763, 98] on div "Settings close" at bounding box center [521, 100] width 543 height 41
click at [767, 103] on icon "close" at bounding box center [770, 100] width 13 height 12
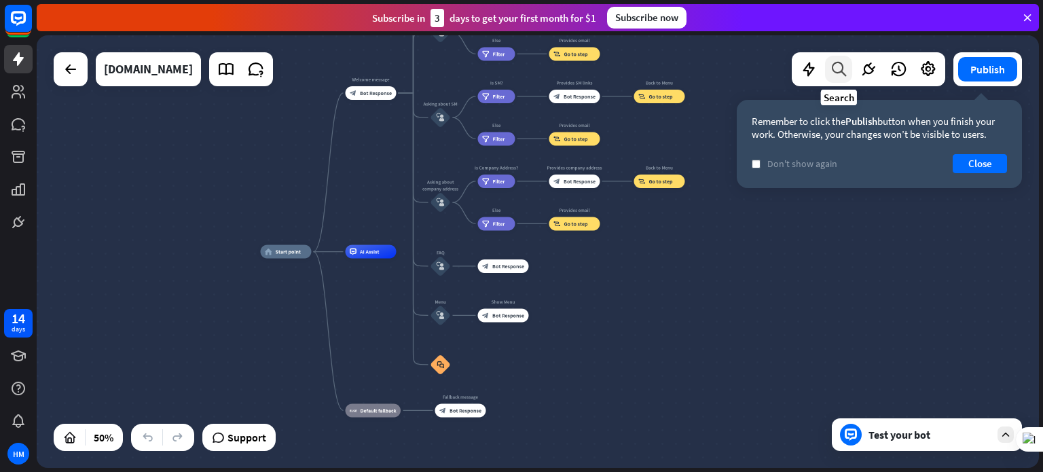
click at [845, 68] on icon at bounding box center [839, 69] width 18 height 18
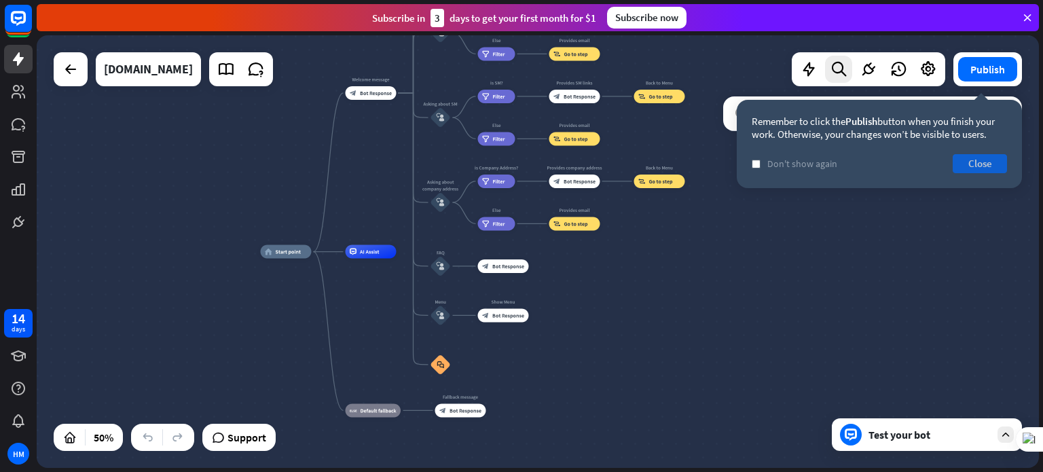
click at [979, 162] on button "Close" at bounding box center [980, 163] width 54 height 19
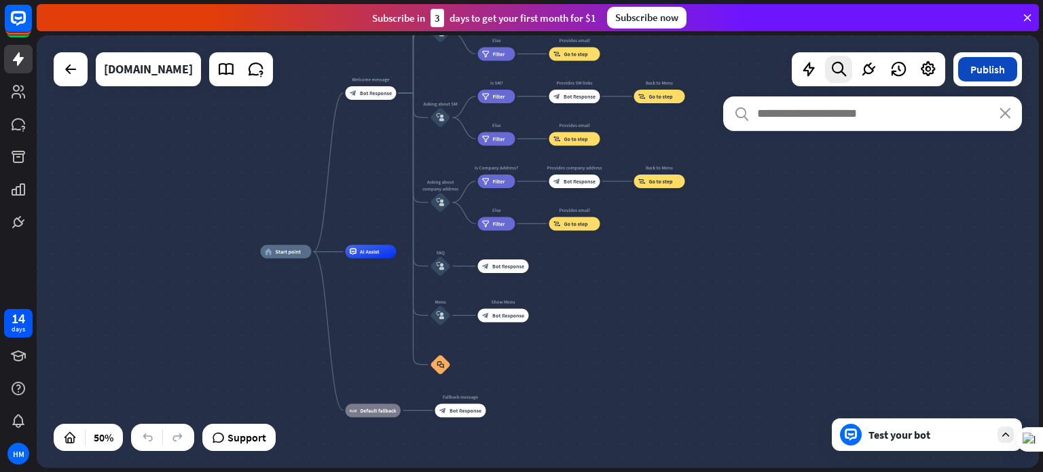
click at [998, 64] on button "Publish" at bounding box center [987, 69] width 59 height 24
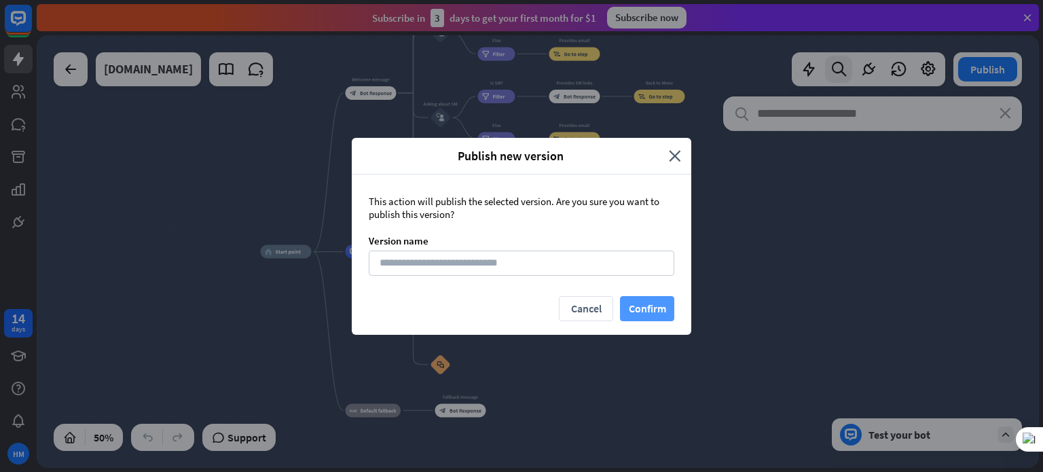
click at [633, 305] on button "Confirm" at bounding box center [647, 308] width 54 height 25
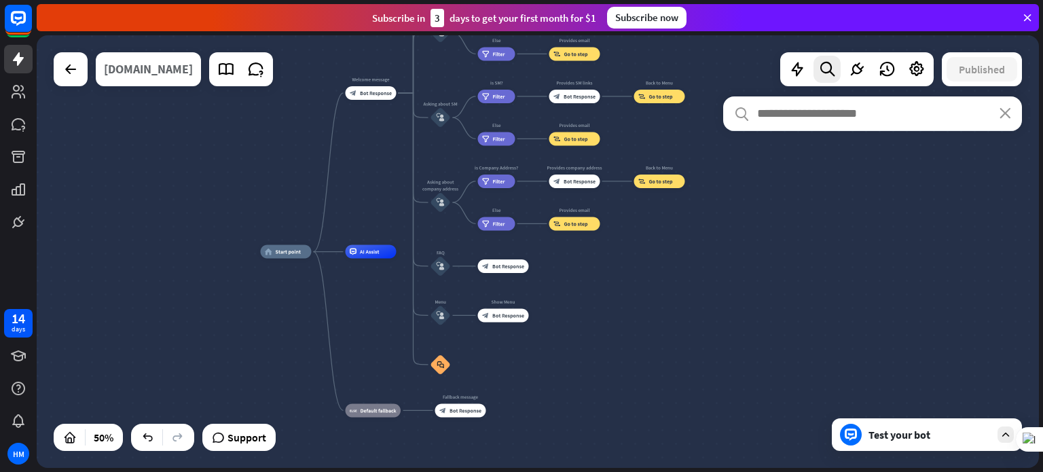
click at [193, 71] on div "[DOMAIN_NAME]" at bounding box center [148, 69] width 89 height 34
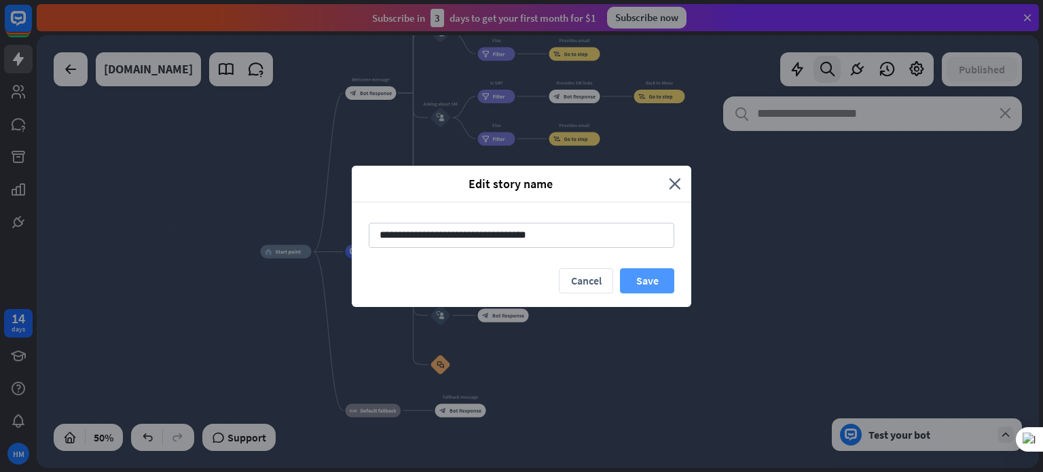
click at [638, 280] on button "Save" at bounding box center [647, 280] width 54 height 25
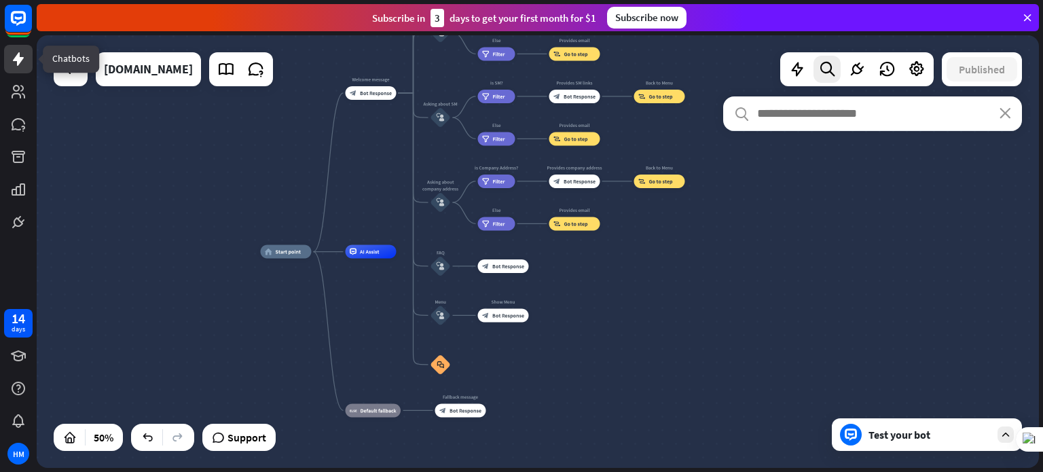
click at [16, 59] on icon at bounding box center [18, 59] width 11 height 14
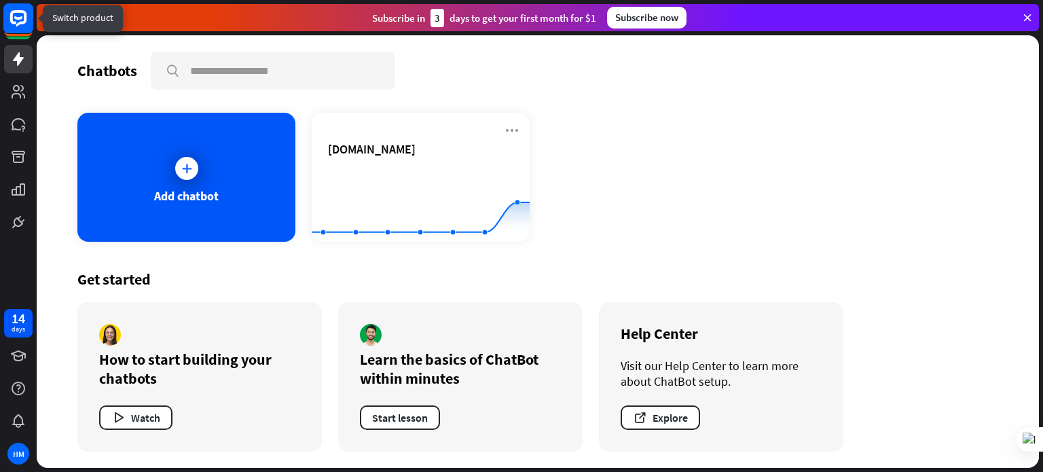
click at [19, 16] on rect at bounding box center [18, 18] width 30 height 30
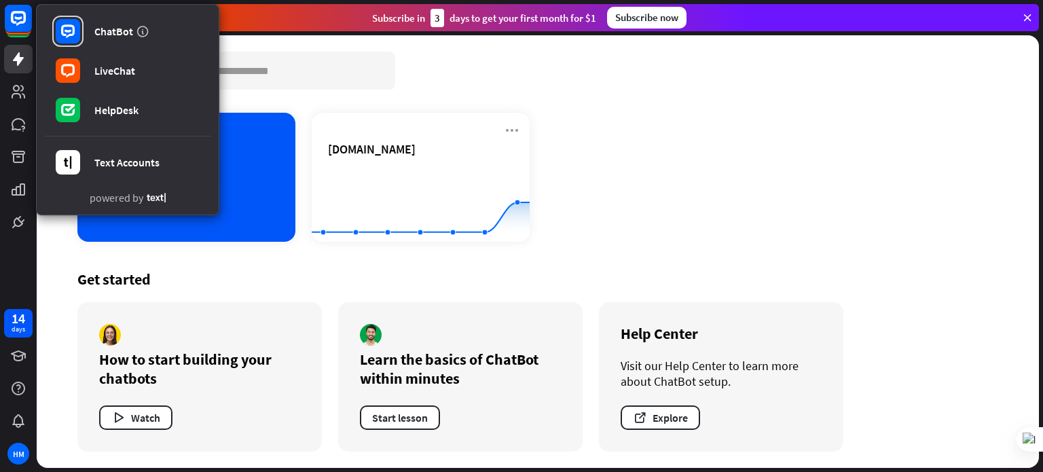
click at [935, 185] on div "Add chatbot [DOMAIN_NAME] Created with Highcharts 10.1.0 0 2 4" at bounding box center [537, 177] width 921 height 129
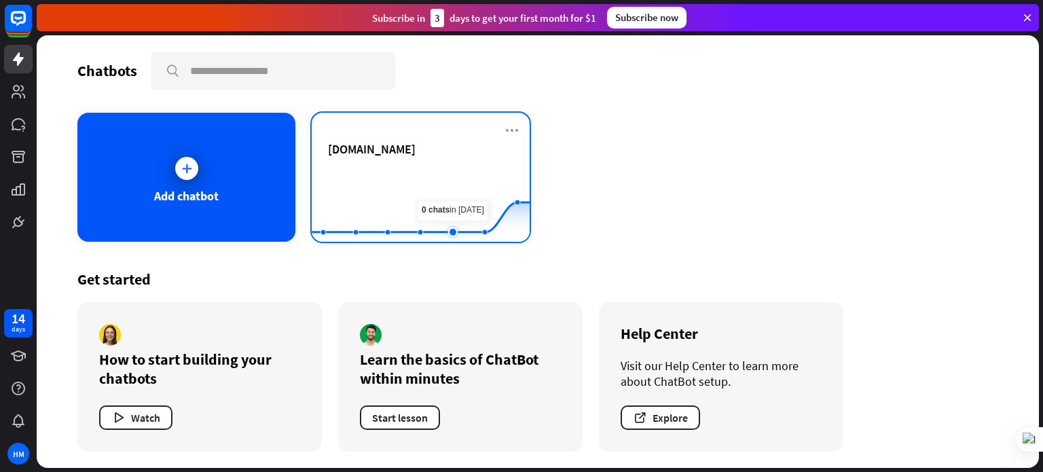
click at [445, 173] on rect at bounding box center [421, 208] width 218 height 85
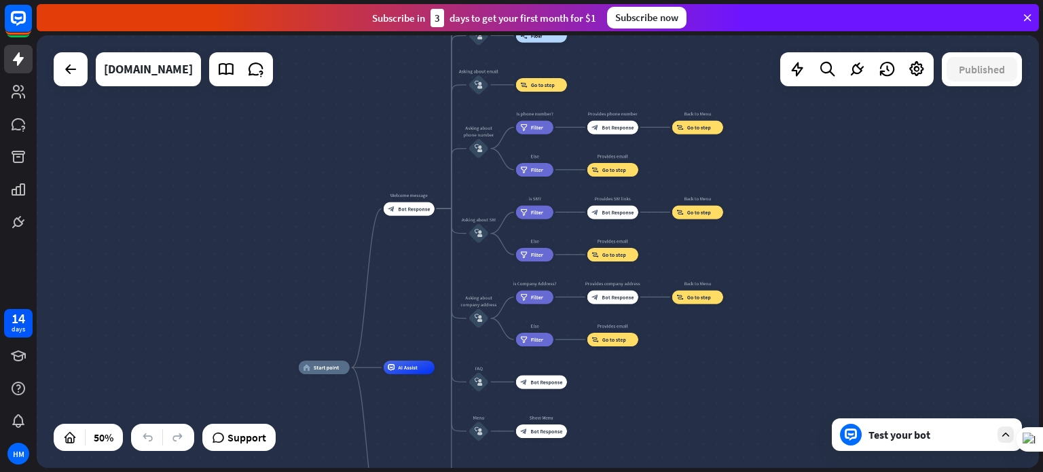
drag, startPoint x: 454, startPoint y: 143, endPoint x: 408, endPoint y: 304, distance: 166.6
click at [408, 304] on div "home_2 Start point Welcome message block_bot_response Bot Response About us blo…" at bounding box center [538, 251] width 1002 height 433
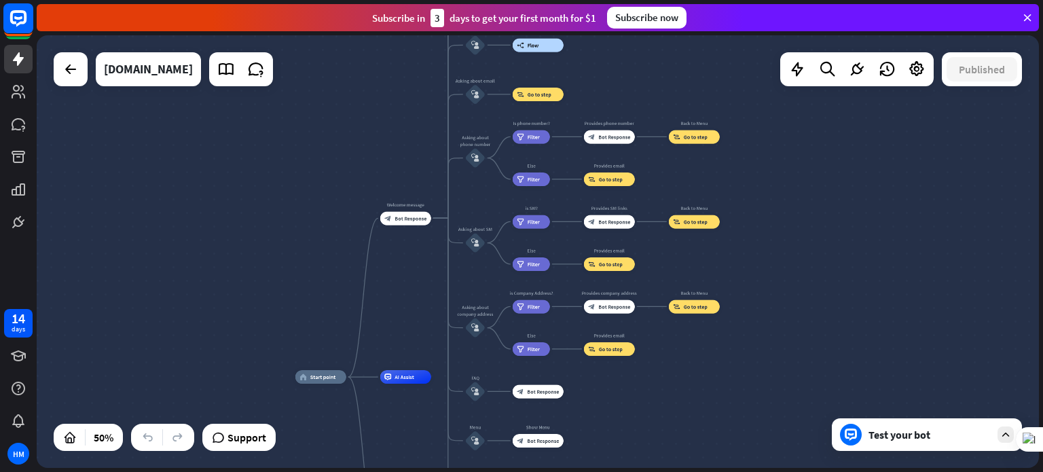
click at [14, 18] on rect at bounding box center [18, 18] width 30 height 30
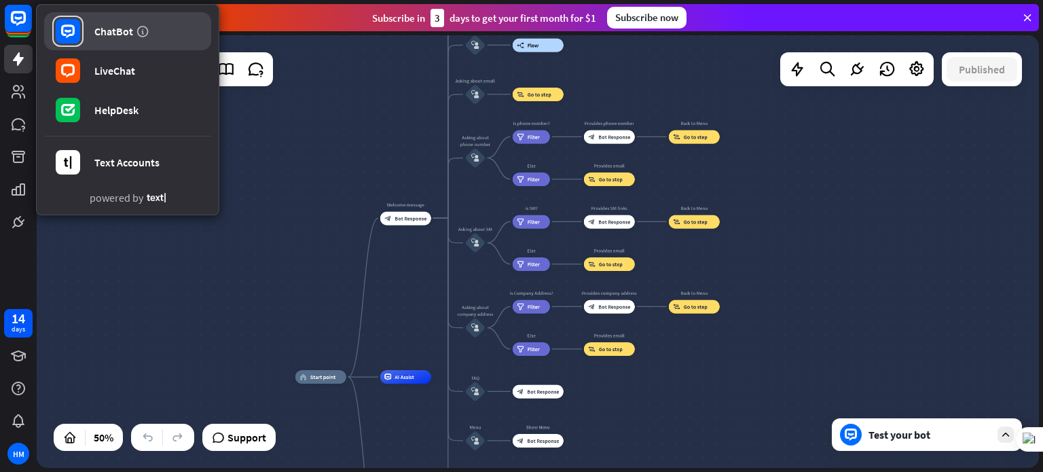
click at [103, 32] on div "ChatBot" at bounding box center [113, 31] width 39 height 14
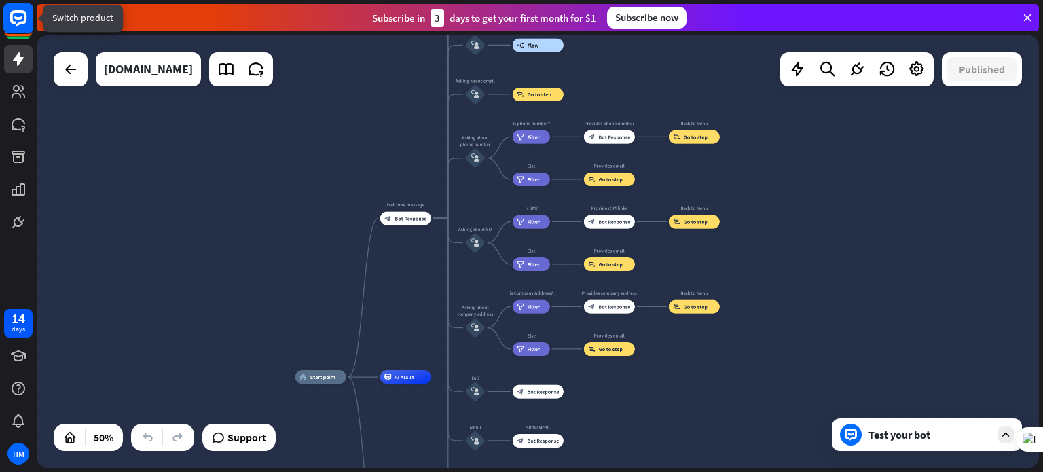
click at [17, 20] on rect at bounding box center [18, 18] width 30 height 30
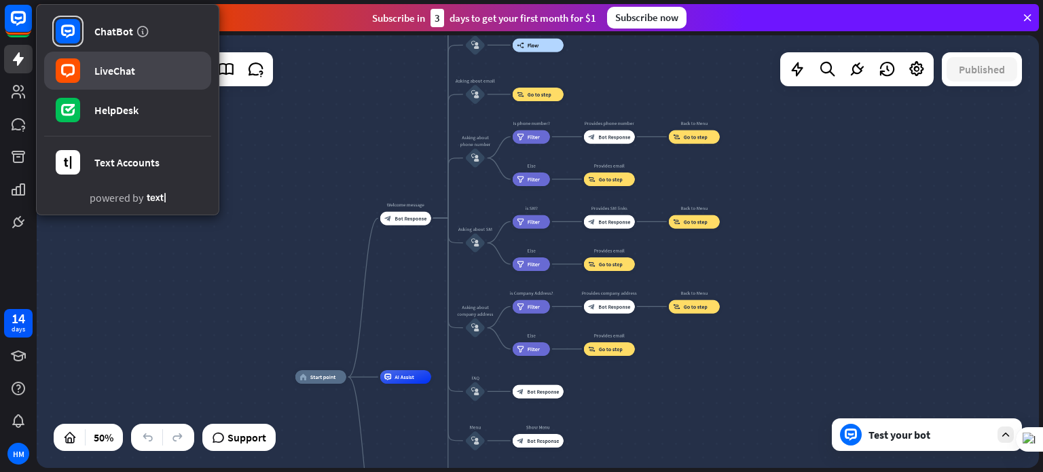
click at [110, 66] on div "LiveChat" at bounding box center [114, 71] width 41 height 14
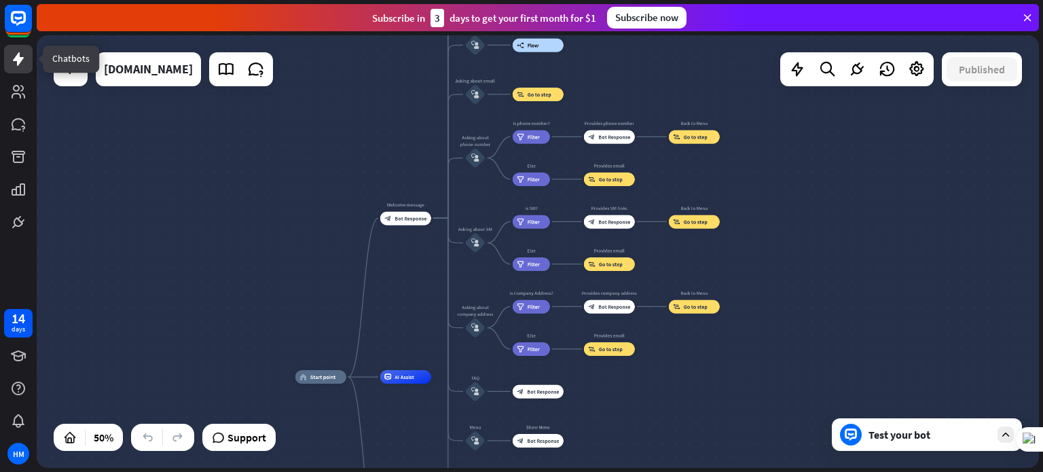
click at [14, 70] on link at bounding box center [18, 59] width 29 height 29
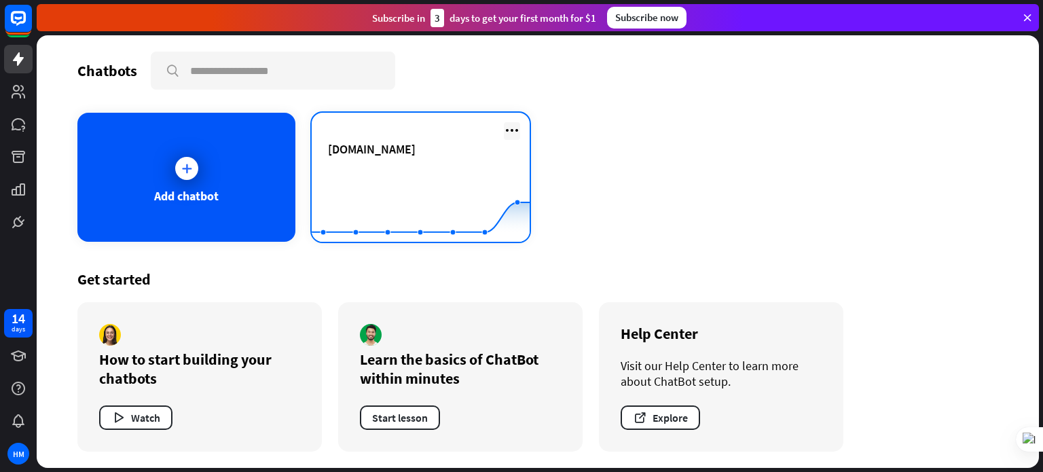
click at [518, 130] on icon at bounding box center [512, 130] width 16 height 16
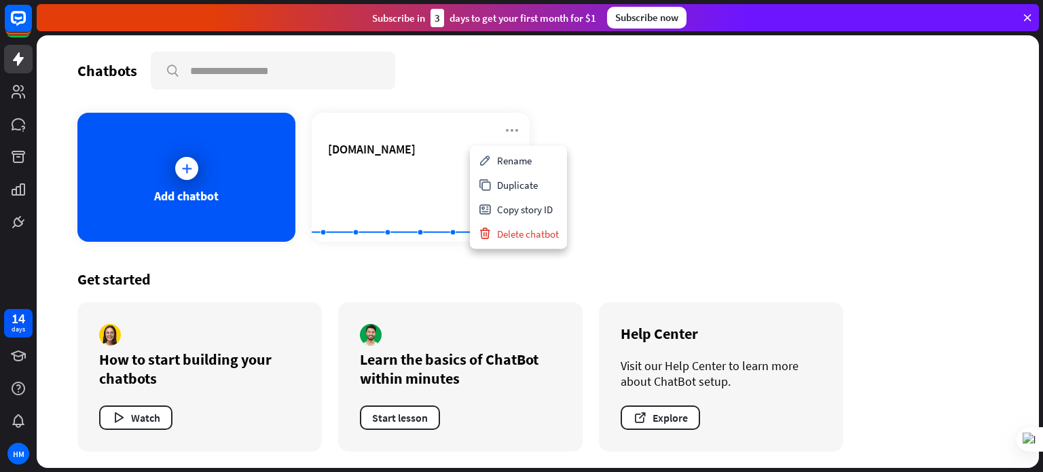
click at [683, 210] on div "Add chatbot [DOMAIN_NAME] Created with Highcharts 10.1.0 0 2 4" at bounding box center [537, 177] width 921 height 129
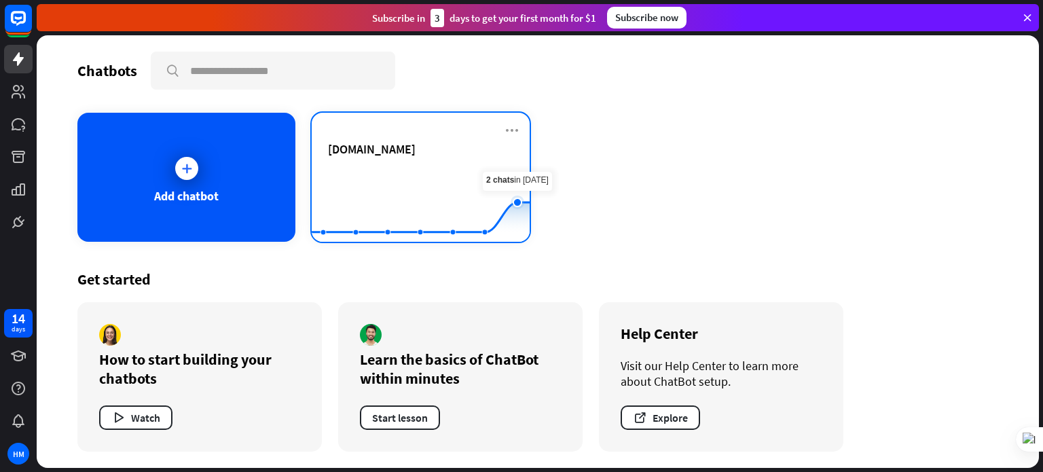
click at [518, 201] on icon at bounding box center [517, 202] width 8 height 8
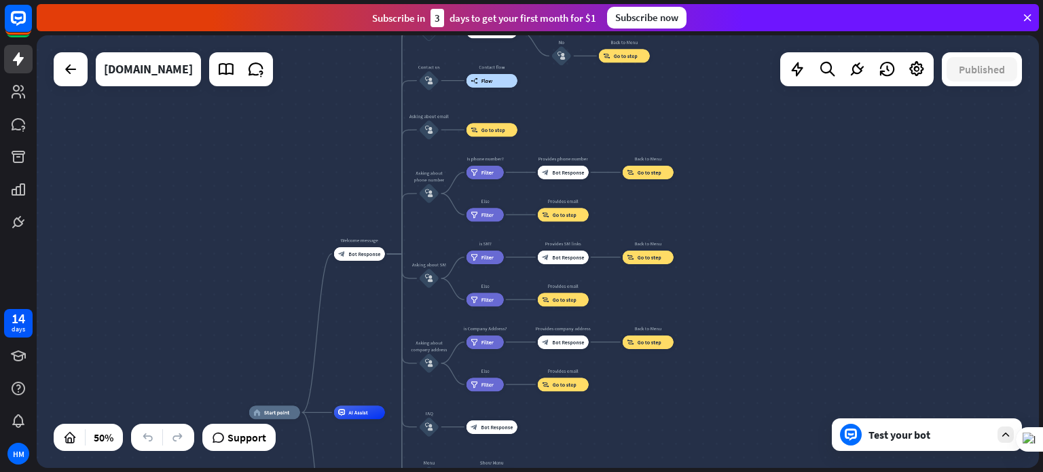
drag, startPoint x: 951, startPoint y: 274, endPoint x: 674, endPoint y: 407, distance: 306.8
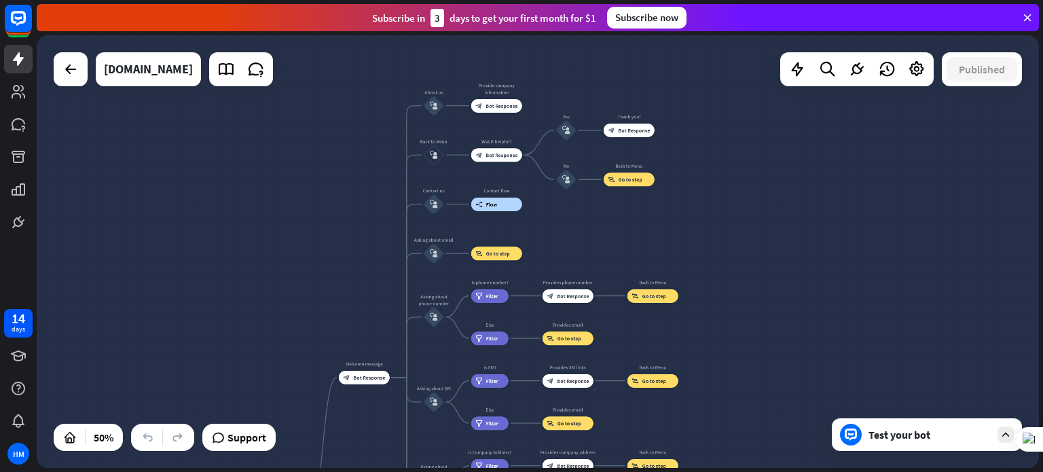
drag, startPoint x: 766, startPoint y: 120, endPoint x: 788, endPoint y: 197, distance: 80.4
click at [787, 212] on div "home_2 Start point Welcome message block_bot_response Bot Response About us blo…" at bounding box center [538, 251] width 1002 height 433
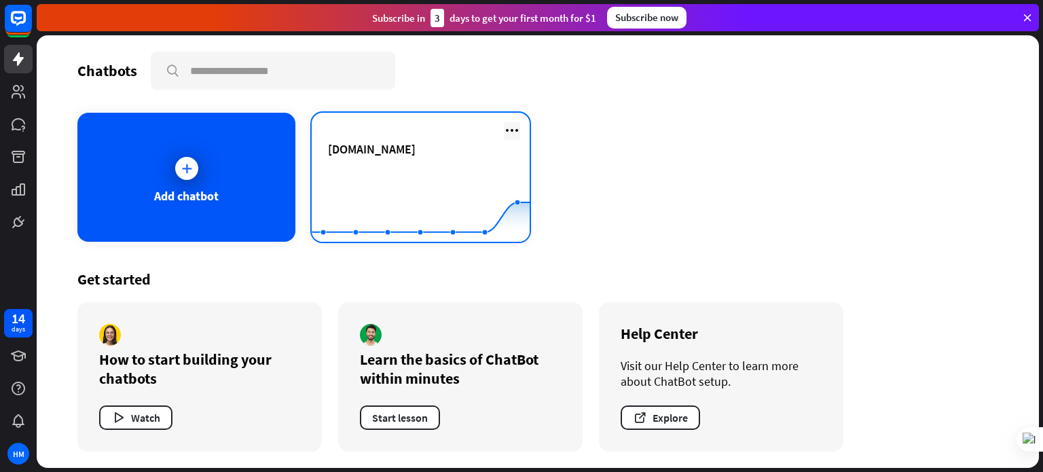
click at [509, 126] on icon at bounding box center [512, 130] width 16 height 16
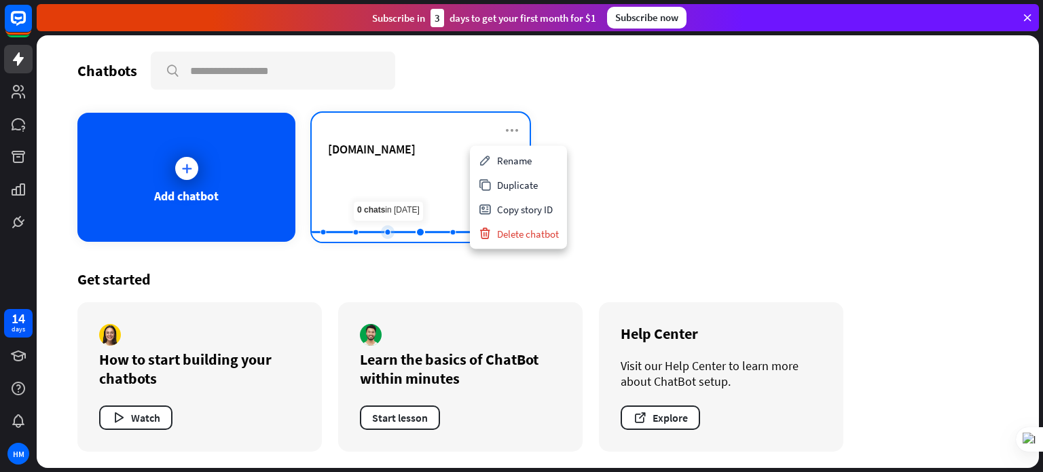
drag, startPoint x: 418, startPoint y: 187, endPoint x: 399, endPoint y: 183, distance: 18.6
click at [399, 183] on rect at bounding box center [421, 208] width 218 height 85
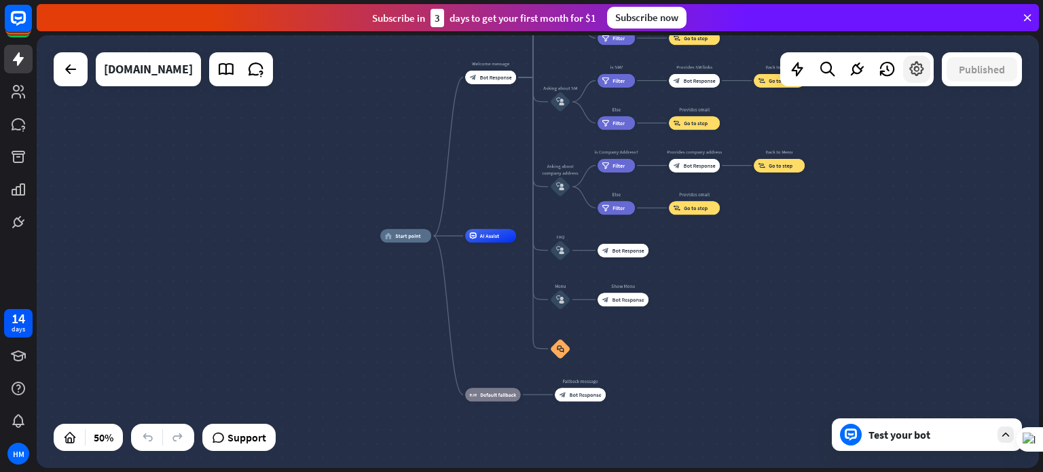
click at [915, 71] on icon at bounding box center [917, 69] width 18 height 18
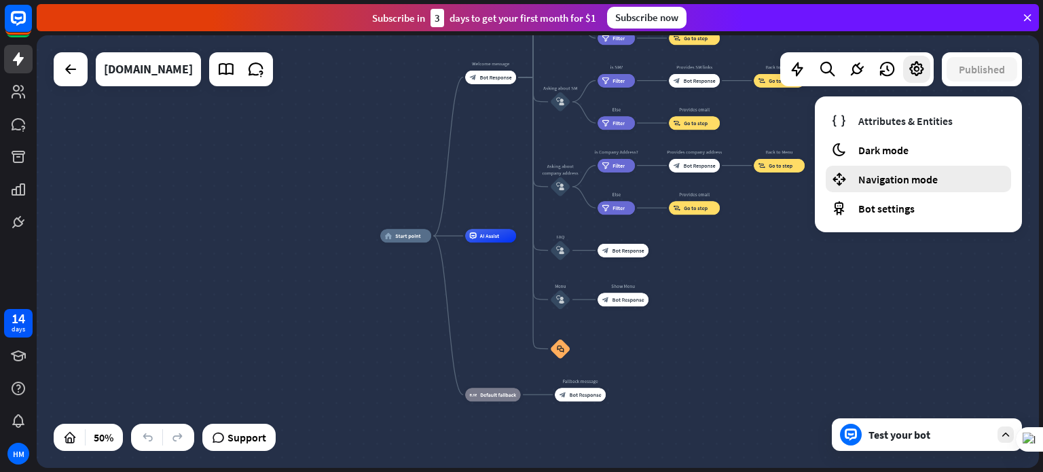
click at [899, 173] on span "Navigation mode" at bounding box center [897, 179] width 79 height 14
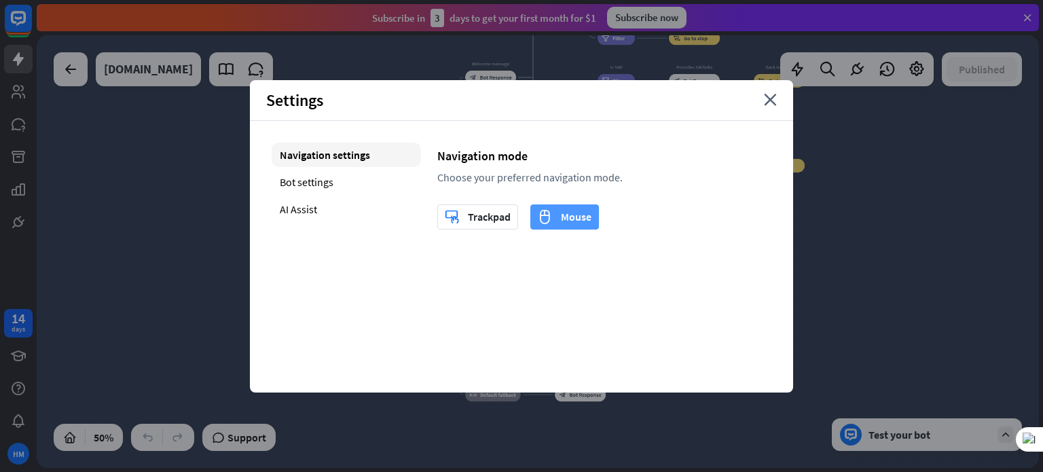
click at [562, 214] on div "mouse Mouse" at bounding box center [565, 217] width 54 height 24
click at [773, 96] on icon "close" at bounding box center [770, 100] width 13 height 12
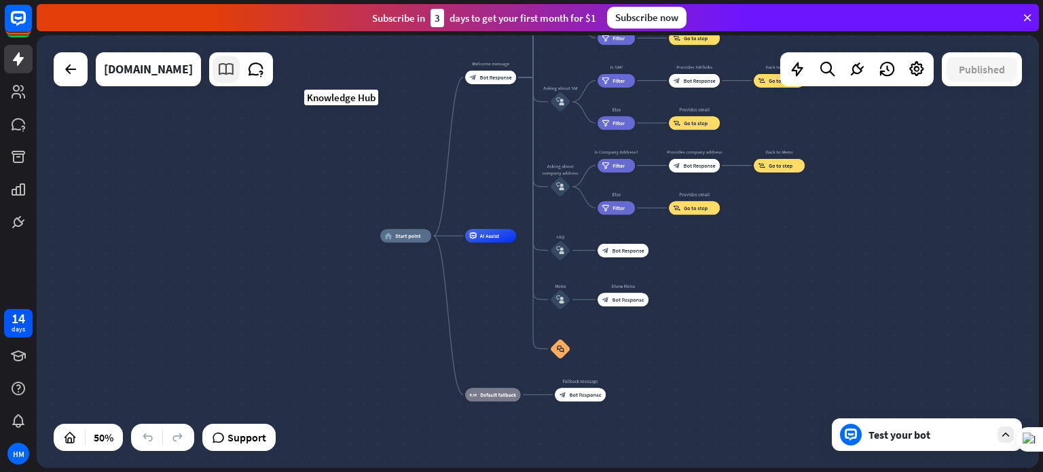
click at [235, 74] on icon at bounding box center [226, 69] width 18 height 18
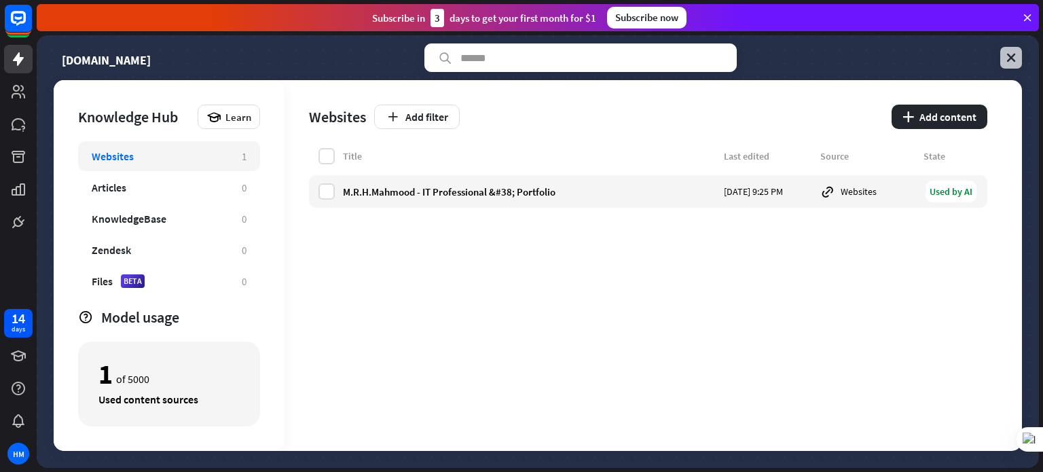
click at [1011, 62] on icon at bounding box center [1011, 58] width 14 height 14
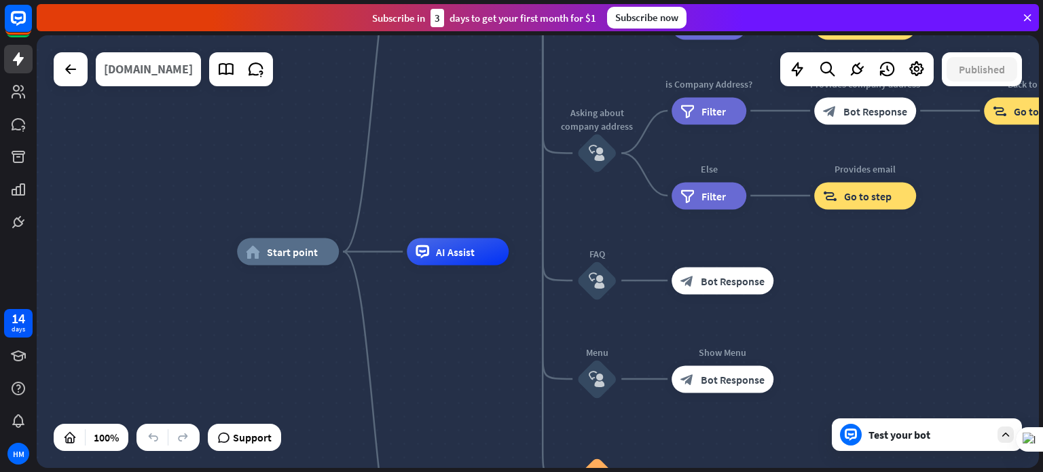
click at [170, 74] on div "[DOMAIN_NAME]" at bounding box center [148, 69] width 89 height 34
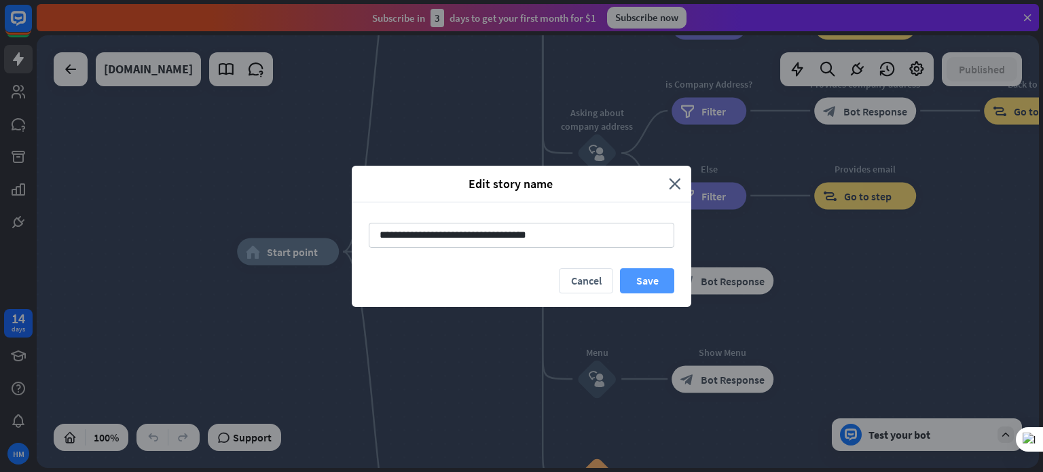
click at [647, 284] on button "Save" at bounding box center [647, 280] width 54 height 25
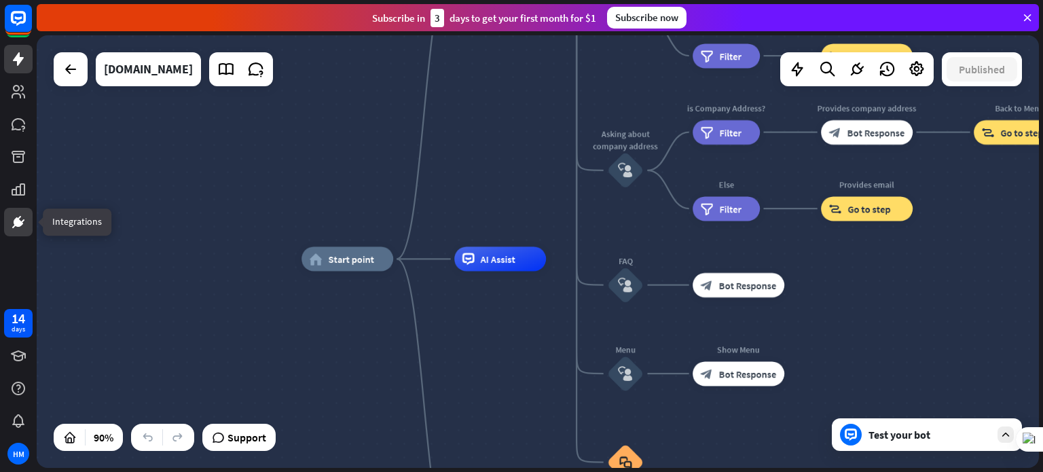
click at [24, 219] on icon at bounding box center [22, 220] width 3 height 3
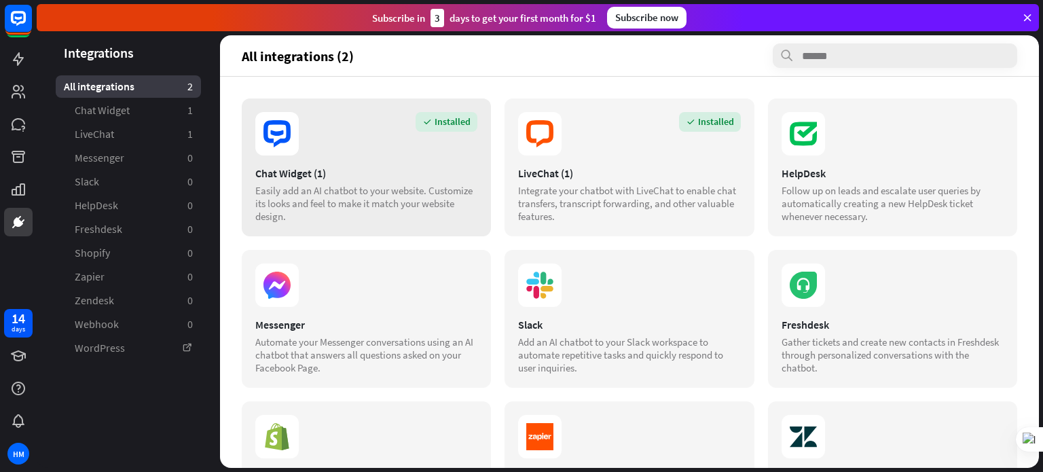
drag, startPoint x: 439, startPoint y: 147, endPoint x: 405, endPoint y: 149, distance: 34.0
click at [405, 149] on section "Installed" at bounding box center [366, 133] width 222 height 43
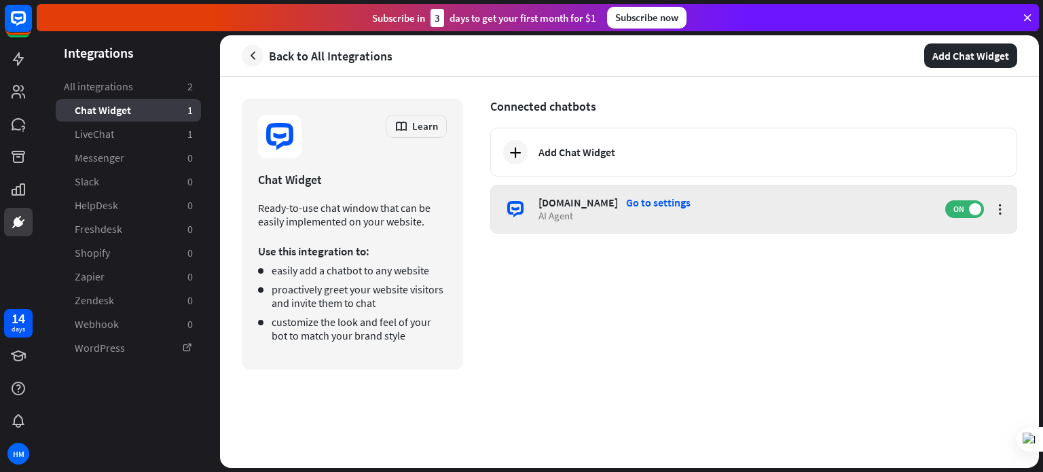
click at [691, 201] on div "Go to settings" at bounding box center [658, 203] width 65 height 14
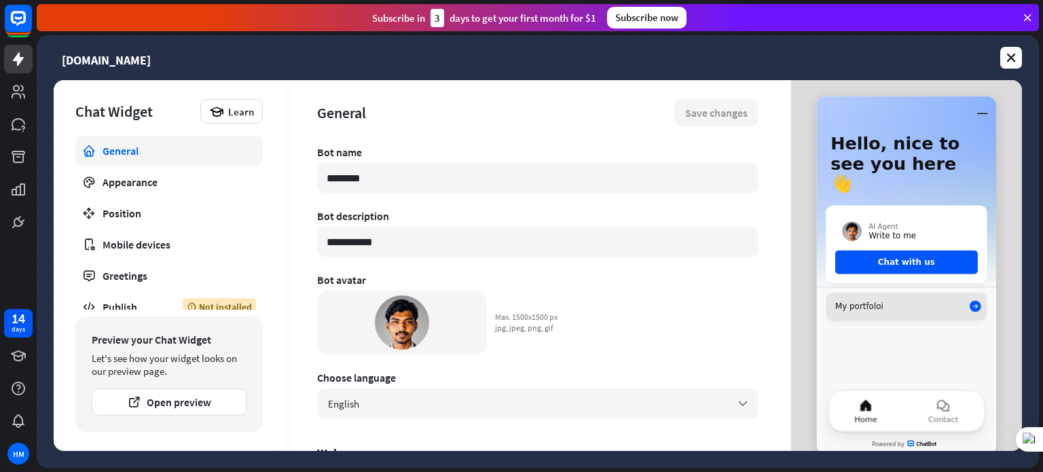
click at [915, 293] on link "My portfoloi" at bounding box center [906, 307] width 161 height 28
click at [24, 51] on icon at bounding box center [18, 59] width 16 height 16
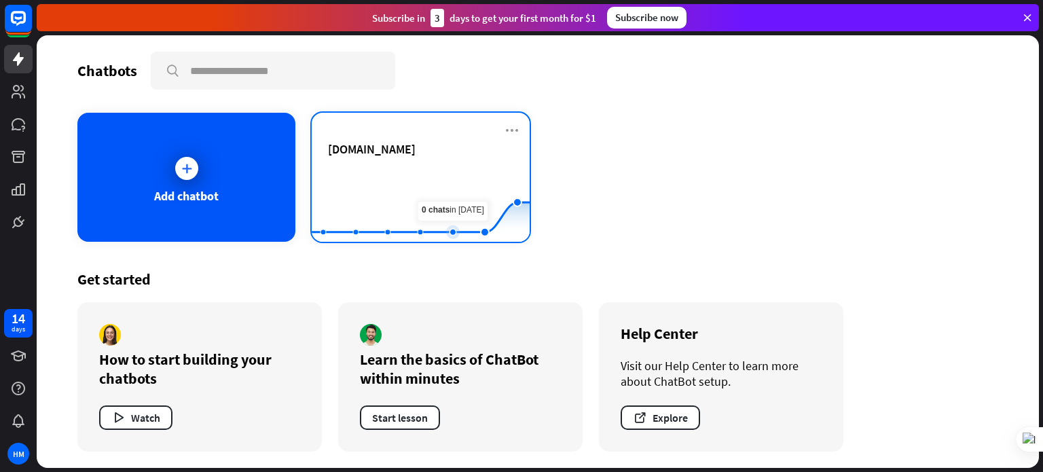
drag, startPoint x: 383, startPoint y: 141, endPoint x: 429, endPoint y: 202, distance: 76.2
click at [429, 202] on div "[DOMAIN_NAME] Created with Highcharts 10.1.0 0 2 4" at bounding box center [421, 177] width 218 height 129
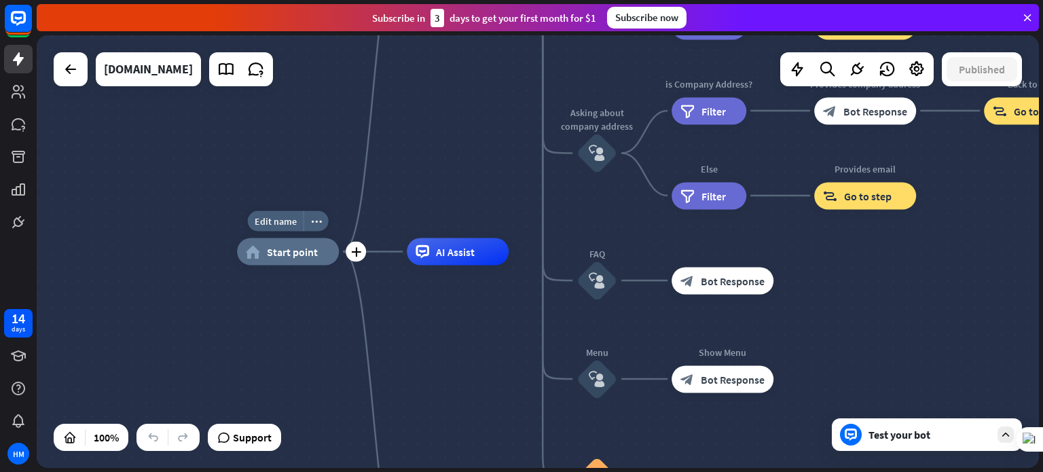
click at [275, 261] on div "home_2 Start point" at bounding box center [288, 251] width 102 height 27
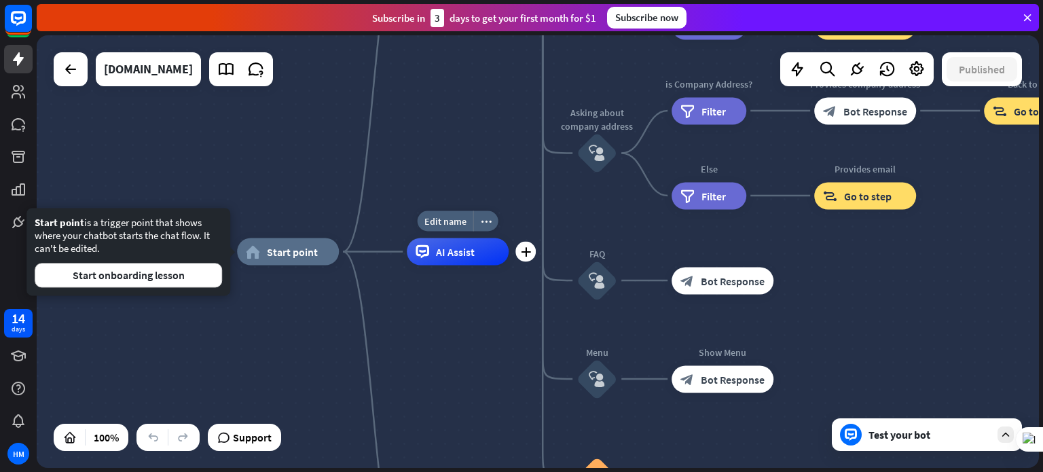
click at [454, 258] on div "AI Assist" at bounding box center [458, 251] width 102 height 27
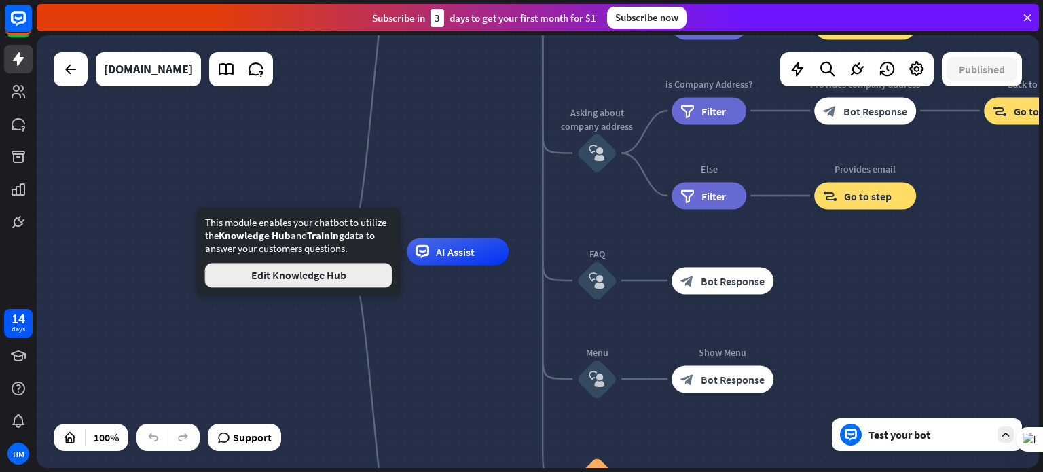
click at [312, 276] on button "Edit Knowledge Hub" at bounding box center [298, 275] width 187 height 24
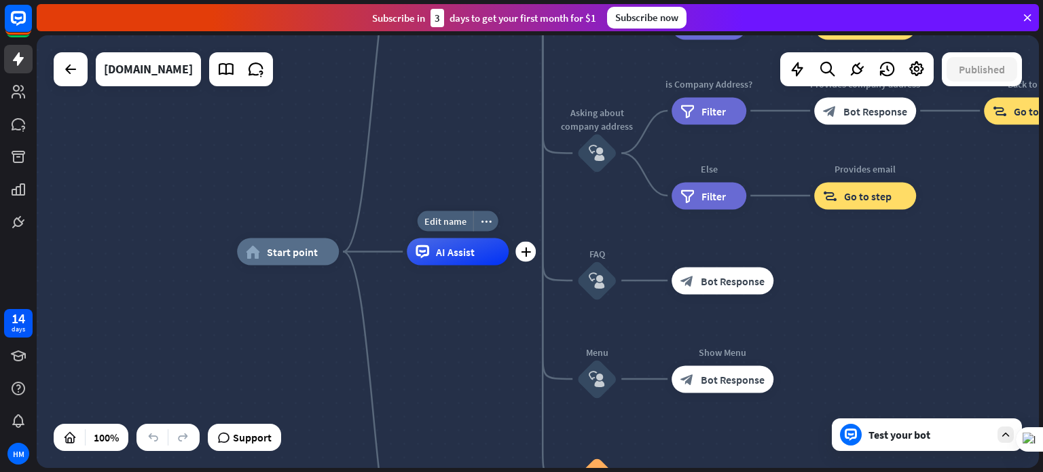
click at [476, 255] on div "AI Assist" at bounding box center [458, 251] width 102 height 27
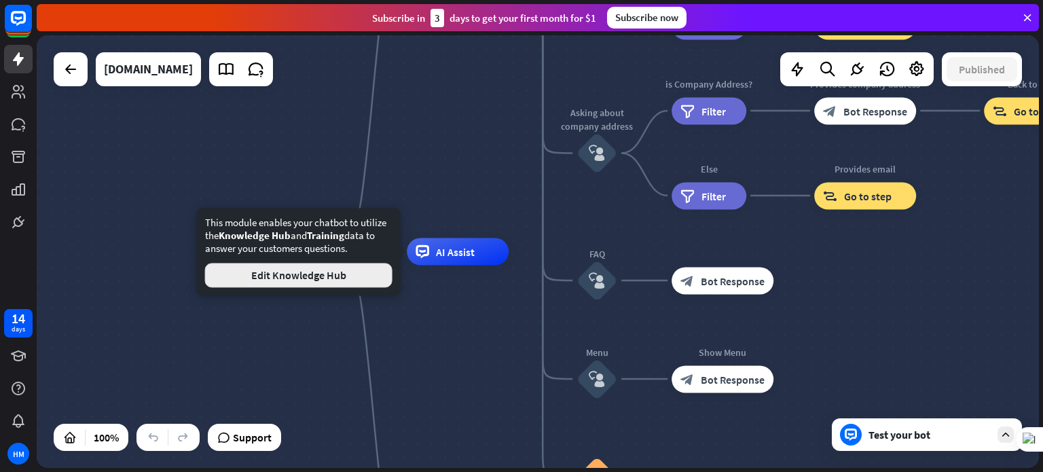
click at [323, 268] on button "Edit Knowledge Hub" at bounding box center [298, 275] width 187 height 24
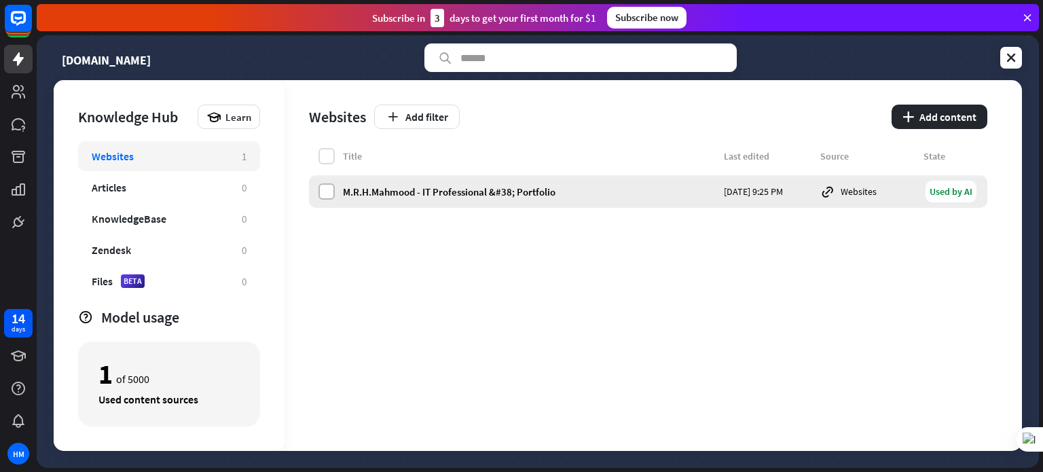
click at [323, 192] on label at bounding box center [327, 191] width 16 height 16
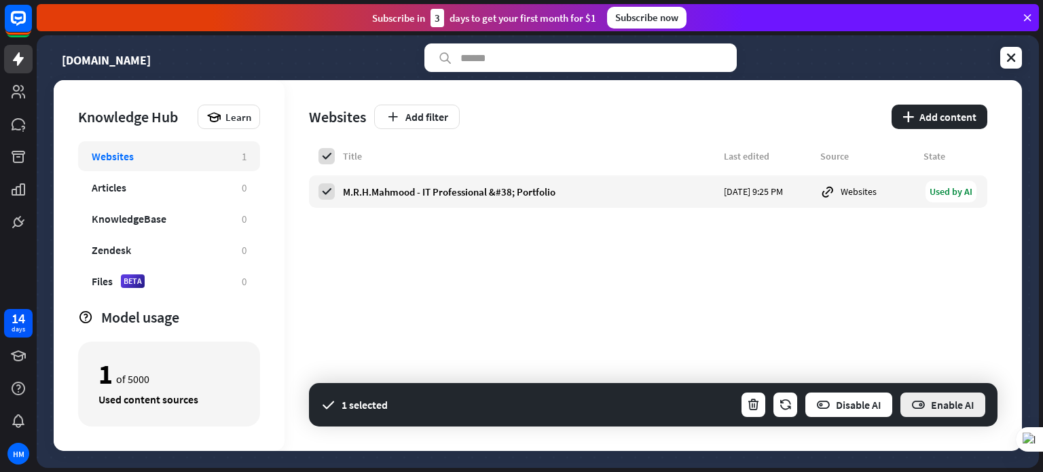
click at [975, 405] on button "Enable AI" at bounding box center [943, 404] width 88 height 27
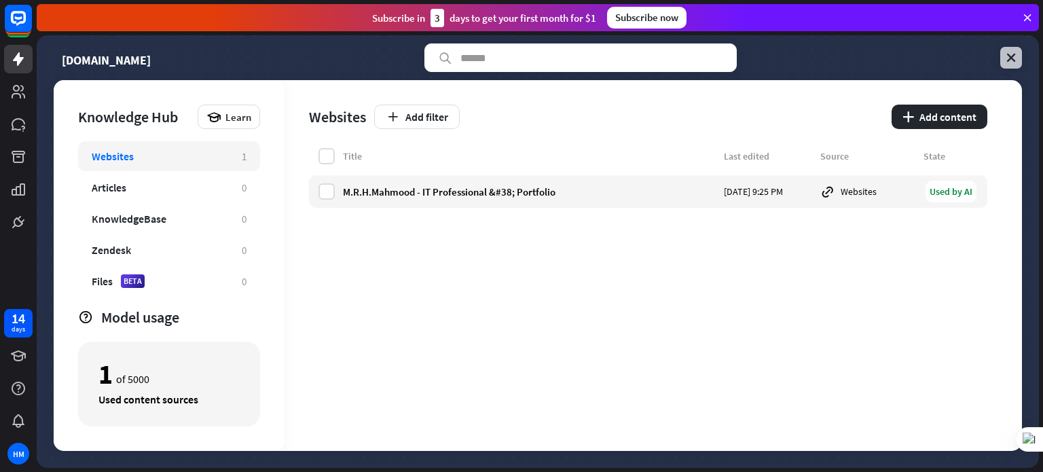
click at [1013, 60] on icon at bounding box center [1011, 58] width 14 height 14
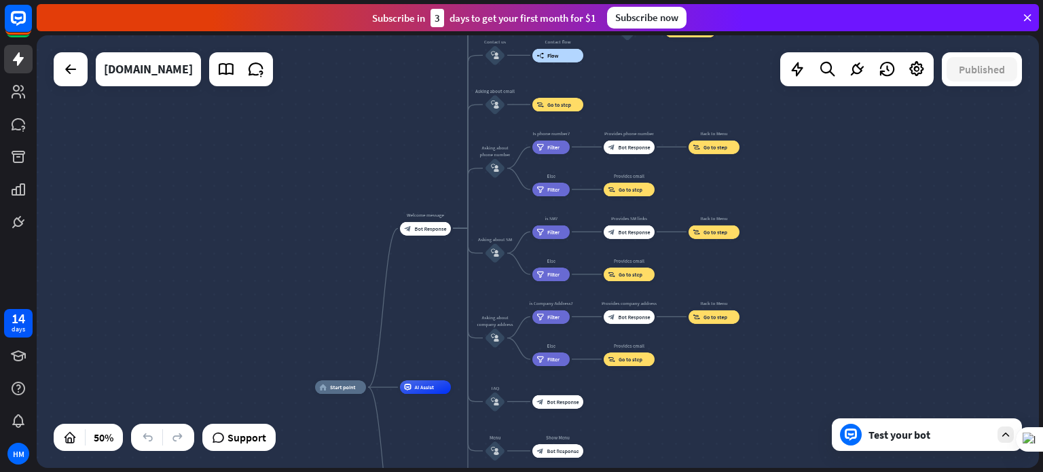
drag, startPoint x: 826, startPoint y: 209, endPoint x: 711, endPoint y: 374, distance: 201.0
click at [711, 374] on div "home_2 Start point Welcome message block_bot_response Bot Response About us blo…" at bounding box center [538, 251] width 1002 height 433
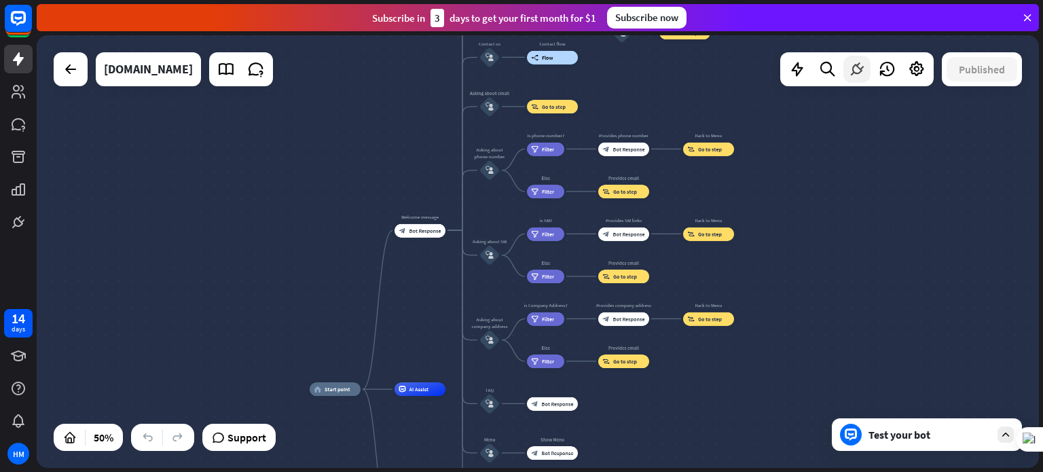
click at [854, 69] on icon at bounding box center [857, 69] width 18 height 18
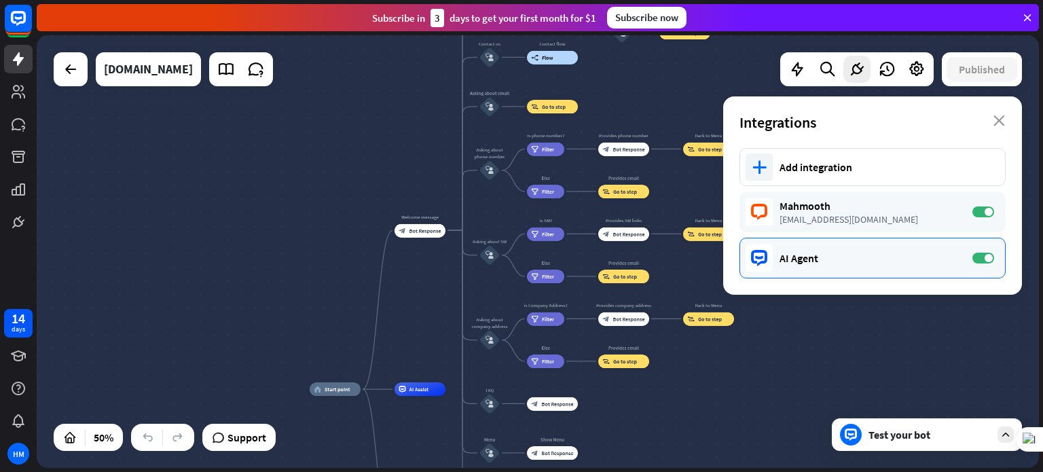
click at [761, 257] on icon at bounding box center [758, 257] width 7 height 3
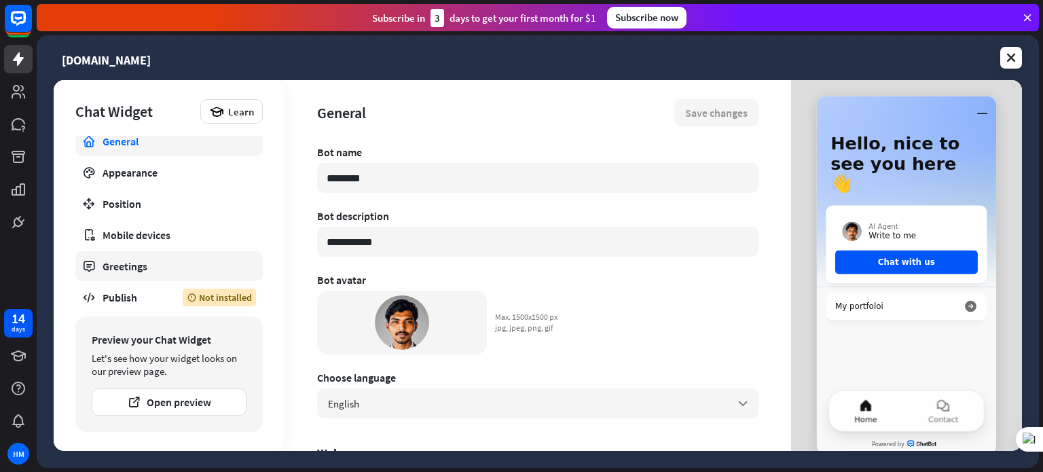
scroll to position [12, 0]
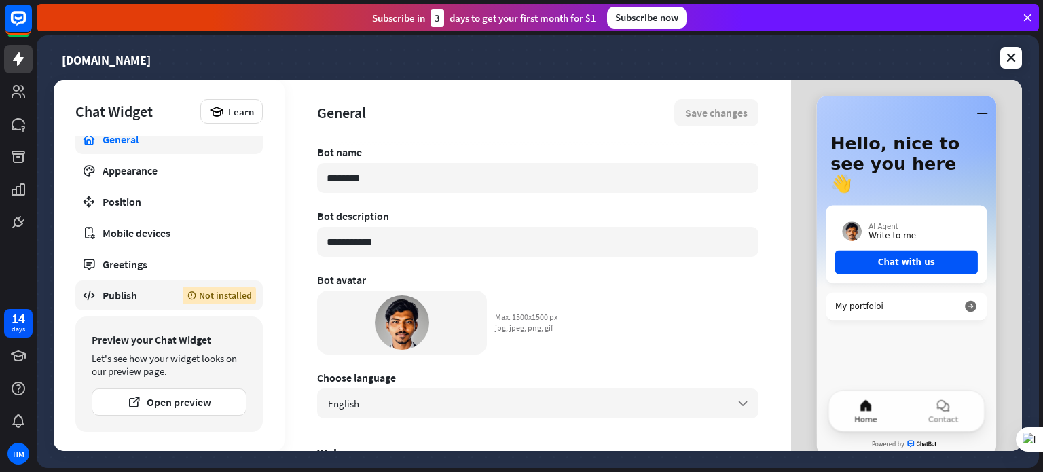
click at [132, 293] on div "Publish" at bounding box center [133, 296] width 60 height 14
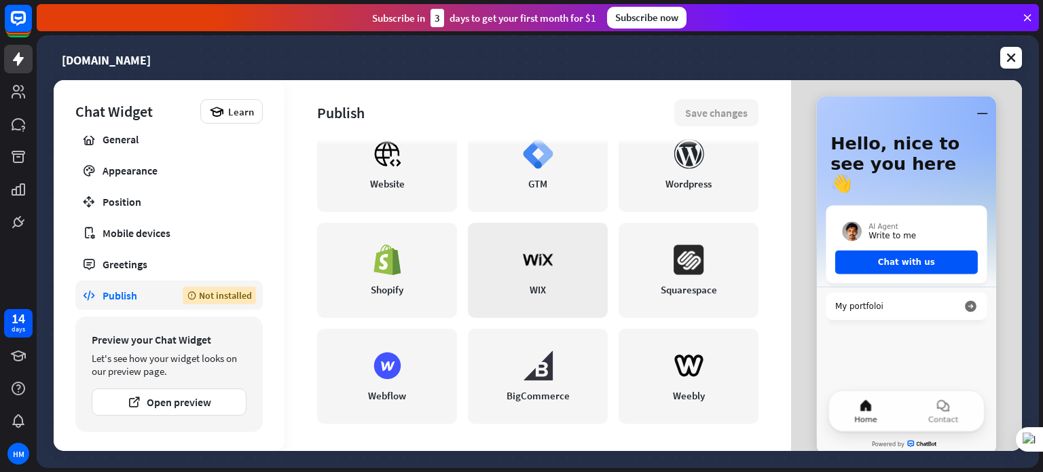
scroll to position [302, 0]
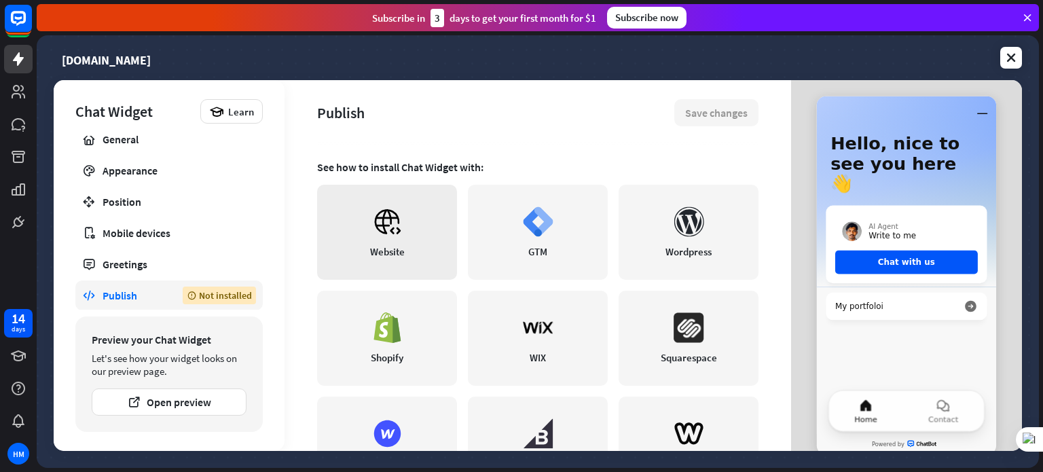
click at [386, 233] on icon at bounding box center [387, 221] width 31 height 31
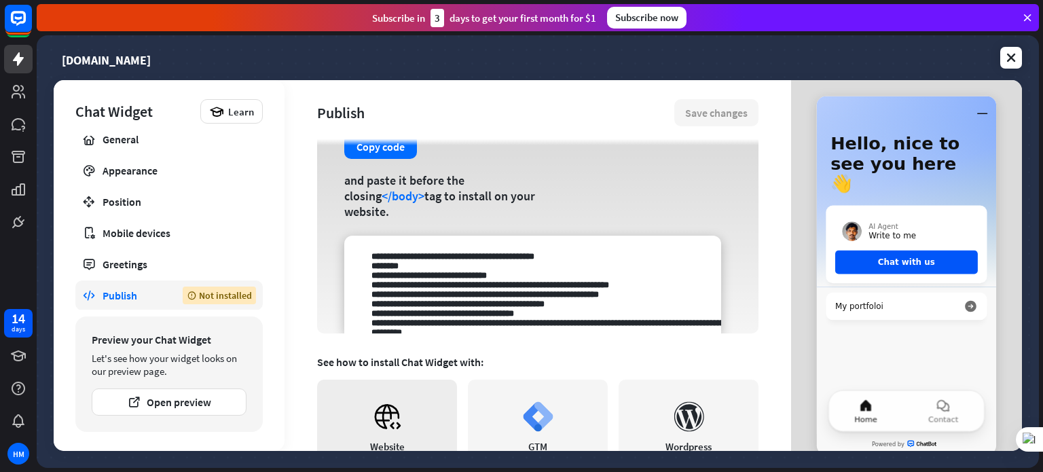
scroll to position [98, 0]
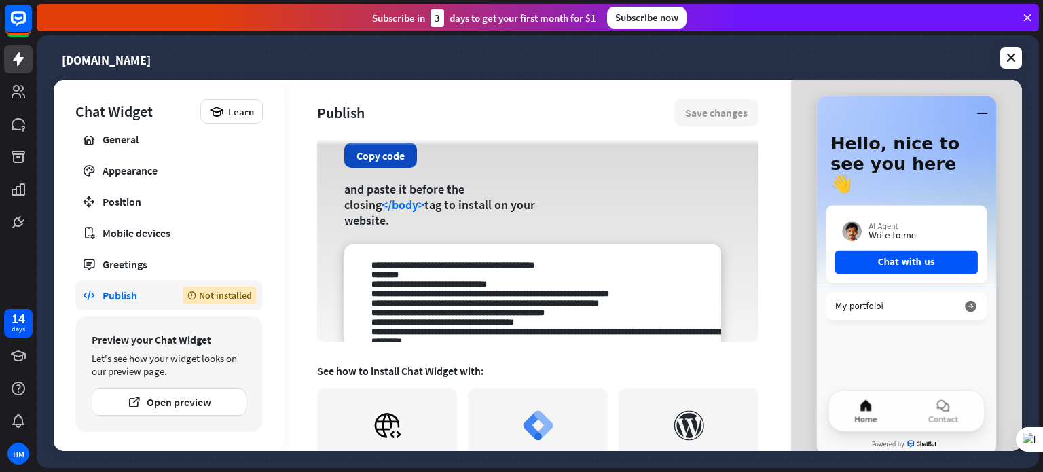
click at [372, 157] on button "Copy code" at bounding box center [380, 155] width 73 height 25
click at [635, 189] on div "Copy code and paste it before the closing </body> tag to install on your websit…" at bounding box center [537, 231] width 441 height 221
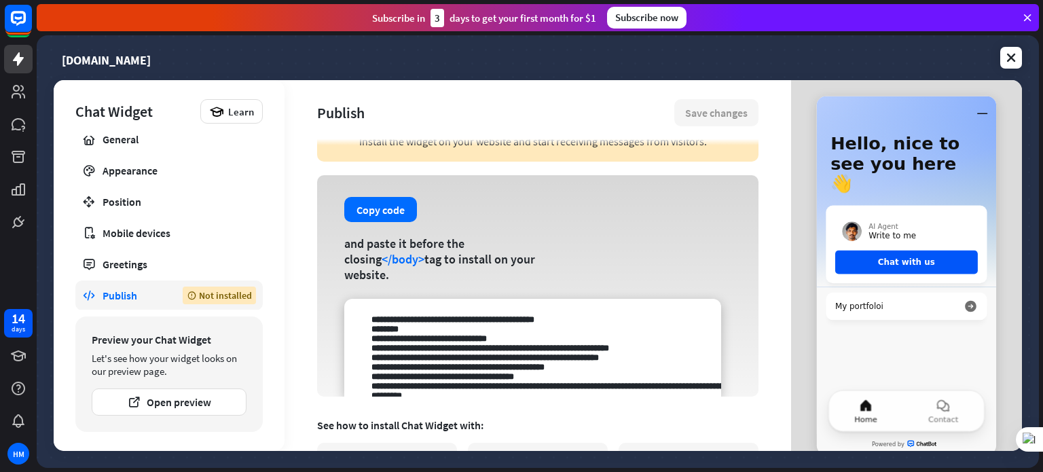
scroll to position [30, 0]
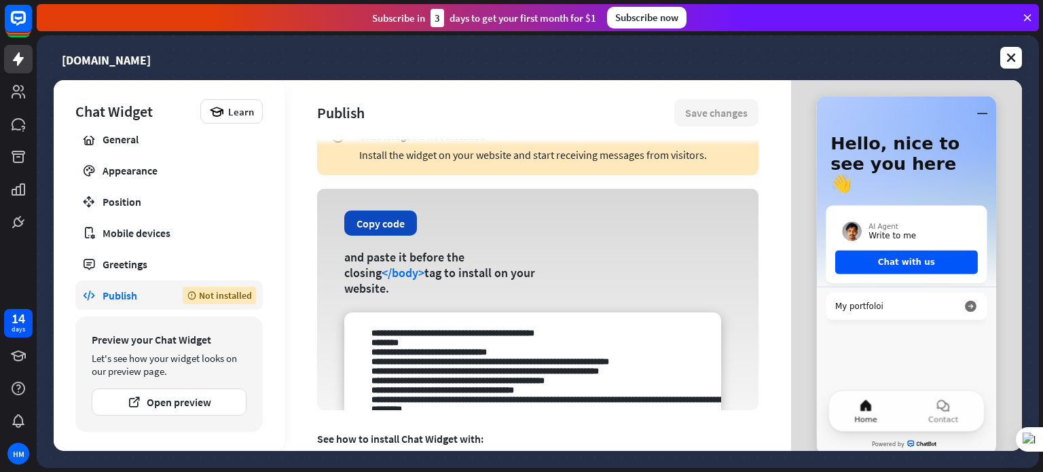
click at [376, 232] on button "Copy code" at bounding box center [380, 223] width 73 height 25
click at [649, 221] on div "Copy code and paste it before the closing </body> tag to install on your websit…" at bounding box center [537, 299] width 441 height 221
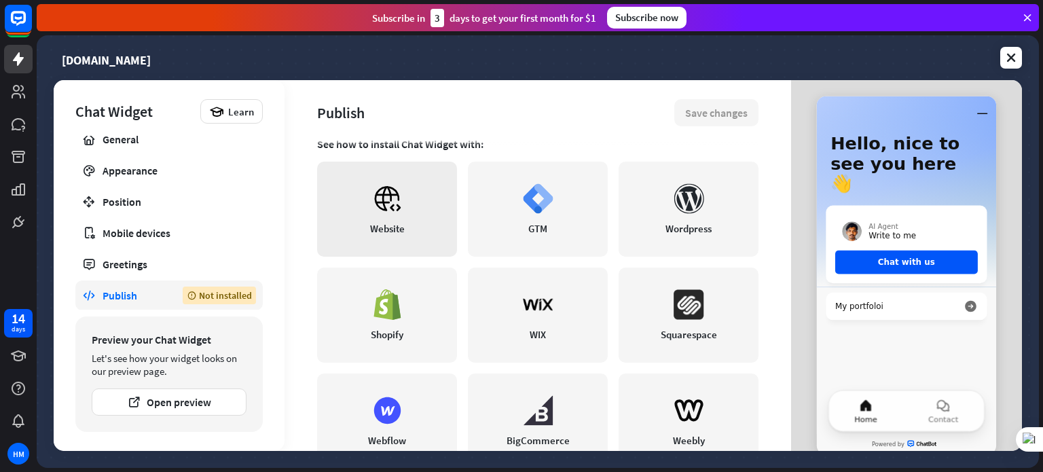
scroll to position [302, 0]
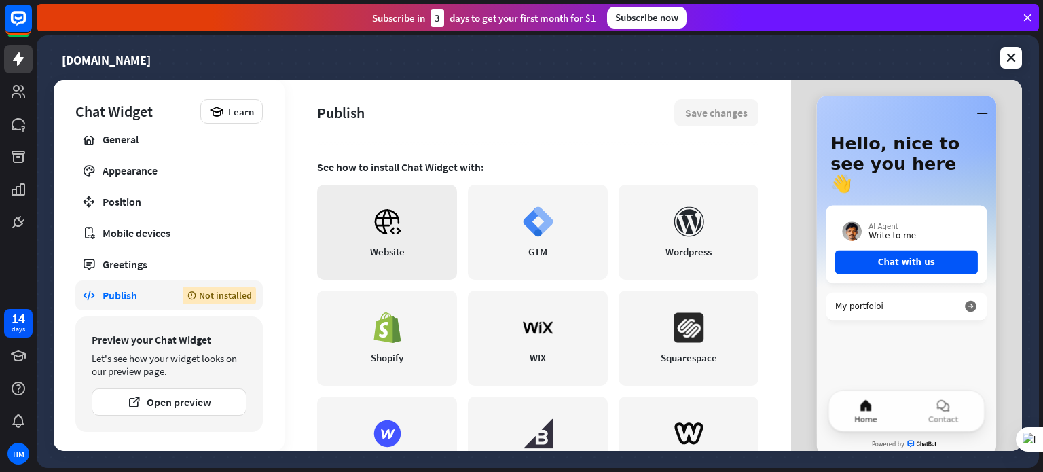
click at [367, 215] on link "Website" at bounding box center [387, 232] width 140 height 95
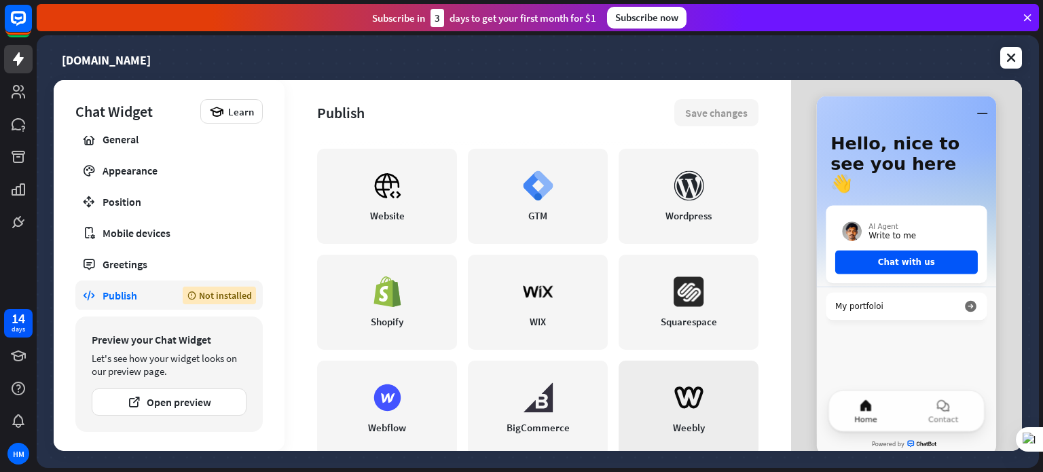
scroll to position [369, 0]
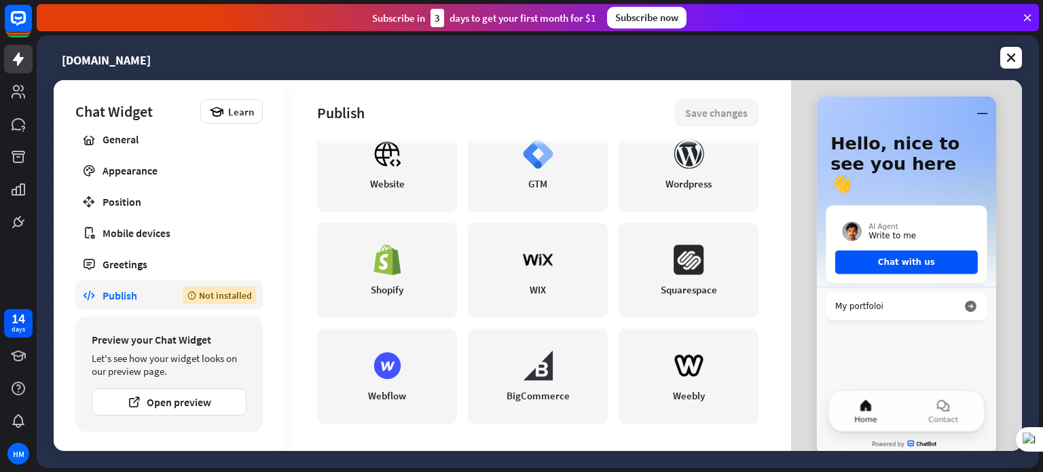
click at [920, 442] on icon "ChatBot" at bounding box center [929, 444] width 24 height 7
click at [203, 290] on div "Not installed" at bounding box center [219, 296] width 73 height 18
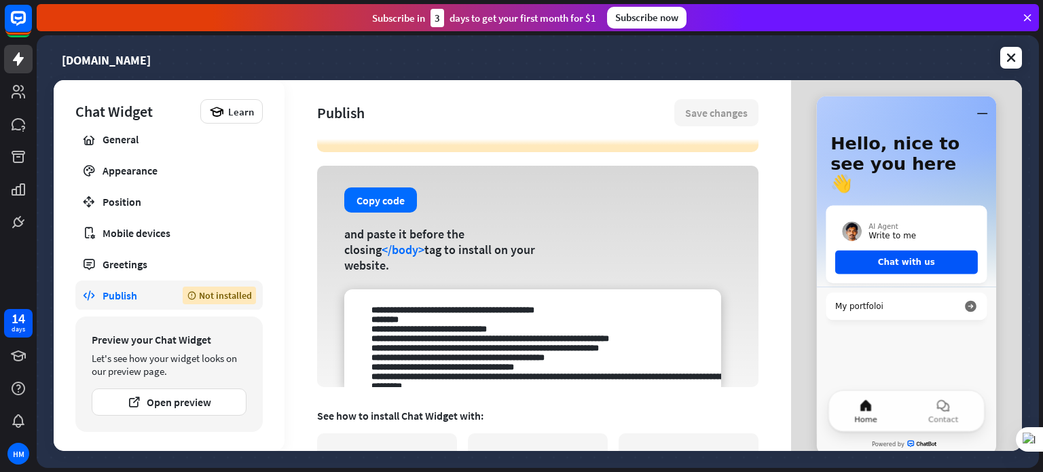
scroll to position [68, 0]
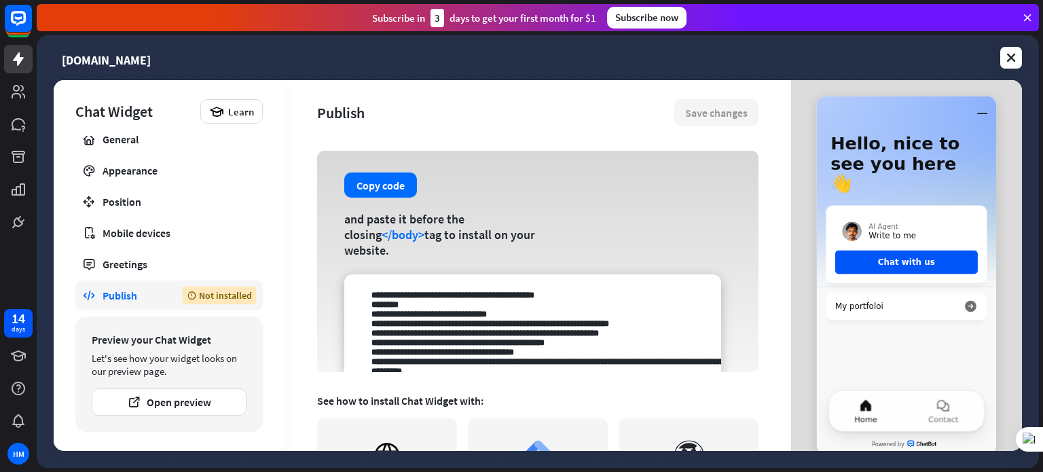
click at [209, 292] on div "Not installed" at bounding box center [219, 296] width 73 height 18
click at [125, 289] on div "Publish" at bounding box center [133, 296] width 60 height 14
click at [107, 290] on div "Publish" at bounding box center [133, 296] width 60 height 14
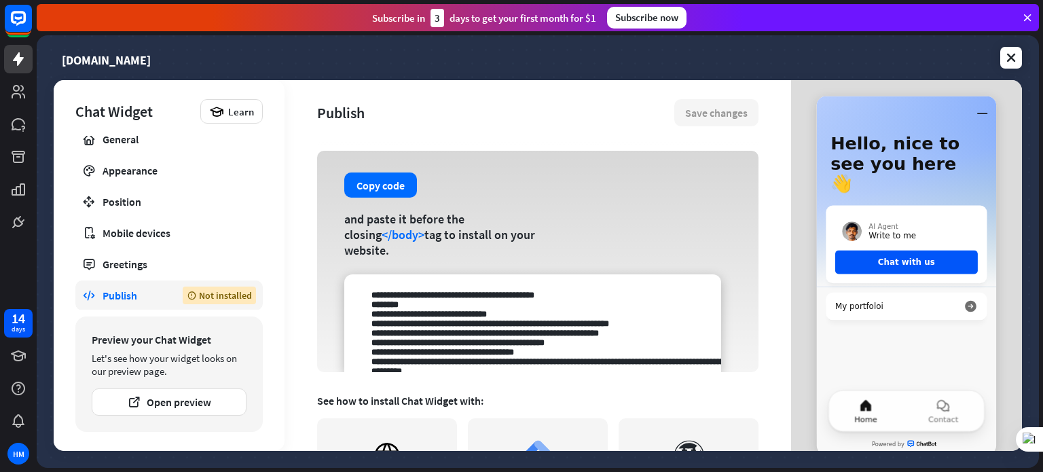
click at [107, 290] on div "Publish" at bounding box center [133, 296] width 60 height 14
click at [87, 301] on icon at bounding box center [89, 296] width 14 height 14
click at [112, 292] on div "Publish" at bounding box center [133, 296] width 60 height 14
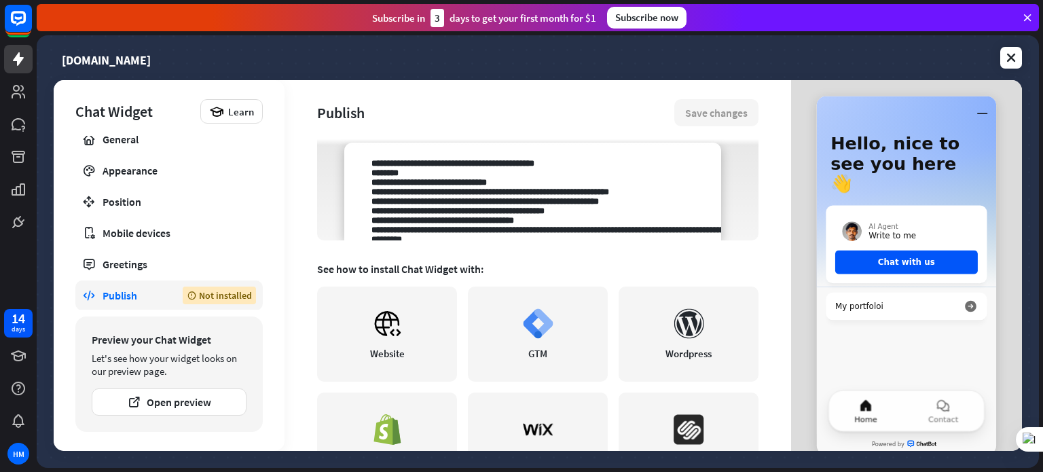
scroll to position [0, 0]
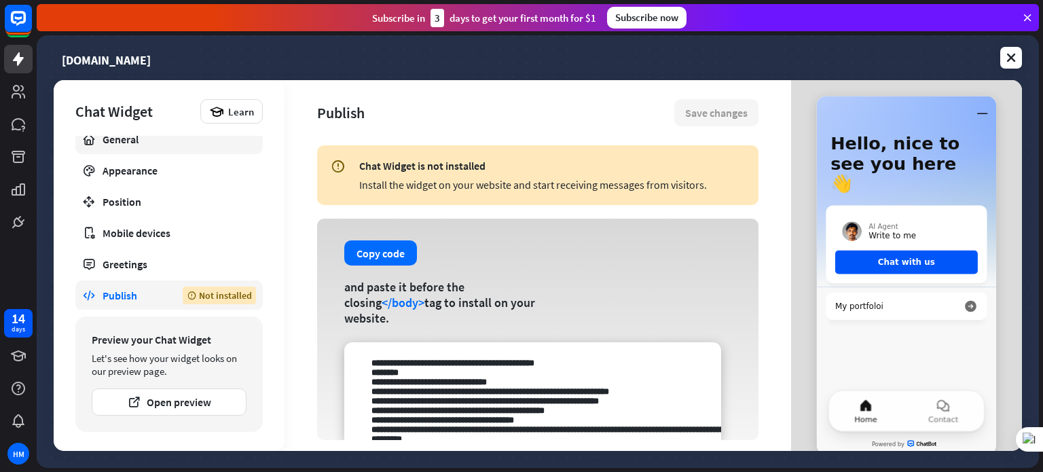
click at [133, 143] on div "General" at bounding box center [169, 139] width 133 height 14
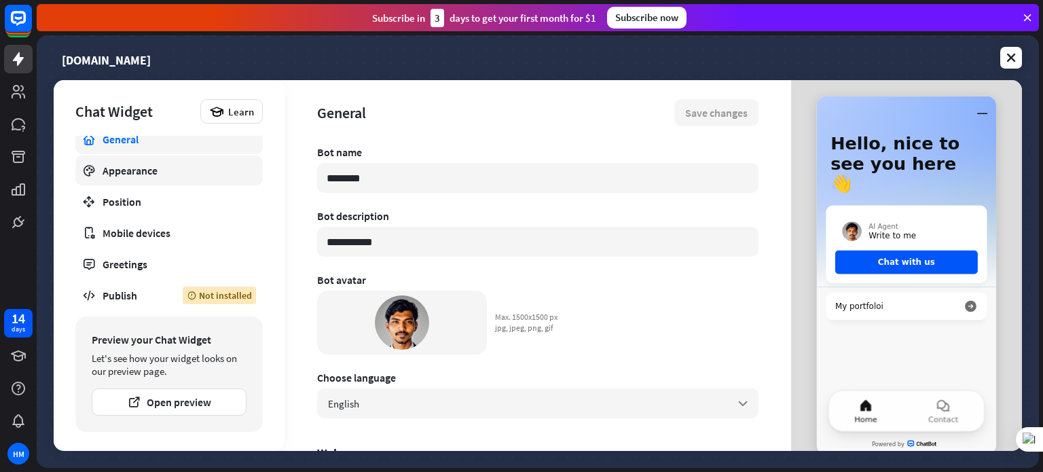
click at [132, 169] on div "Appearance" at bounding box center [169, 171] width 133 height 14
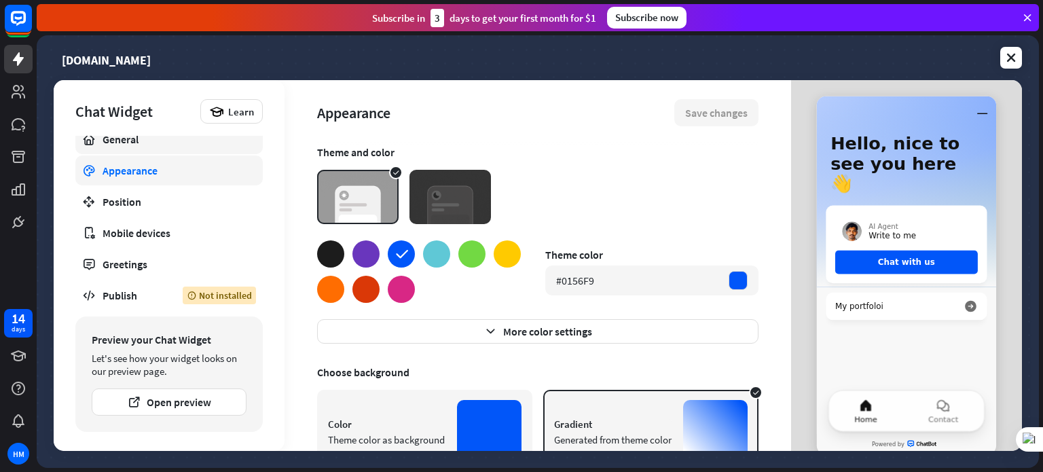
click at [133, 143] on div "General" at bounding box center [169, 139] width 133 height 14
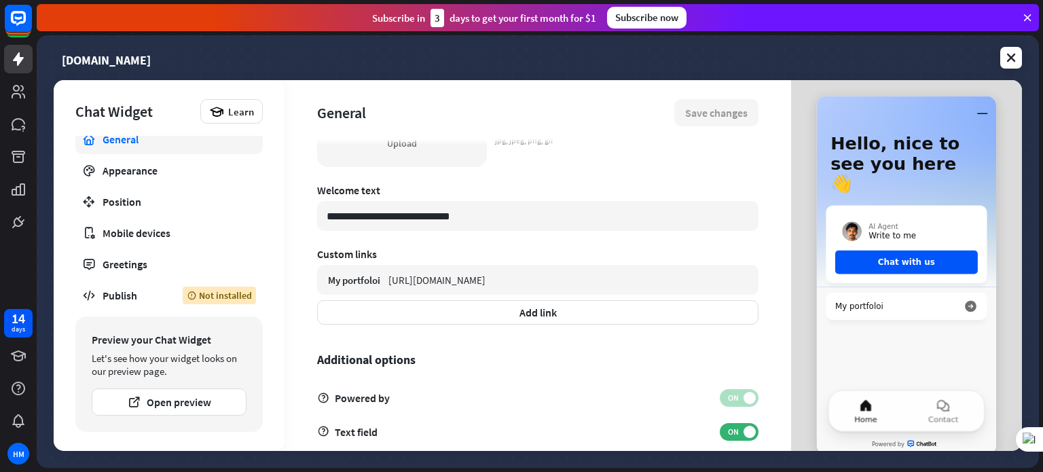
scroll to position [452, 0]
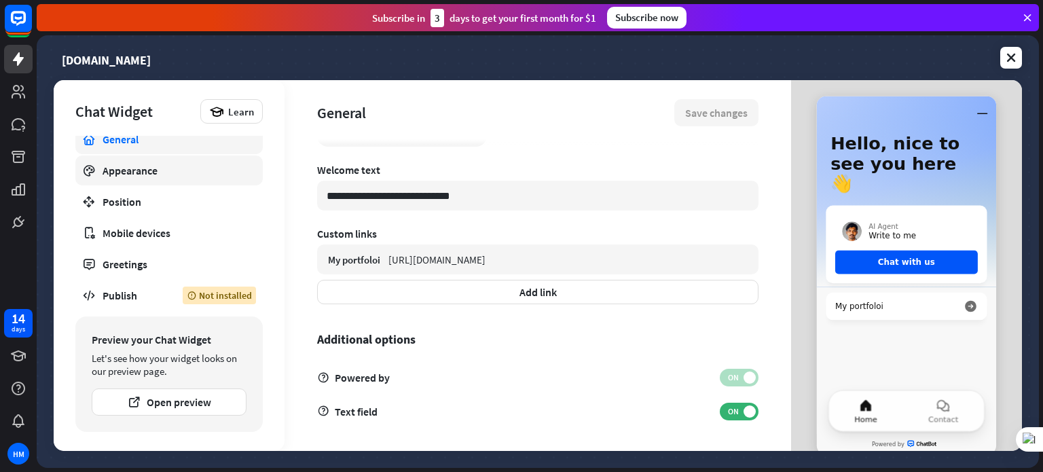
click at [180, 180] on link "Appearance" at bounding box center [168, 171] width 187 height 30
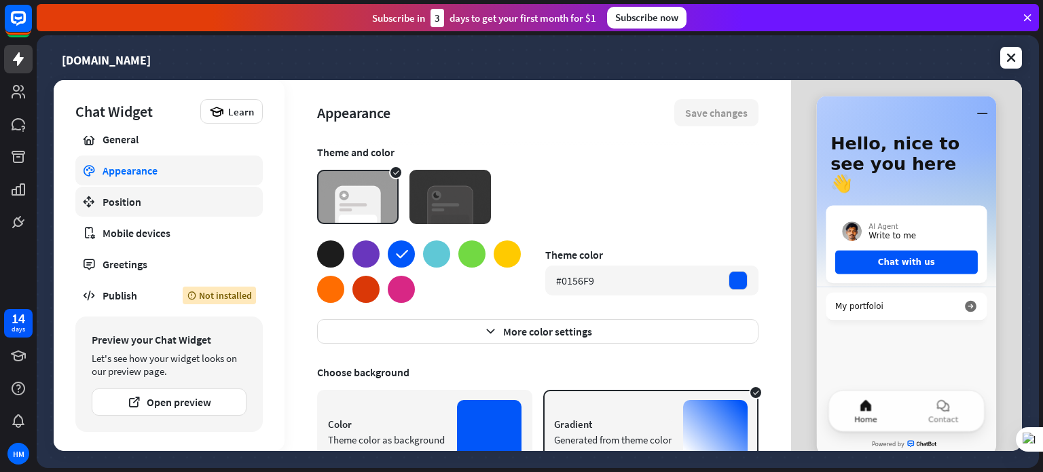
click at [152, 209] on link "Position" at bounding box center [168, 202] width 187 height 30
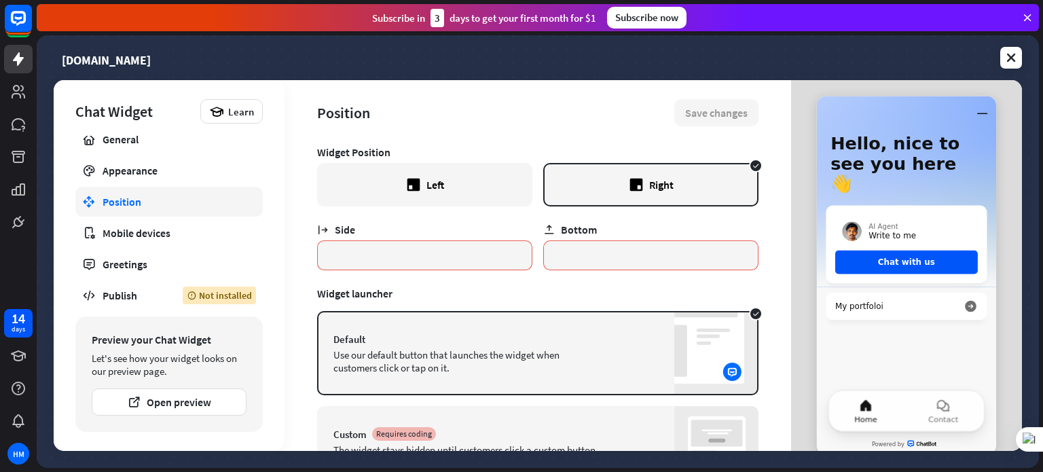
click at [394, 185] on div "Left" at bounding box center [424, 184] width 215 height 43
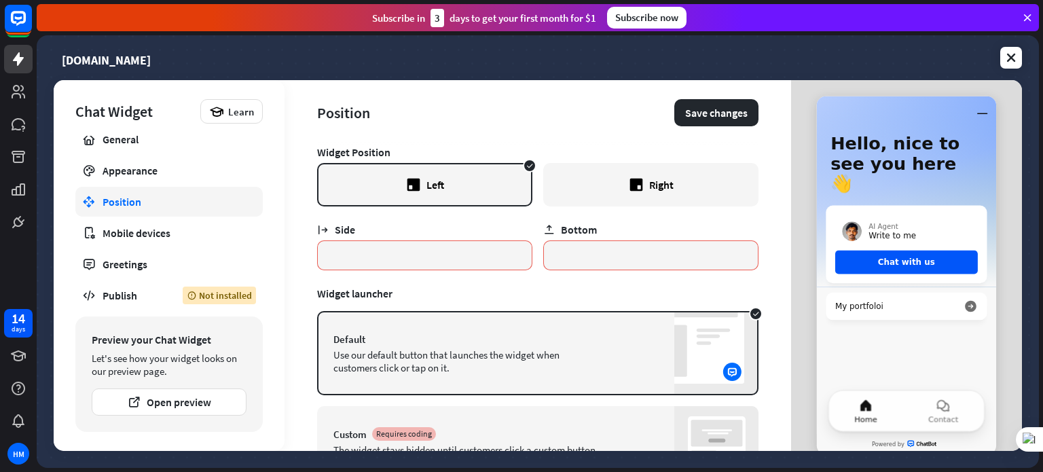
click at [596, 191] on div "Right" at bounding box center [650, 184] width 215 height 43
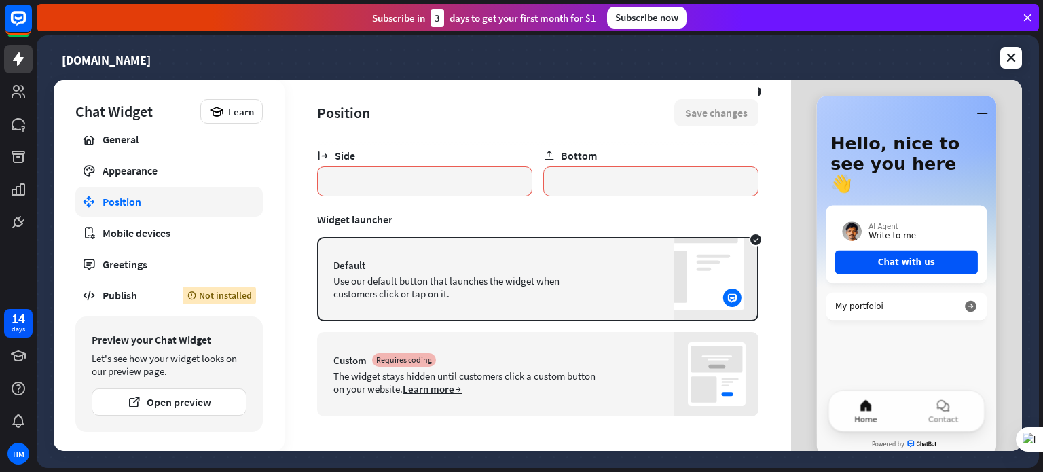
scroll to position [77, 0]
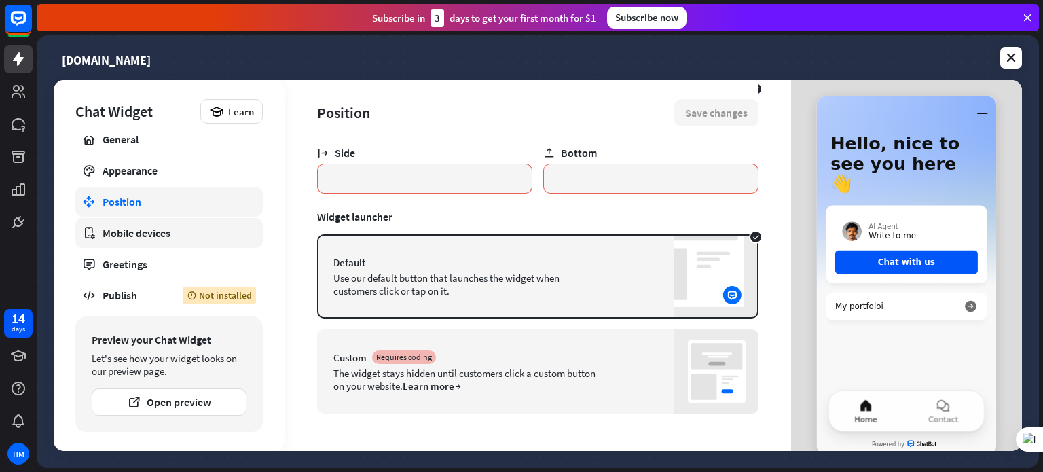
click at [164, 231] on div "Mobile devices" at bounding box center [169, 233] width 133 height 14
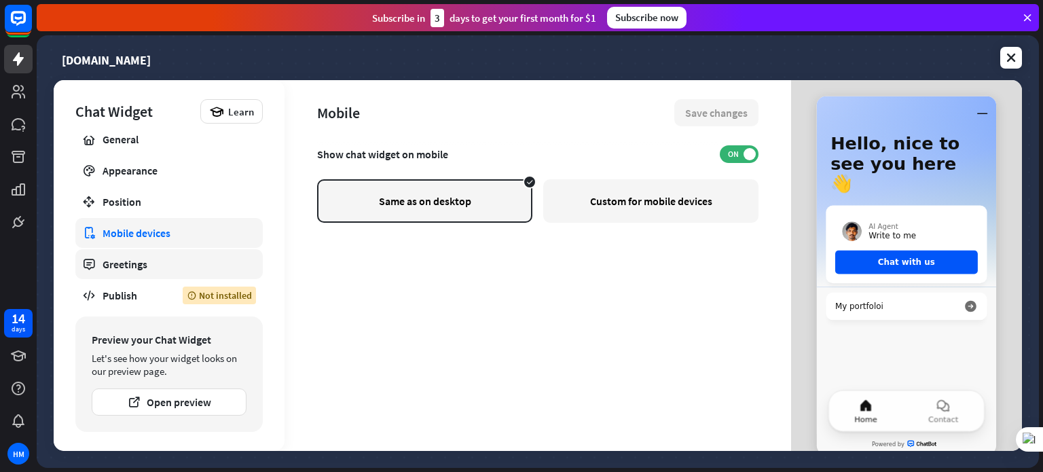
click at [166, 260] on div "Greetings" at bounding box center [169, 264] width 133 height 14
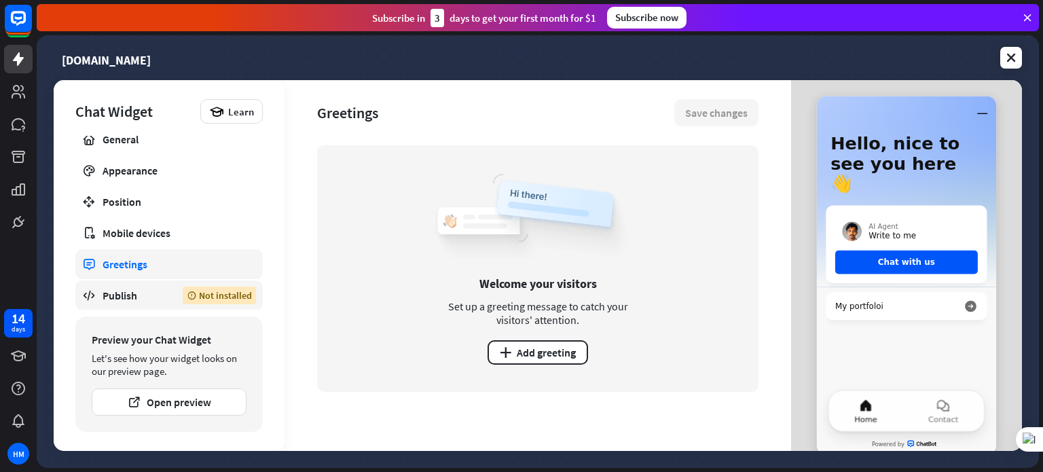
click at [122, 287] on link "Publish Not installed" at bounding box center [168, 295] width 187 height 30
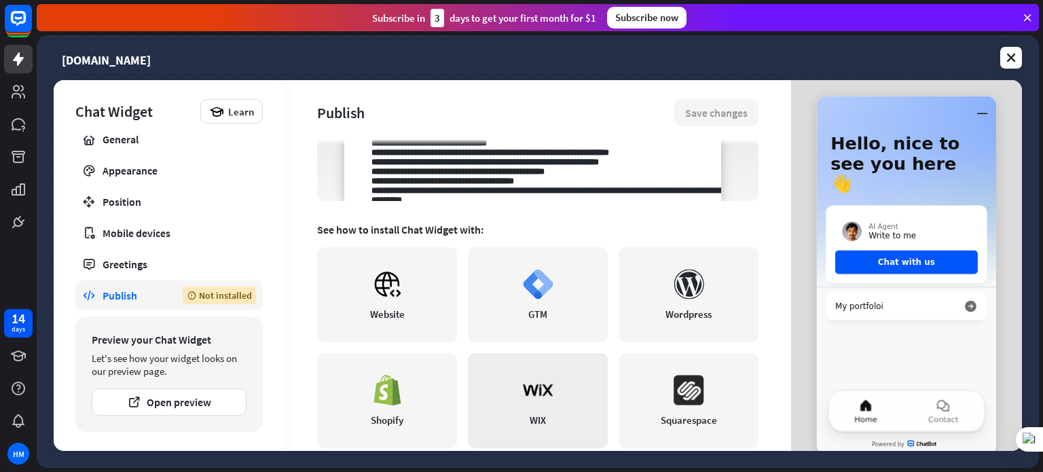
scroll to position [234, 0]
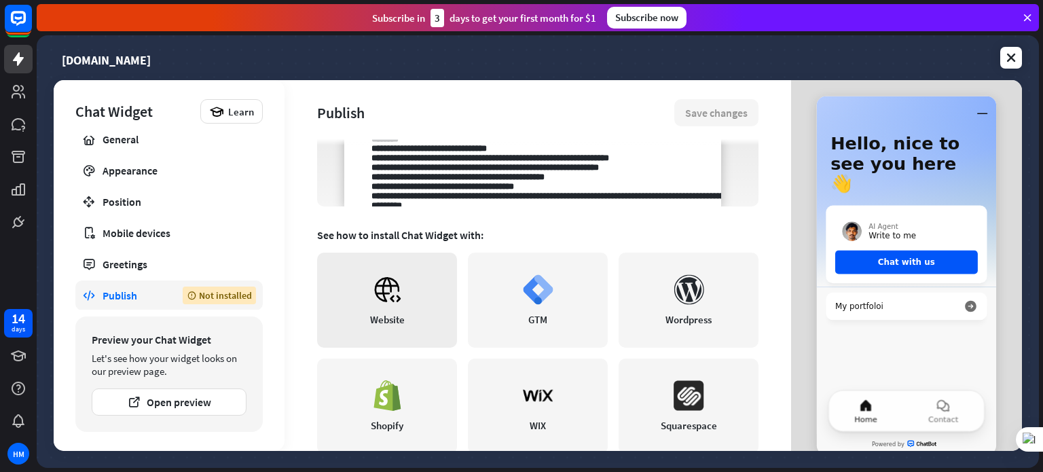
click at [388, 287] on icon at bounding box center [387, 289] width 24 height 23
click at [133, 296] on div "Publish" at bounding box center [133, 296] width 60 height 14
click at [236, 295] on div "Not installed" at bounding box center [219, 296] width 73 height 18
click at [234, 293] on div "Not installed" at bounding box center [219, 296] width 73 height 18
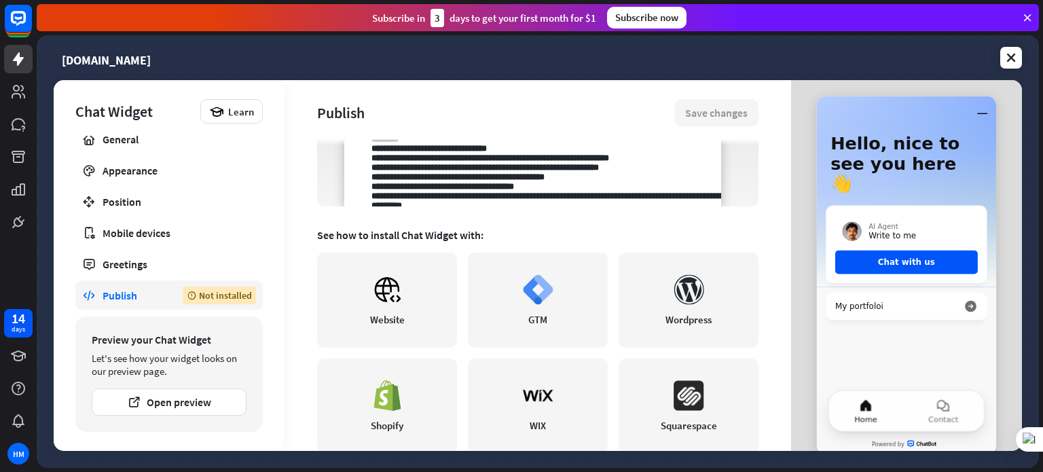
click at [234, 293] on div "Not installed" at bounding box center [219, 296] width 73 height 18
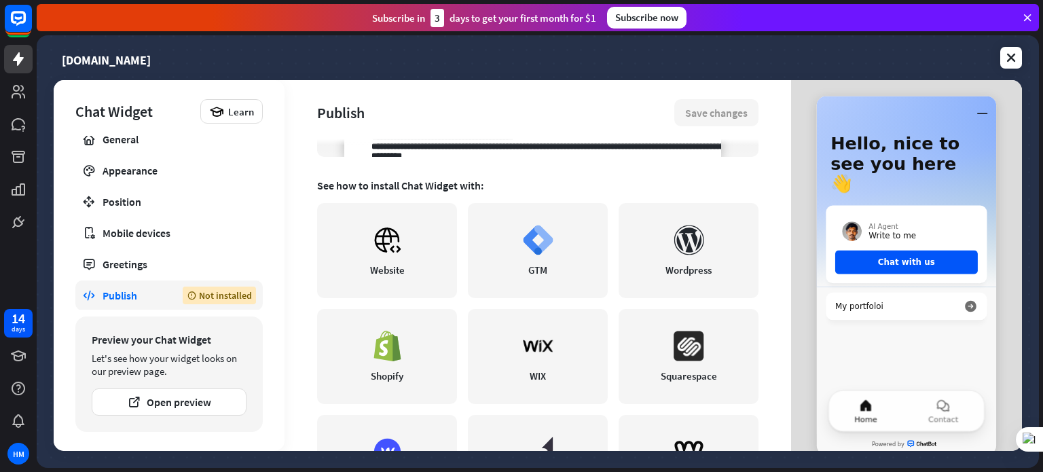
scroll to position [369, 0]
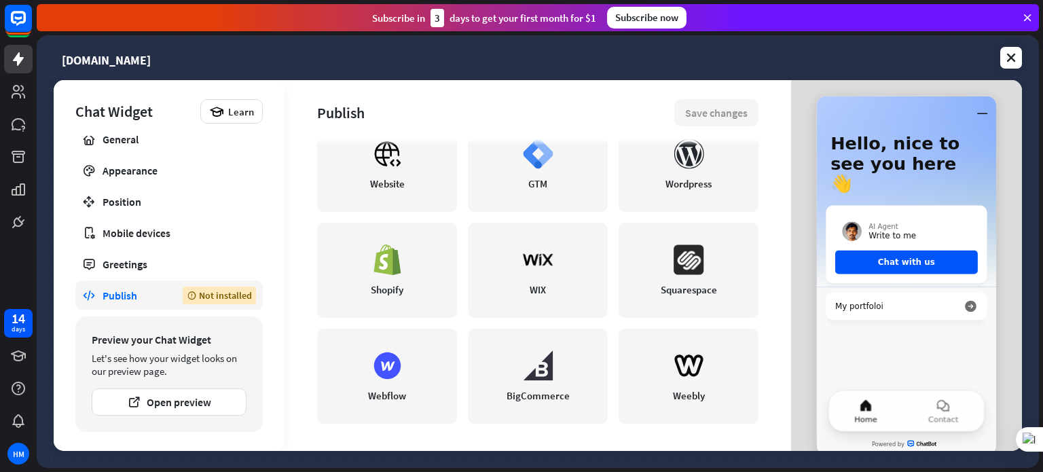
click at [198, 298] on div "Not installed" at bounding box center [219, 296] width 73 height 18
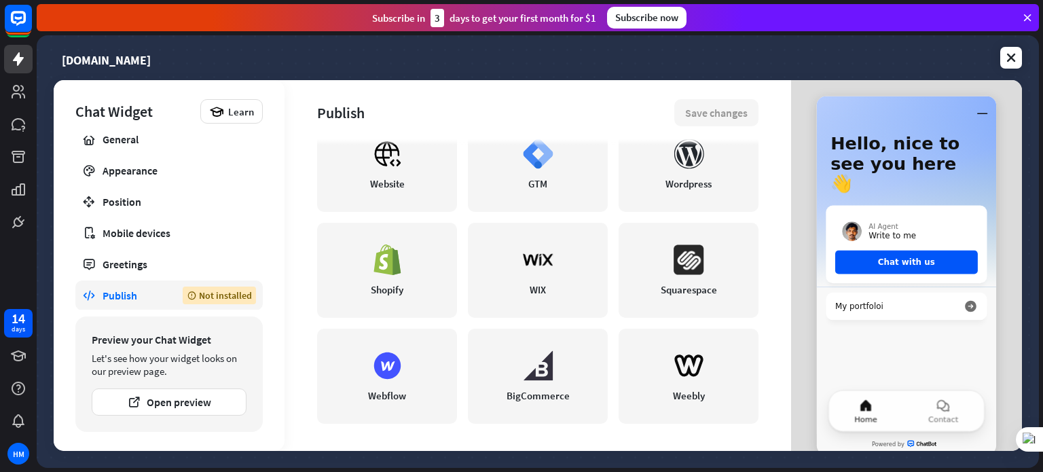
click at [198, 298] on div "Not installed" at bounding box center [219, 296] width 73 height 18
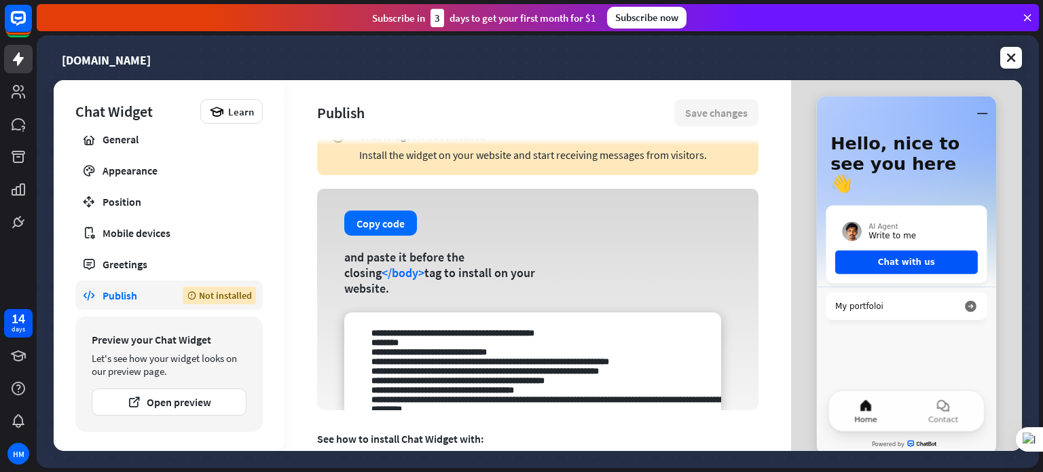
scroll to position [0, 0]
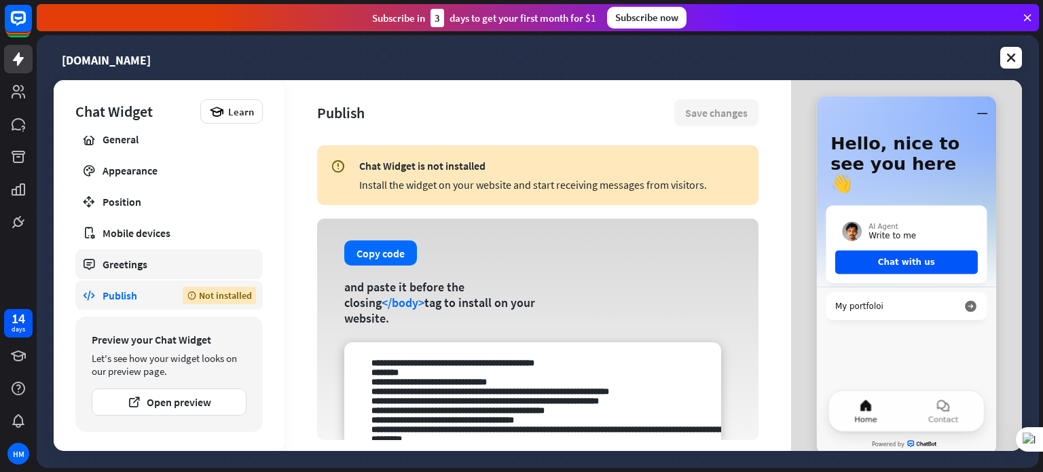
click at [218, 266] on div "Greetings" at bounding box center [169, 264] width 133 height 14
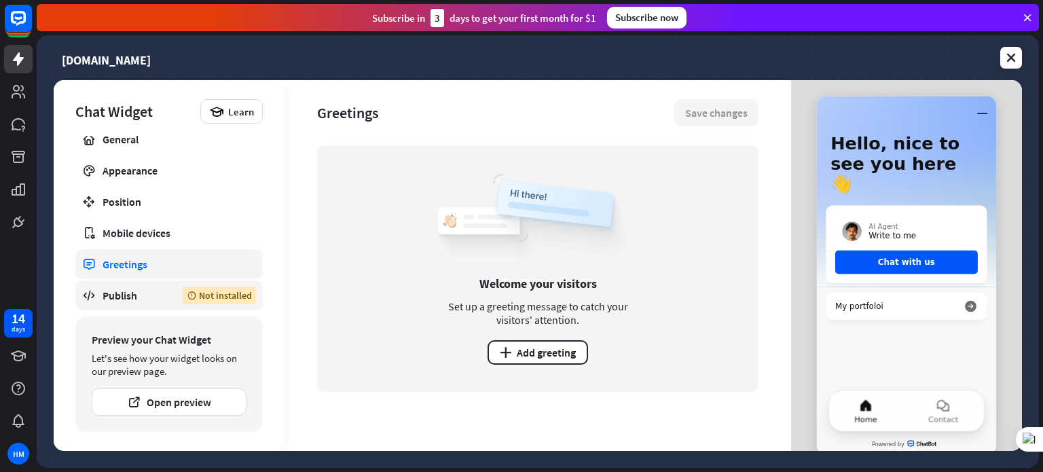
click at [180, 296] on link "Publish Not installed" at bounding box center [168, 295] width 187 height 30
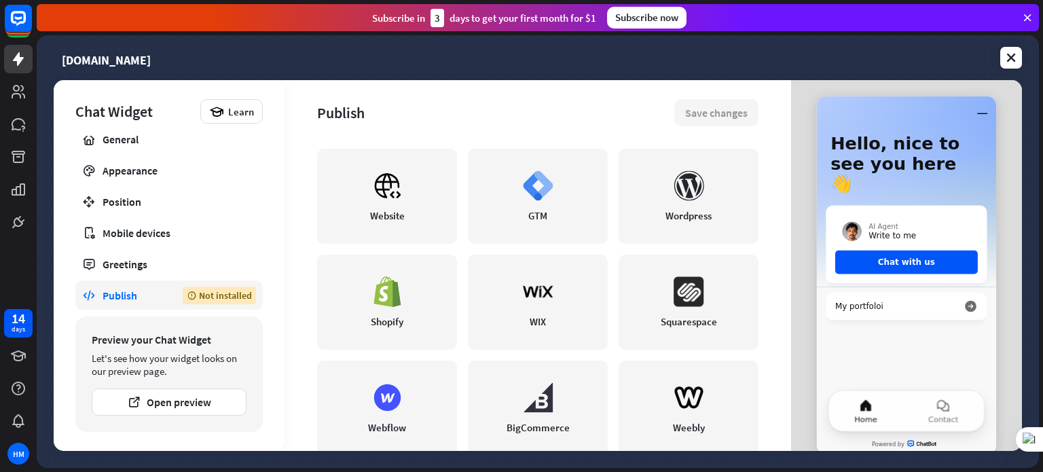
scroll to position [340, 0]
click at [357, 208] on link "Website" at bounding box center [387, 194] width 140 height 95
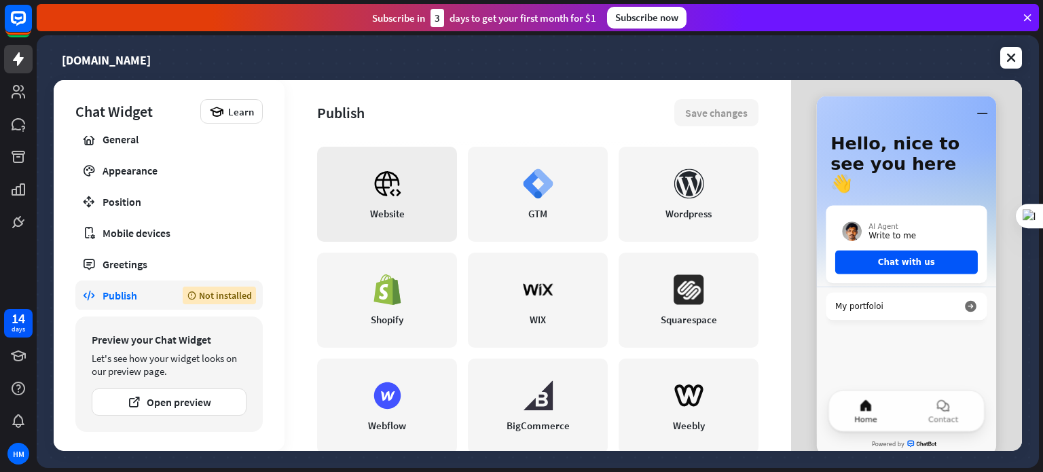
click at [215, 293] on div "Not installed" at bounding box center [219, 296] width 73 height 18
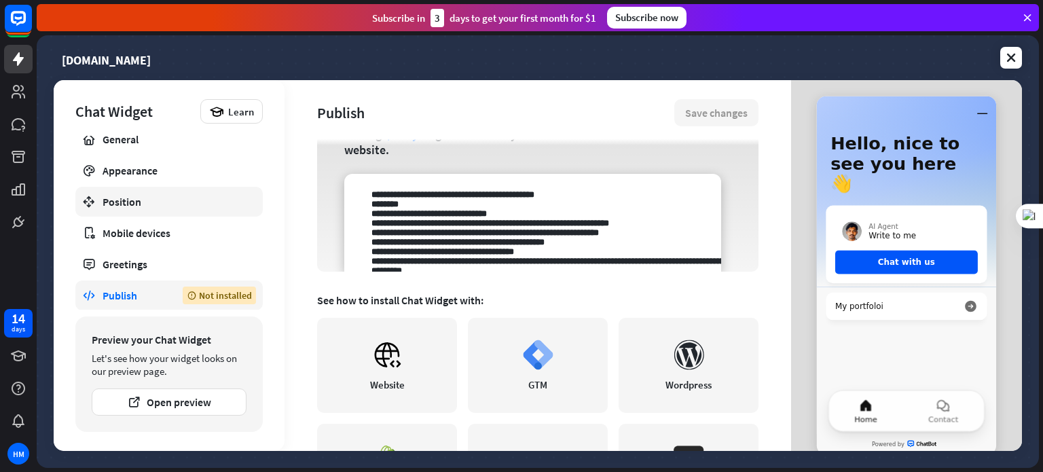
scroll to position [166, 0]
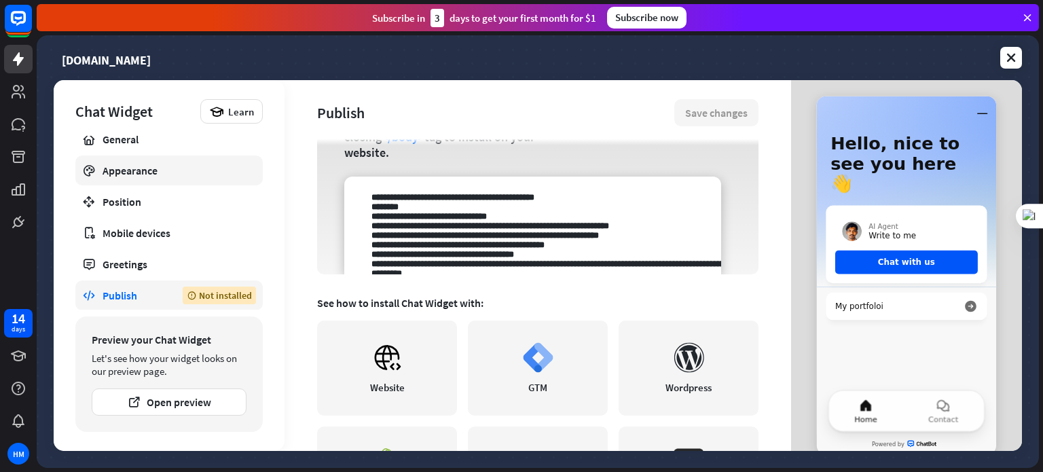
click at [147, 175] on div "Appearance" at bounding box center [169, 171] width 133 height 14
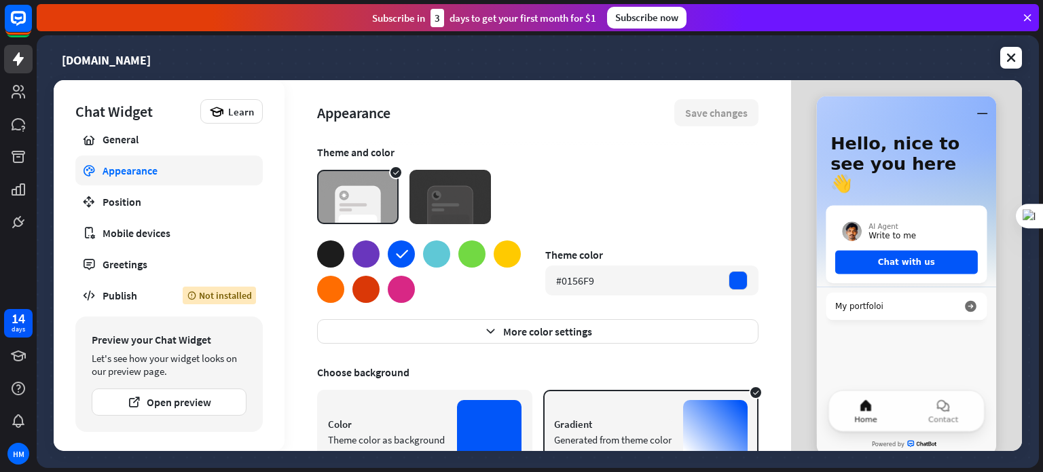
click at [465, 194] on img at bounding box center [450, 197] width 81 height 54
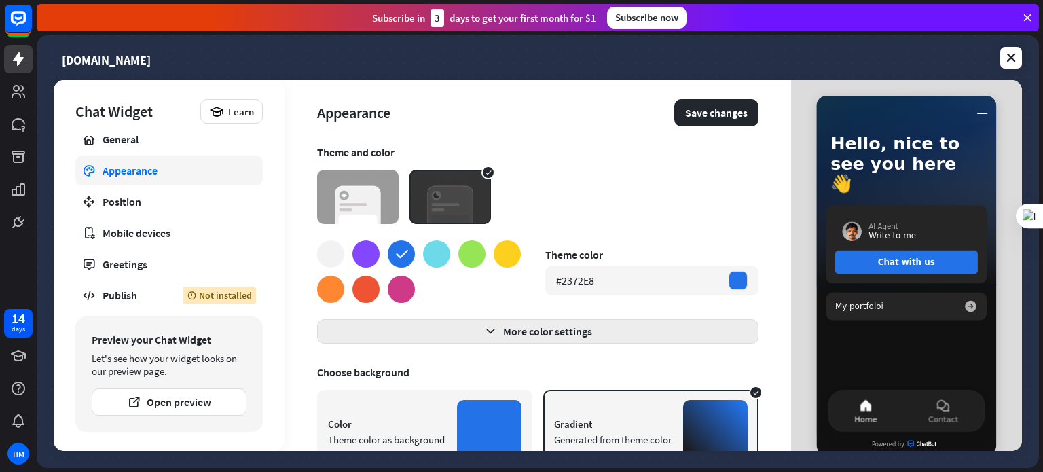
click at [565, 333] on button "More color settings" at bounding box center [537, 331] width 441 height 24
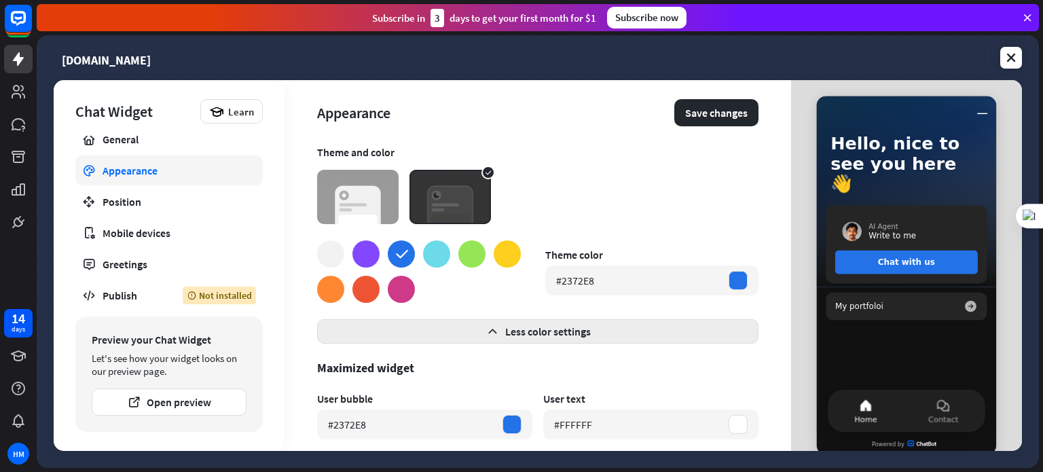
click at [565, 333] on button "Less color settings" at bounding box center [537, 331] width 441 height 24
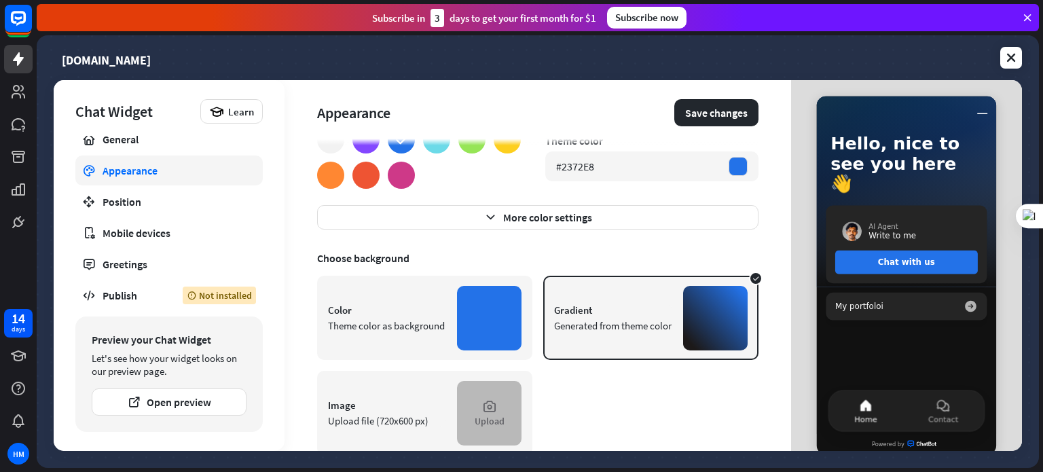
scroll to position [145, 0]
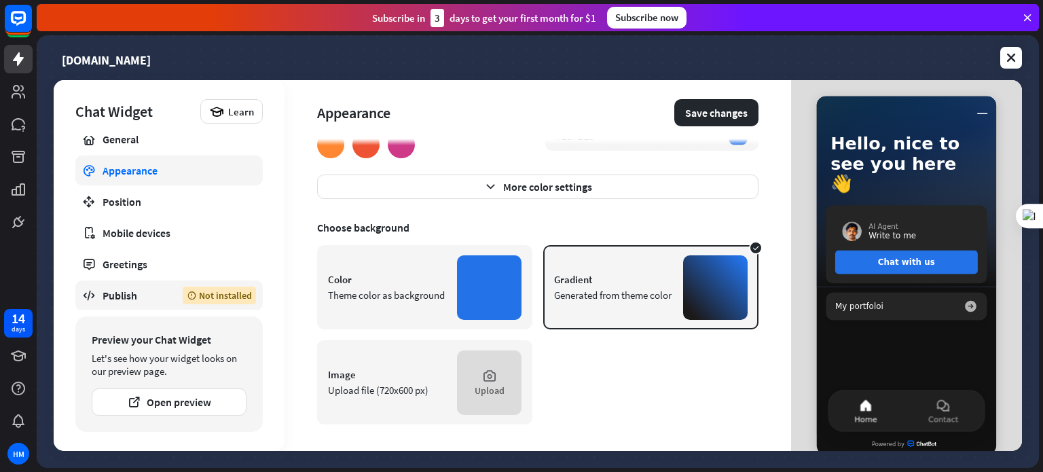
click at [195, 291] on icon at bounding box center [192, 296] width 10 height 10
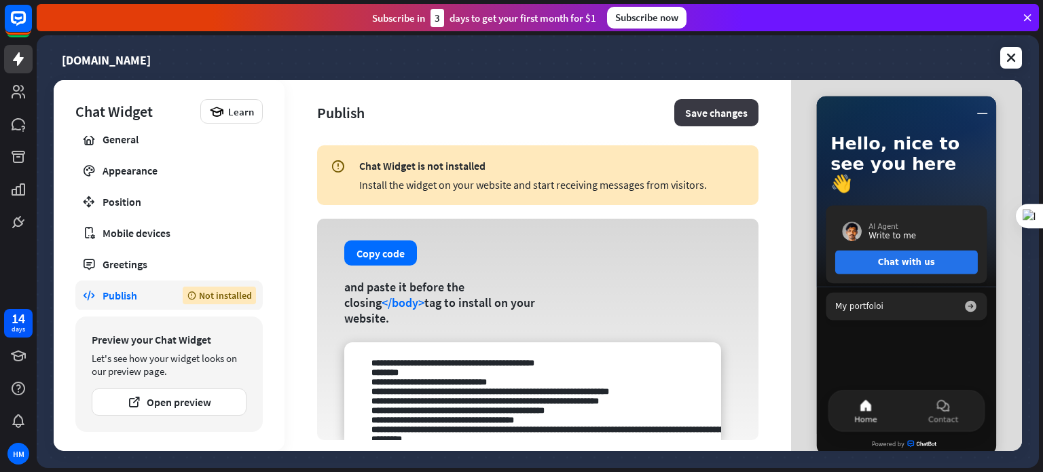
click at [693, 113] on button "Save changes" at bounding box center [716, 112] width 84 height 27
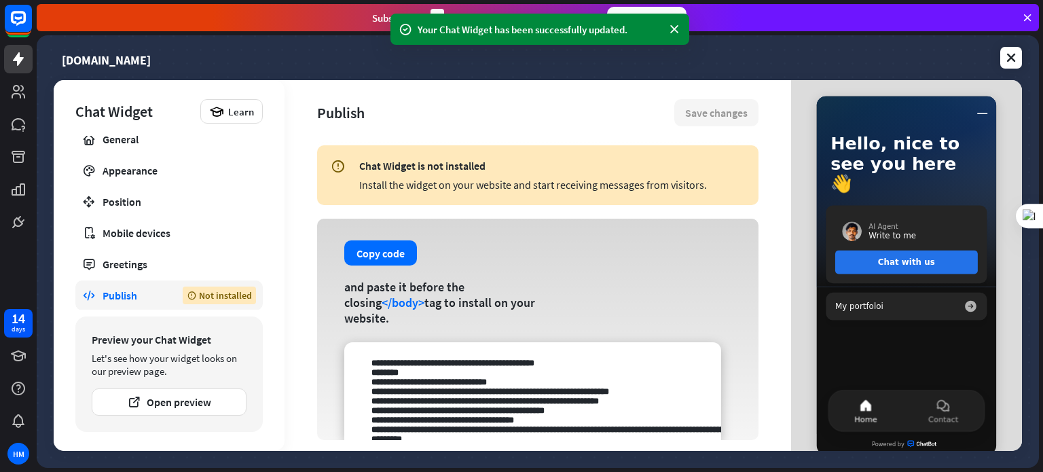
scroll to position [272, 0]
